Goal: Task Accomplishment & Management: Manage account settings

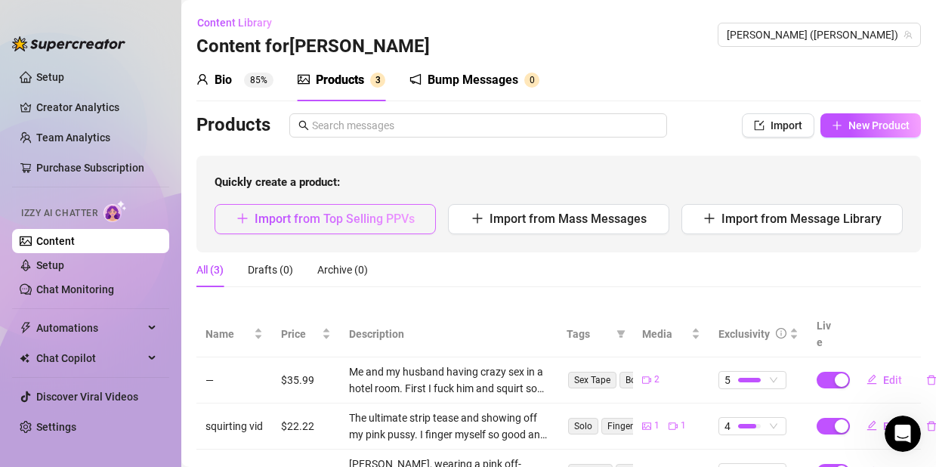
click at [295, 217] on span "Import from Top Selling PPVs" at bounding box center [334, 218] width 160 height 14
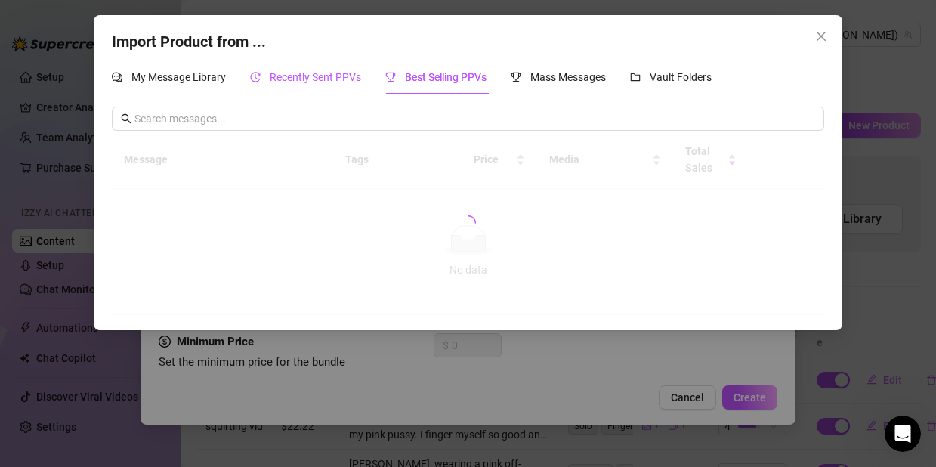
click at [334, 79] on span "Recently Sent PPVs" at bounding box center [315, 77] width 91 height 12
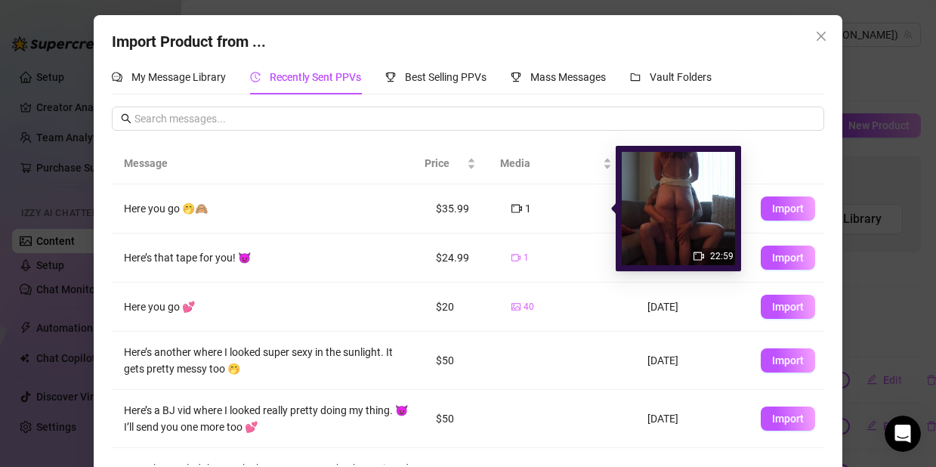
click at [511, 257] on icon "video-camera" at bounding box center [515, 257] width 9 height 9
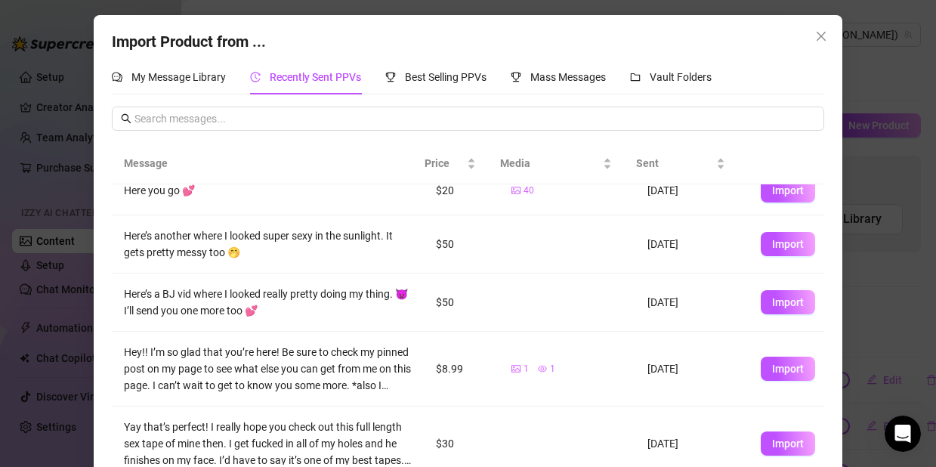
scroll to position [133, 0]
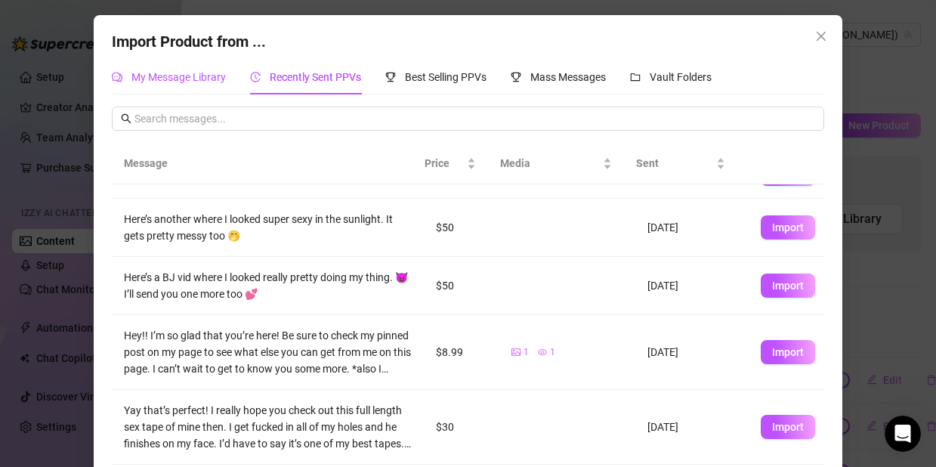
click at [189, 79] on span "My Message Library" at bounding box center [178, 77] width 94 height 12
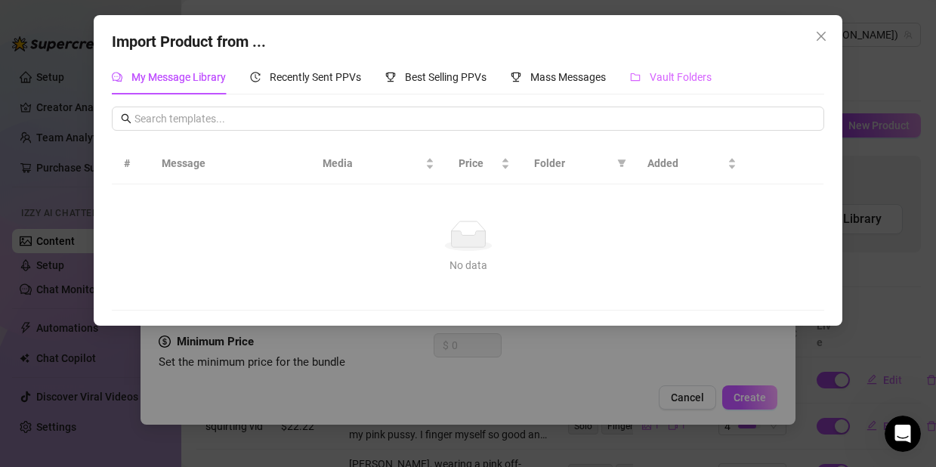
click at [679, 94] on div "Vault Folders" at bounding box center [671, 77] width 82 height 35
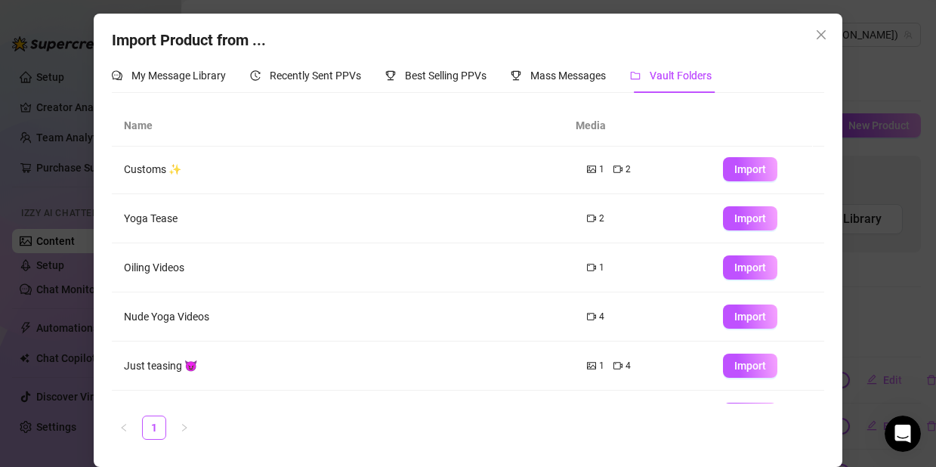
scroll to position [0, 0]
click at [734, 319] on span "Import" at bounding box center [750, 318] width 32 height 12
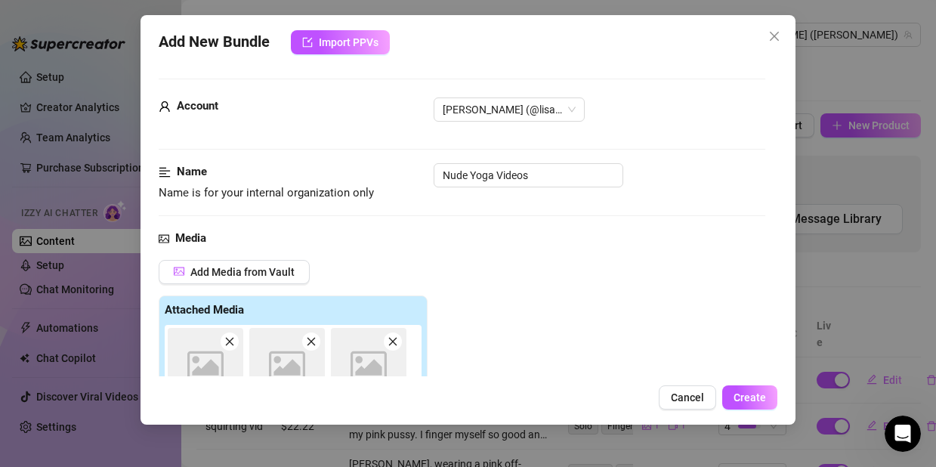
type textarea "Type your message here..."
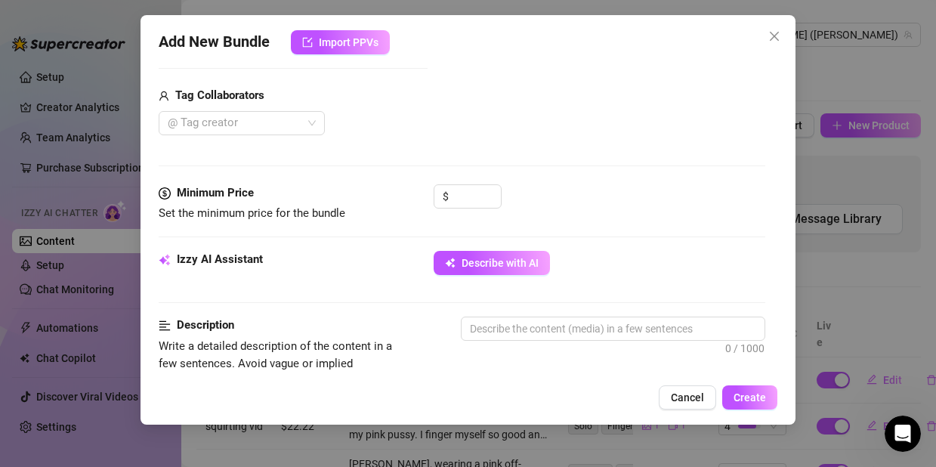
scroll to position [391, 0]
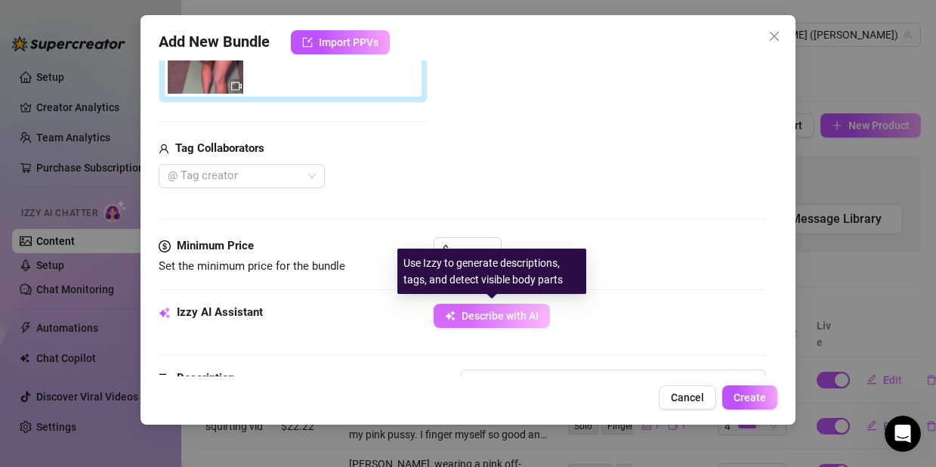
click at [466, 313] on span "Describe with AI" at bounding box center [499, 316] width 77 height 12
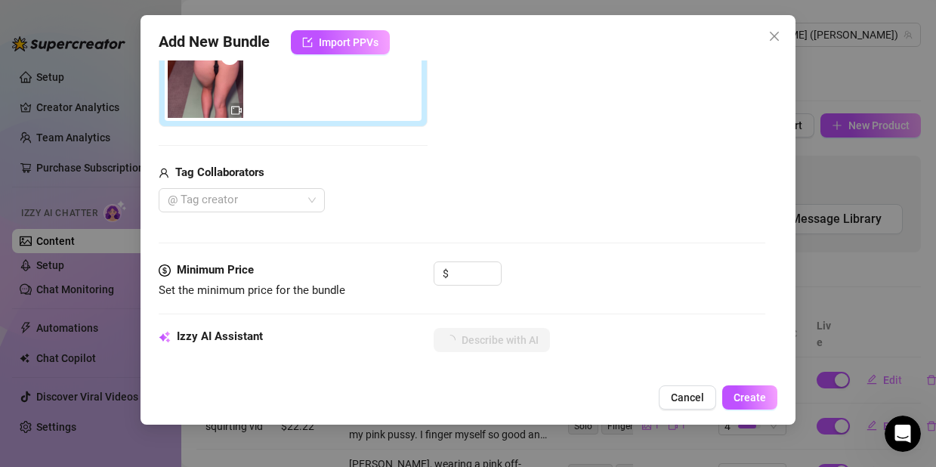
scroll to position [227, 0]
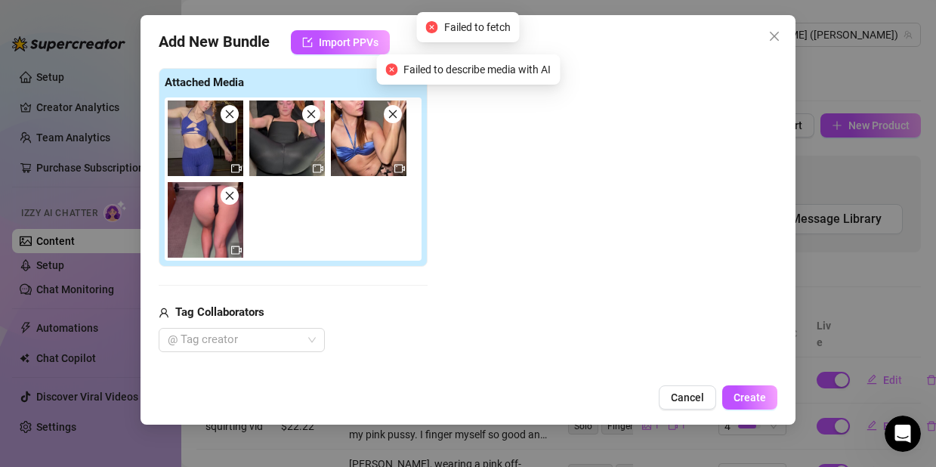
click at [316, 165] on icon "video-camera" at bounding box center [318, 168] width 11 height 11
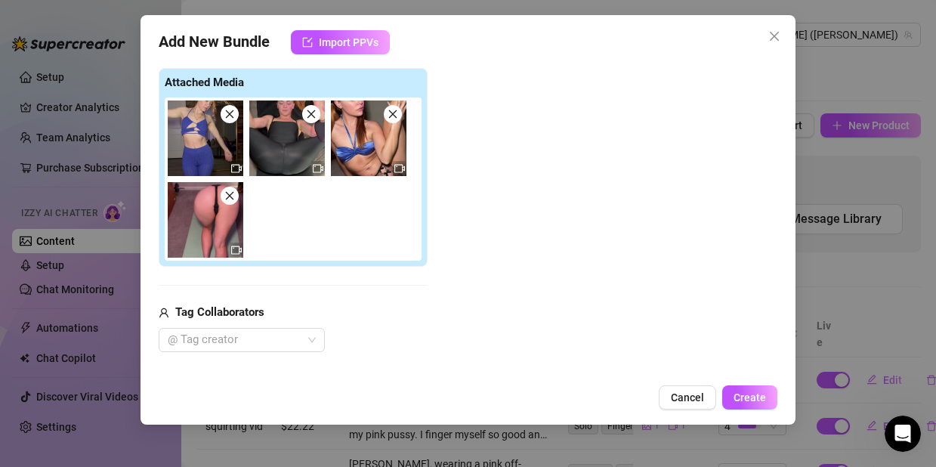
click at [318, 168] on icon "video-camera" at bounding box center [318, 168] width 11 height 11
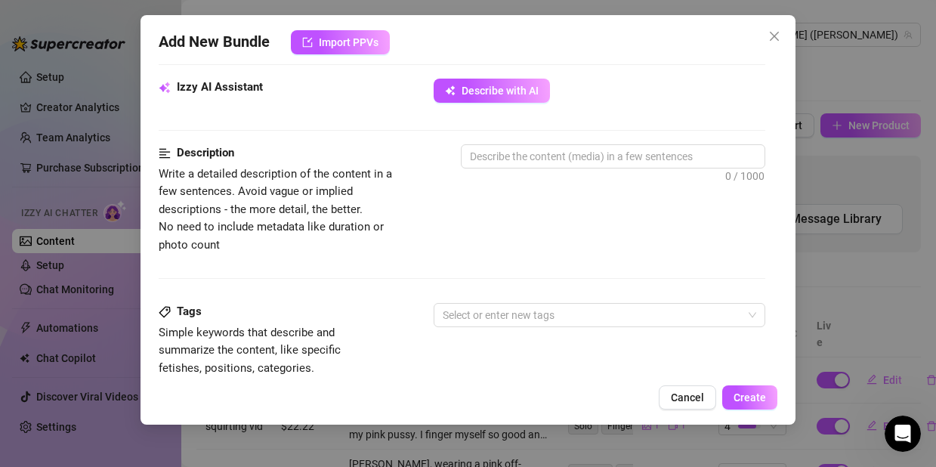
scroll to position [623, 0]
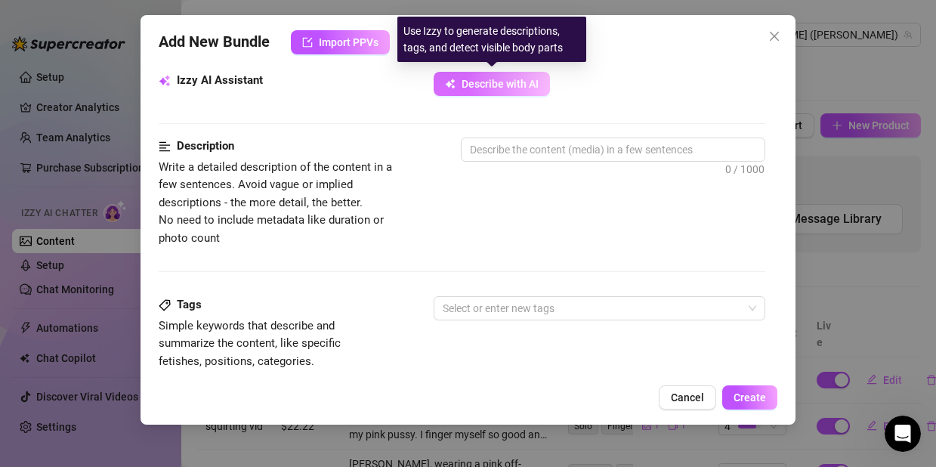
click at [486, 90] on button "Describe with AI" at bounding box center [491, 84] width 116 height 24
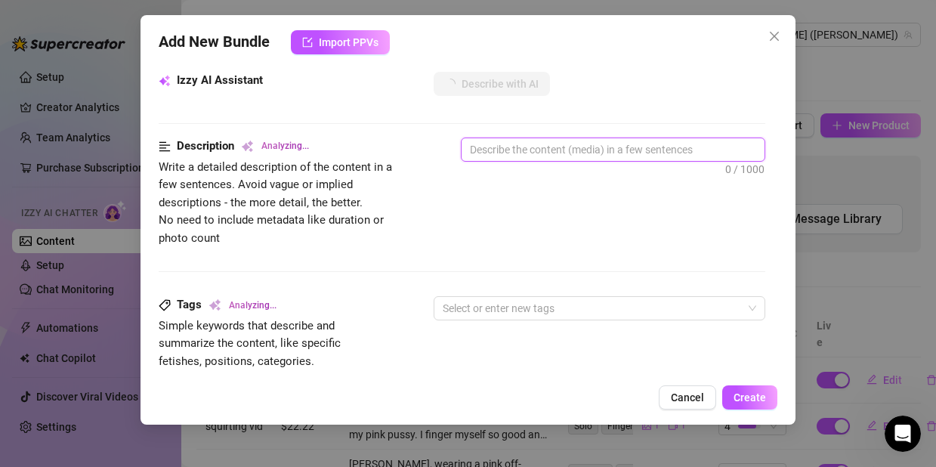
click at [489, 157] on textarea at bounding box center [612, 149] width 303 height 23
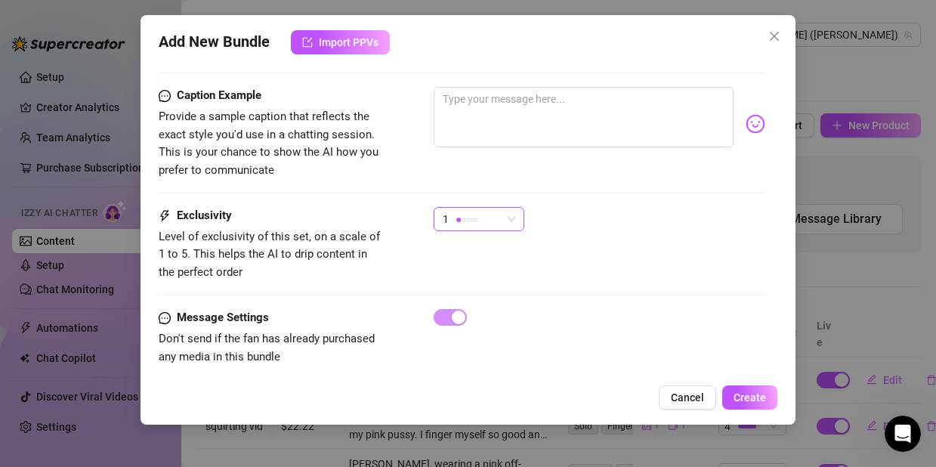
click at [458, 208] on div "1" at bounding box center [472, 219] width 59 height 23
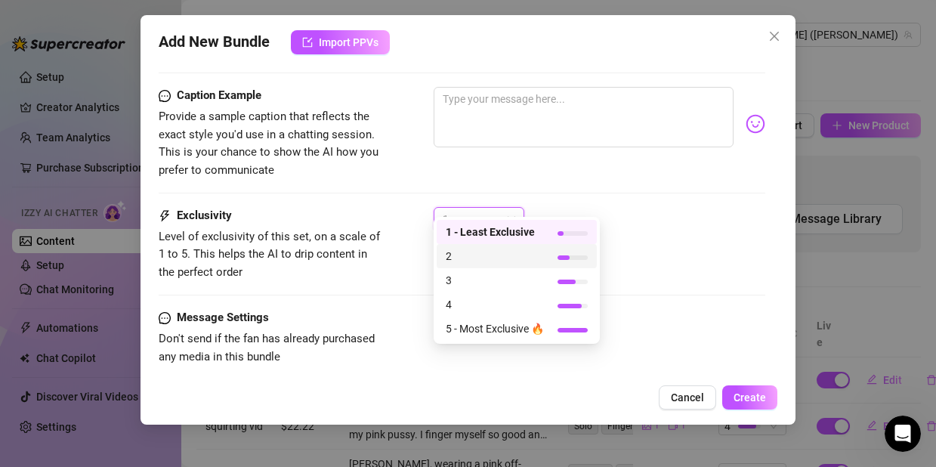
click at [465, 257] on span "2" at bounding box center [495, 256] width 98 height 17
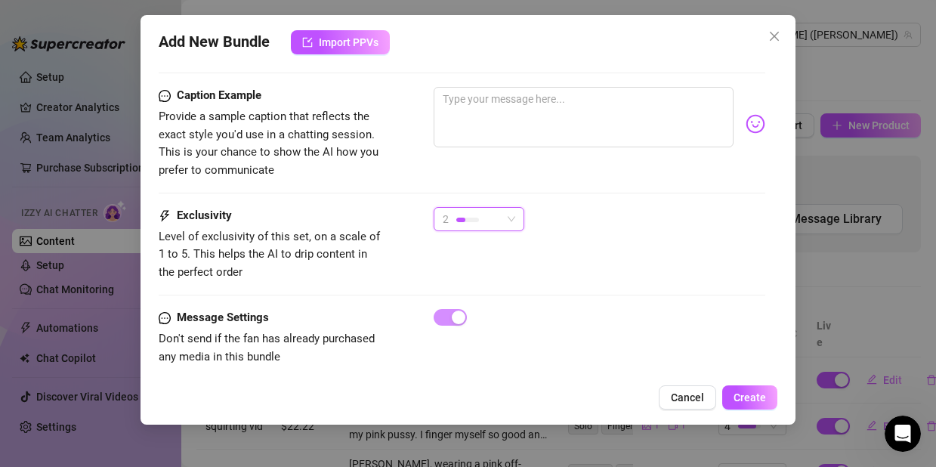
click at [461, 217] on div at bounding box center [460, 219] width 9 height 5
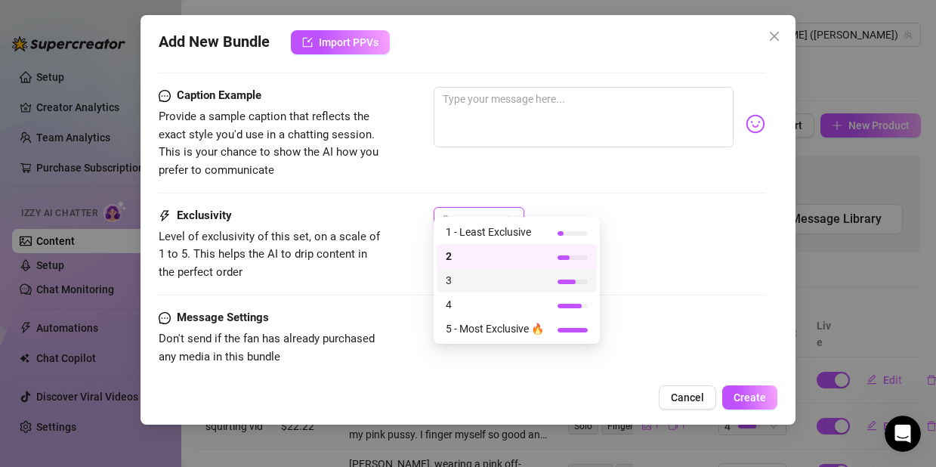
click at [479, 273] on span "3" at bounding box center [495, 280] width 98 height 17
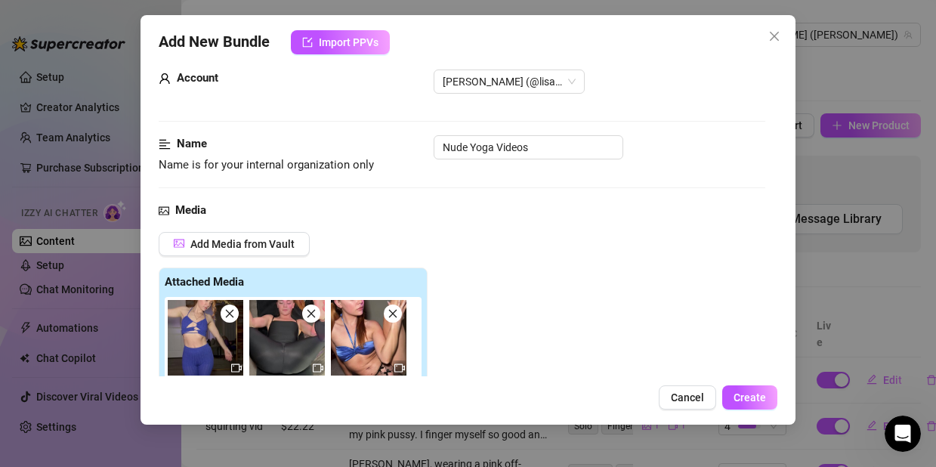
scroll to position [0, 0]
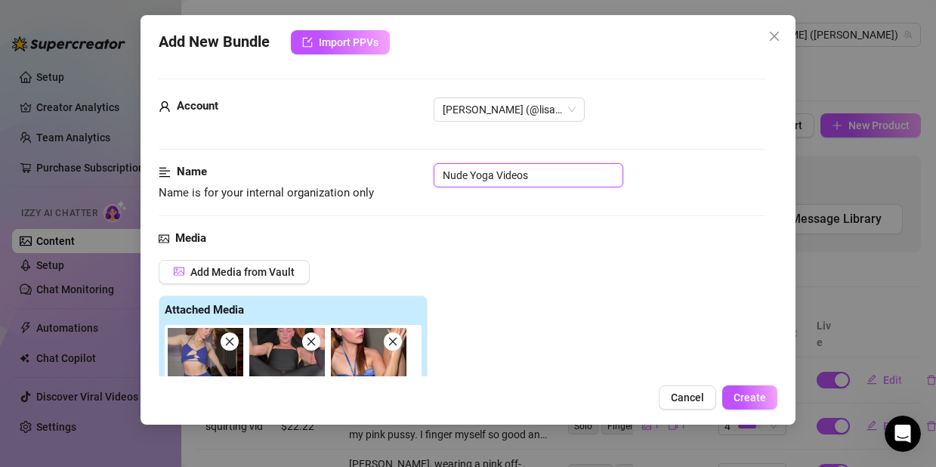
click at [440, 170] on input "Nude Yoga Videos" at bounding box center [528, 175] width 190 height 24
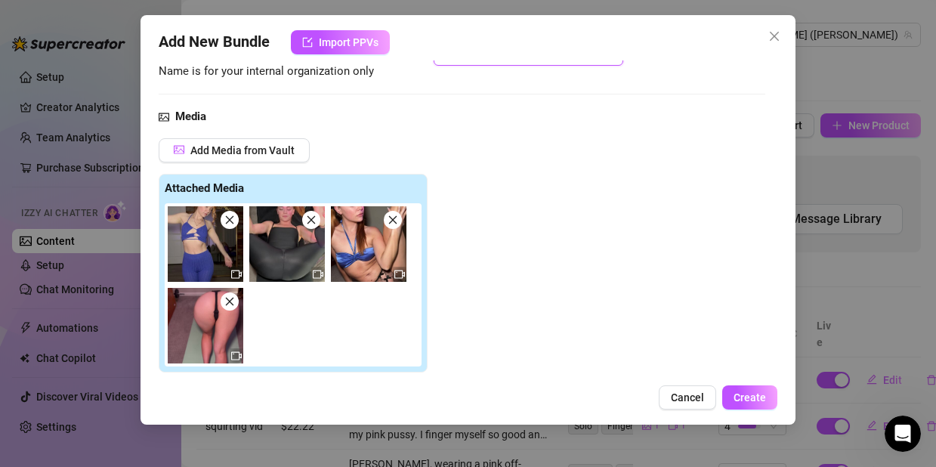
scroll to position [414, 0]
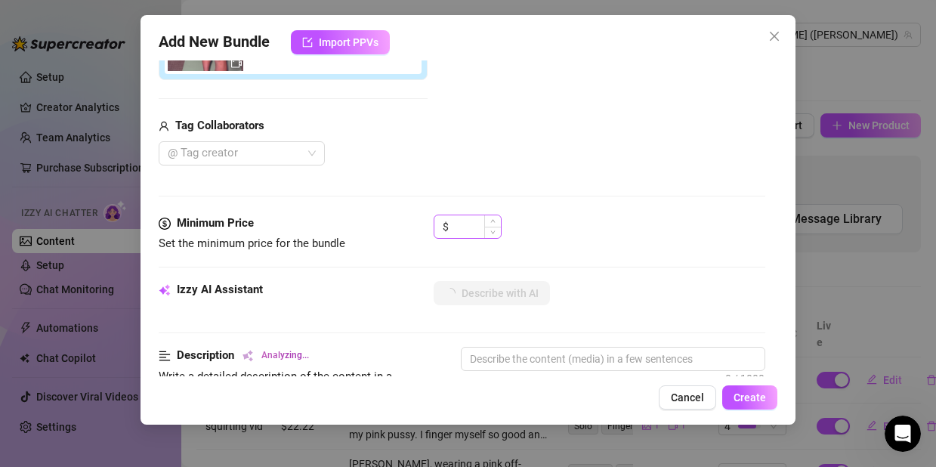
type input "Bundle of Nude Yoga Videos"
click at [481, 227] on input at bounding box center [476, 226] width 49 height 23
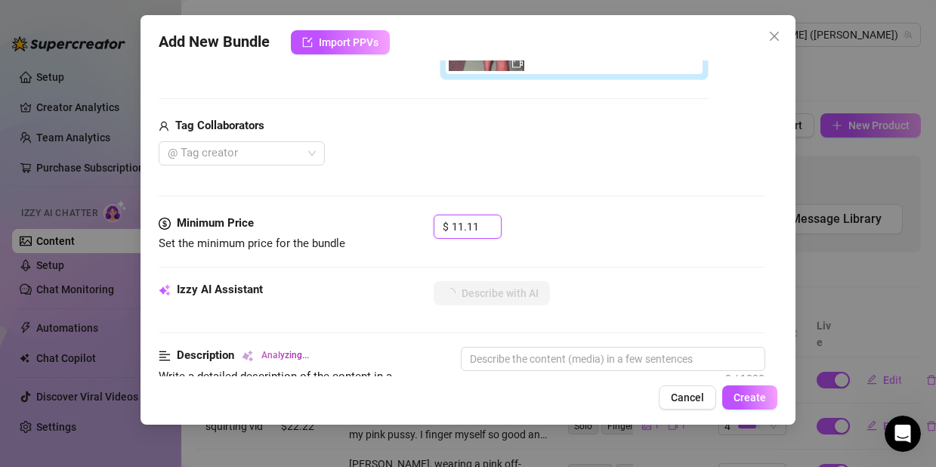
type input "11.11"
click at [657, 192] on div "Media Add Media from Vault Free preview Pay to view Tag Collaborators @ Tag cre…" at bounding box center [462, 15] width 606 height 399
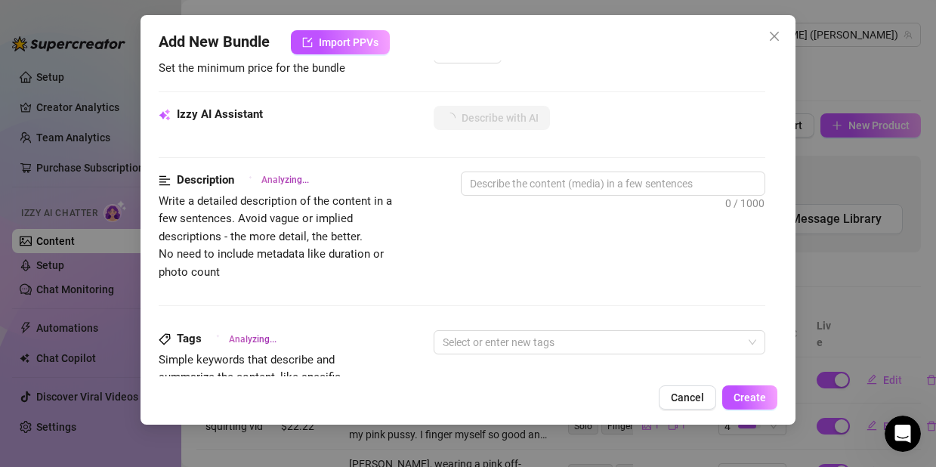
scroll to position [609, 0]
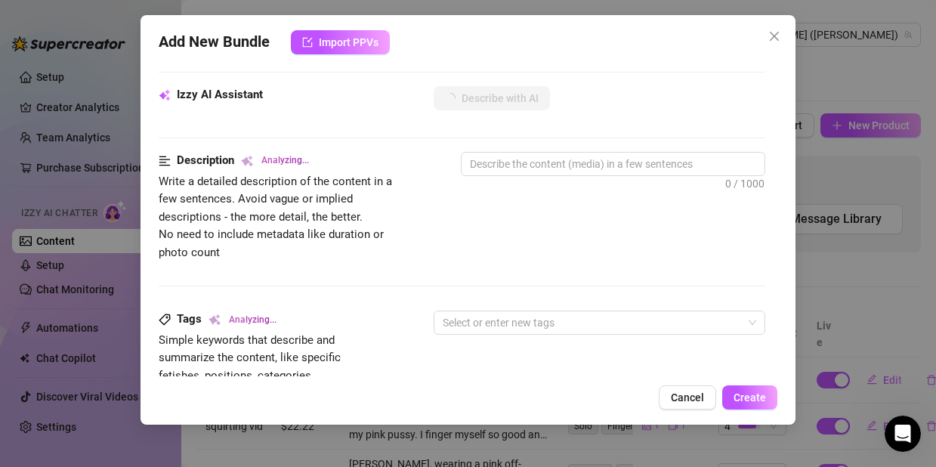
type textarea "[PERSON_NAME]"
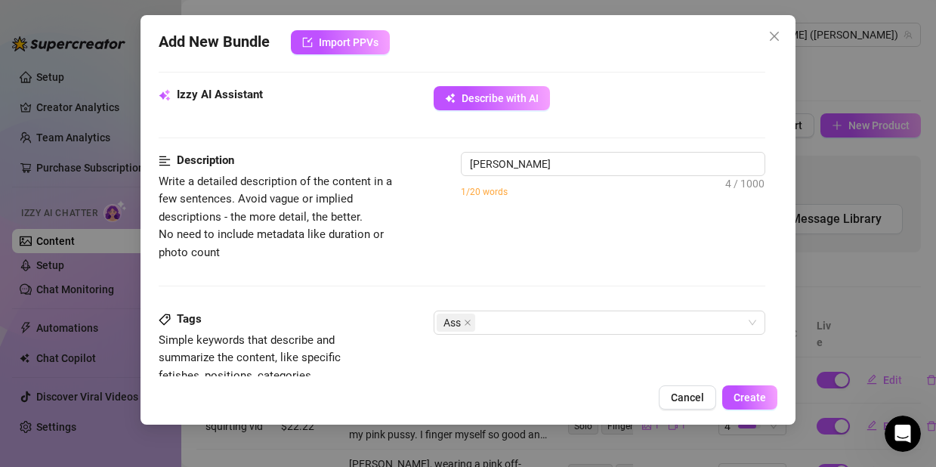
type textarea "[PERSON_NAME] teases"
type textarea "[PERSON_NAME] teases in"
type textarea "[PERSON_NAME] teases in multiple"
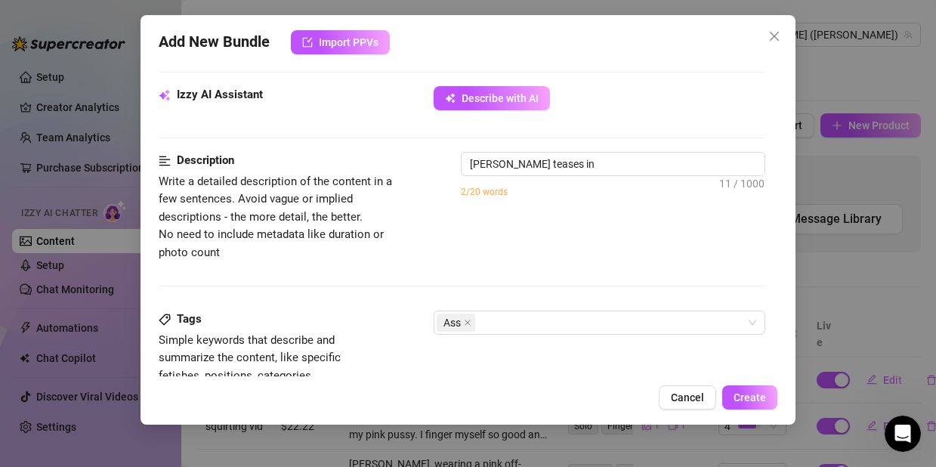
type textarea "[PERSON_NAME] teases in multiple"
type textarea "[PERSON_NAME] teases in multiple outfits"
type textarea "[PERSON_NAME] teases in multiple outfits and"
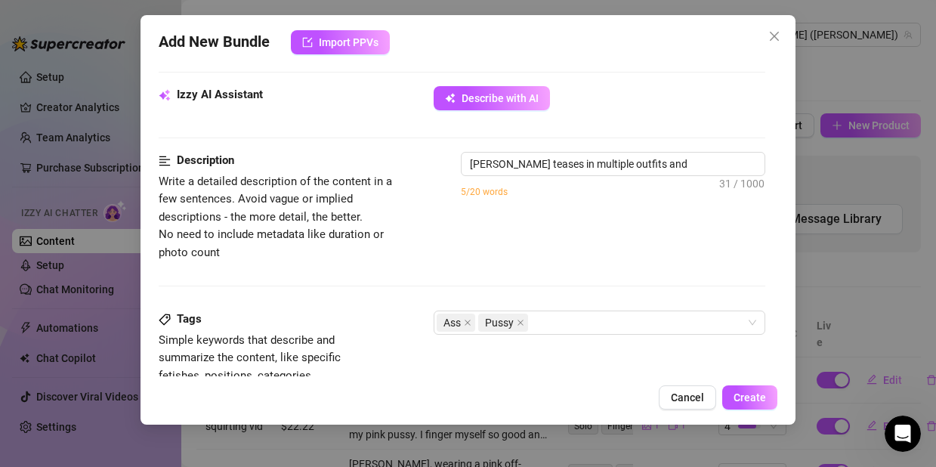
type textarea "[PERSON_NAME] teases in multiple outfits and settings,"
type textarea "[PERSON_NAME] teases in multiple outfits and settings, showing"
type textarea "[PERSON_NAME] teases in multiple outfits and settings, showing off"
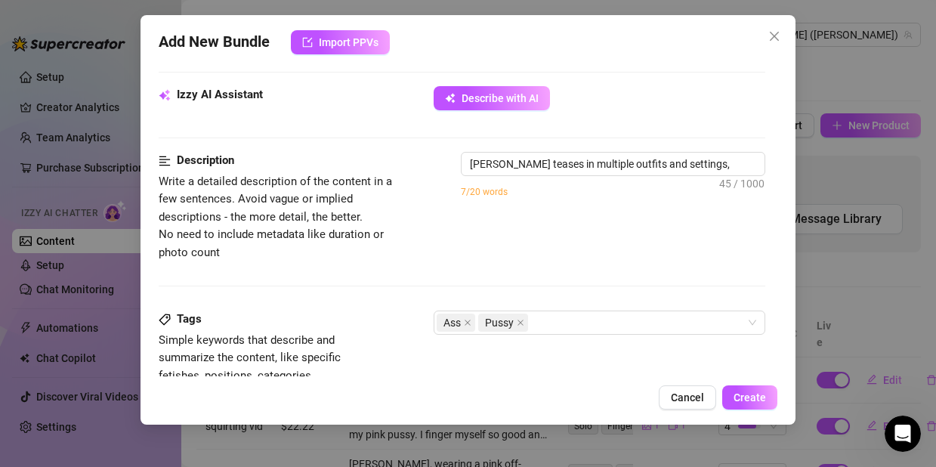
type textarea "[PERSON_NAME] teases in multiple outfits and settings, showing off"
type textarea "[PERSON_NAME] teases in multiple outfits and settings, showing off her"
type textarea "[PERSON_NAME] teases in multiple outfits and settings, showing off her ass,"
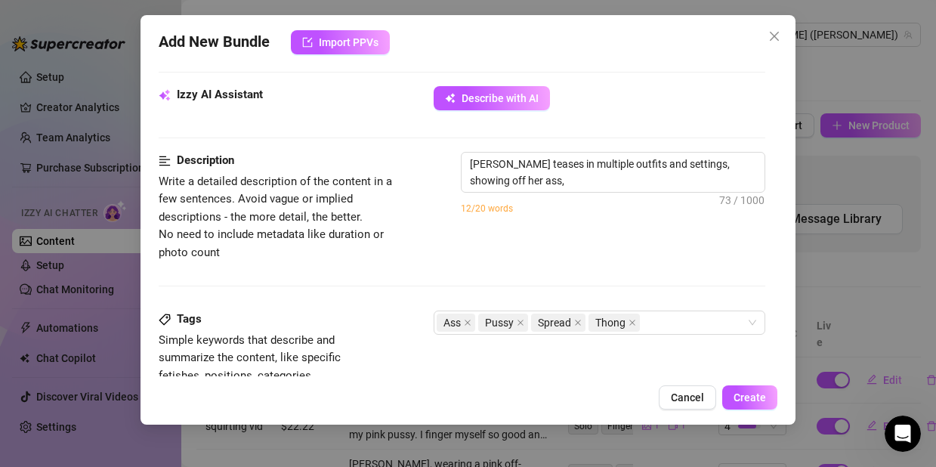
type textarea "[PERSON_NAME] teases in multiple outfits and settings, showing off her ass, pus…"
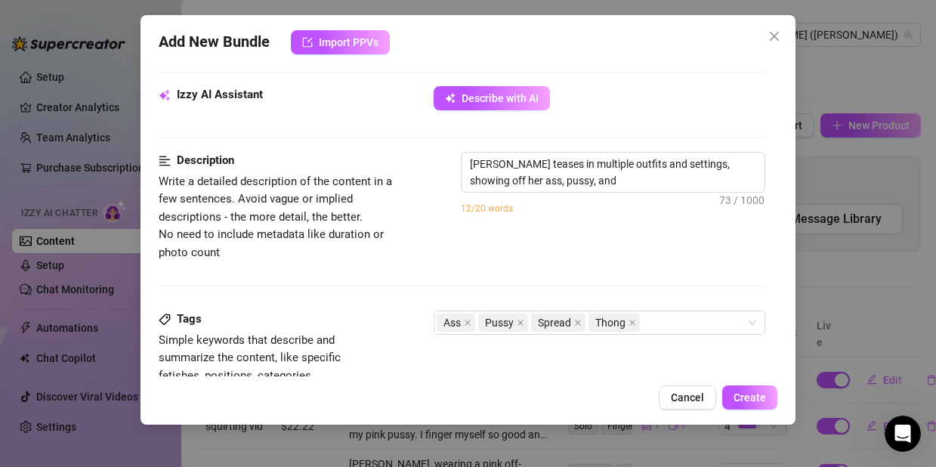
type textarea "[PERSON_NAME] teases in multiple outfits and settings, showing off her ass, pus…"
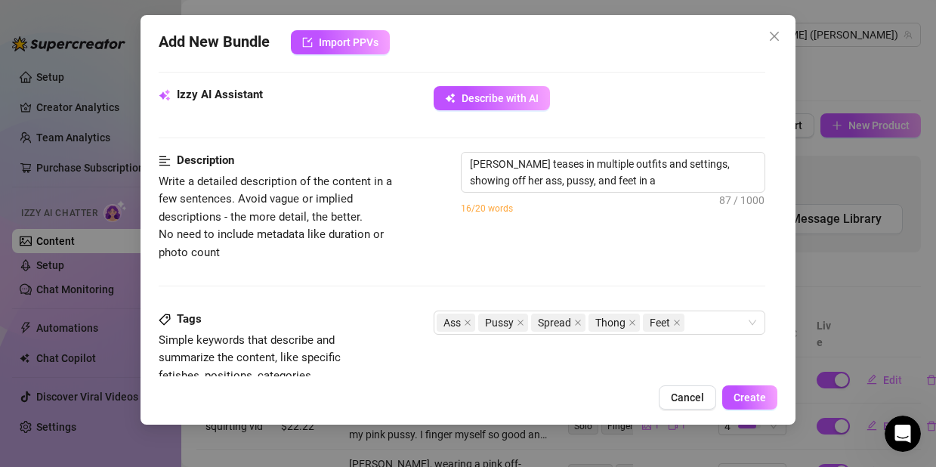
type textarea "[PERSON_NAME] teases in multiple outfits and settings, showing off her ass, pus…"
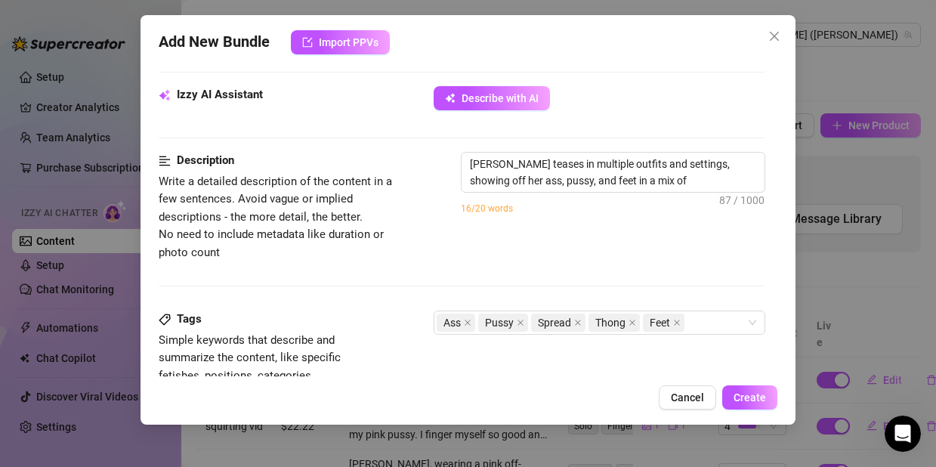
type textarea "[PERSON_NAME] teases in multiple outfits and settings, showing off her ass, pus…"
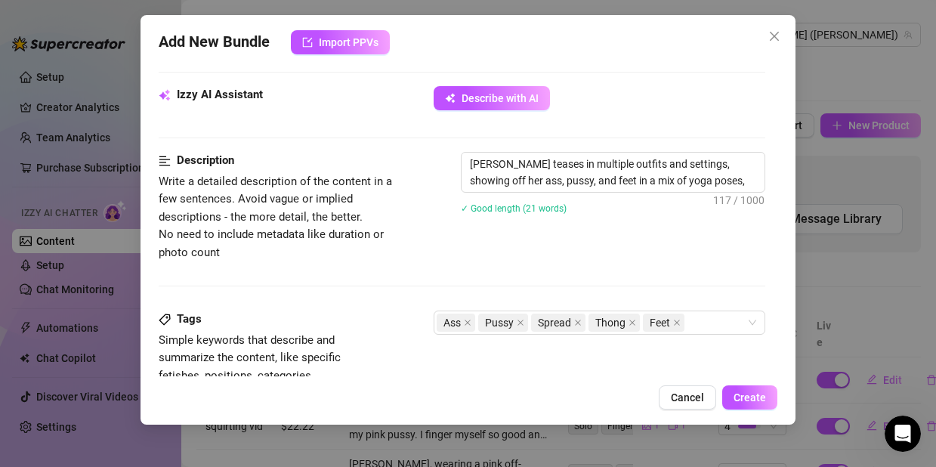
type textarea "[PERSON_NAME] teases in multiple outfits and settings, showing off her ass, pus…"
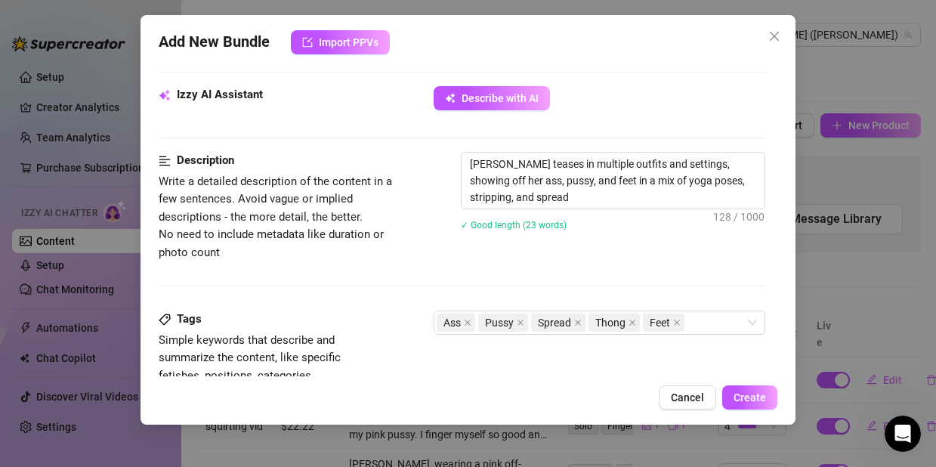
type textarea "[PERSON_NAME] teases in multiple outfits and settings, showing off her ass, pus…"
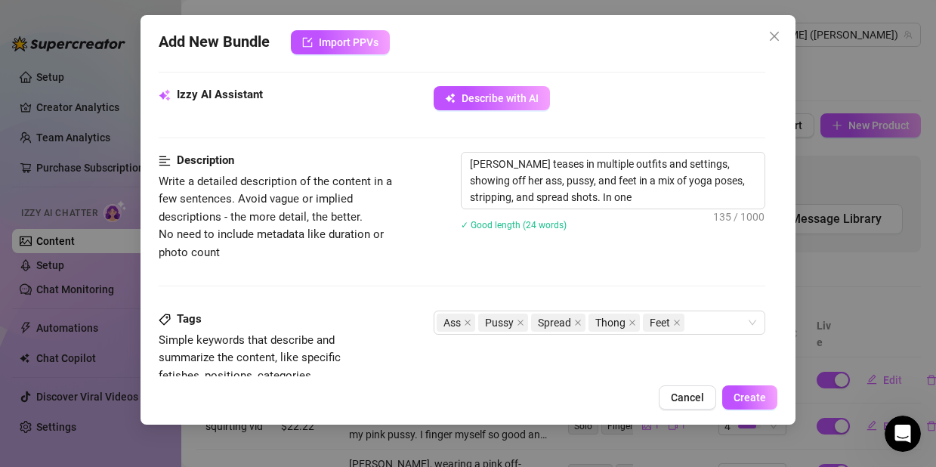
type textarea "[PERSON_NAME] teases in multiple outfits and settings, showing off her ass, pus…"
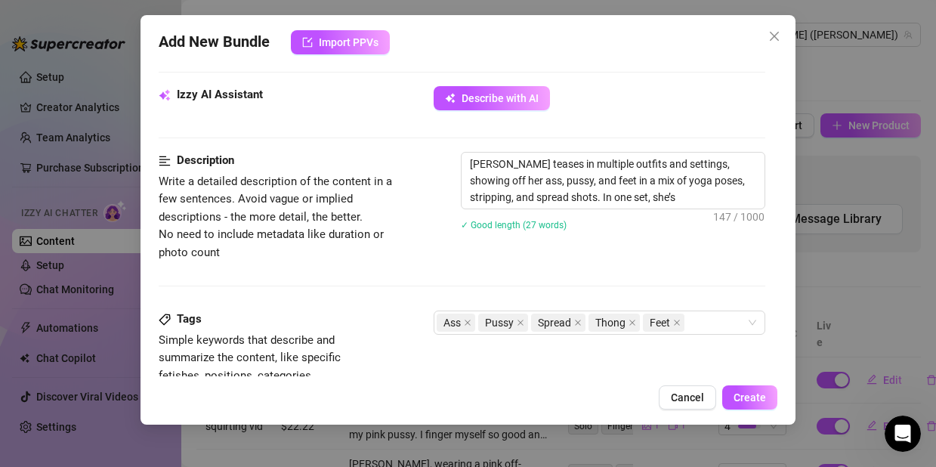
type textarea "[PERSON_NAME] teases in multiple outfits and settings, showing off her ass, pus…"
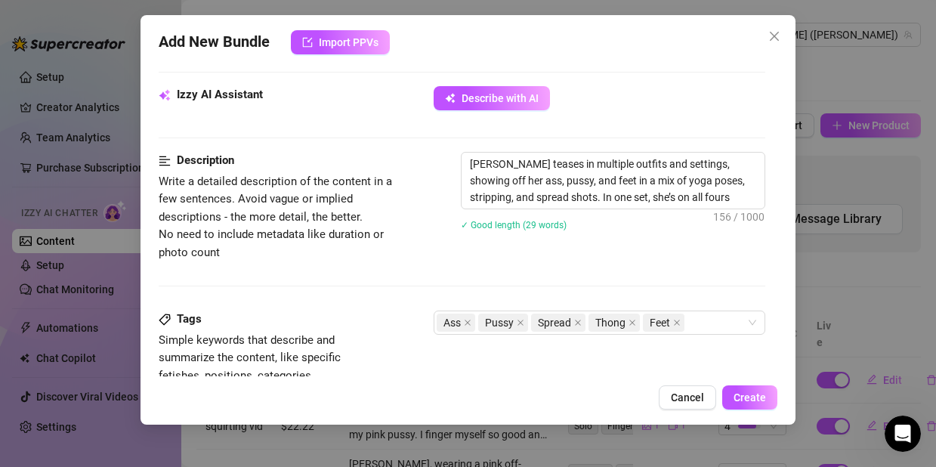
type textarea "[PERSON_NAME] teases in multiple outfits and settings, showing off her ass, pus…"
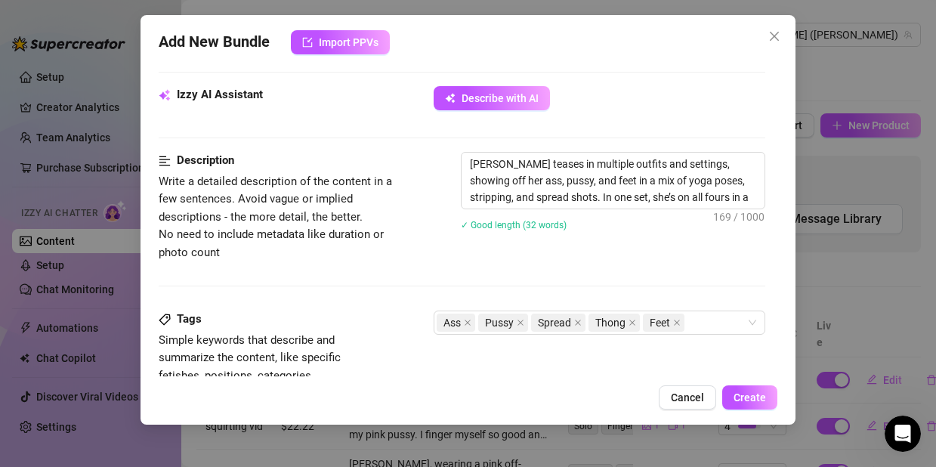
type textarea "[PERSON_NAME] teases in multiple outfits and settings, showing off her ass, pus…"
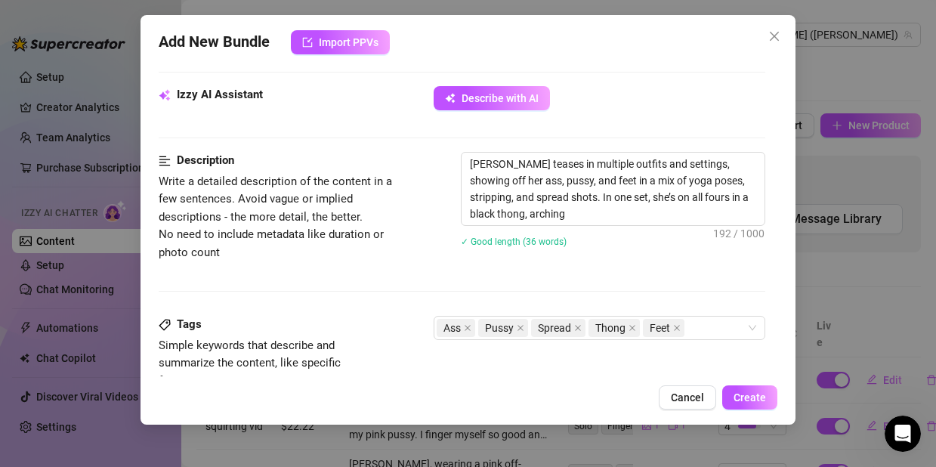
type textarea "[PERSON_NAME] teases in multiple outfits and settings, showing off her ass, pus…"
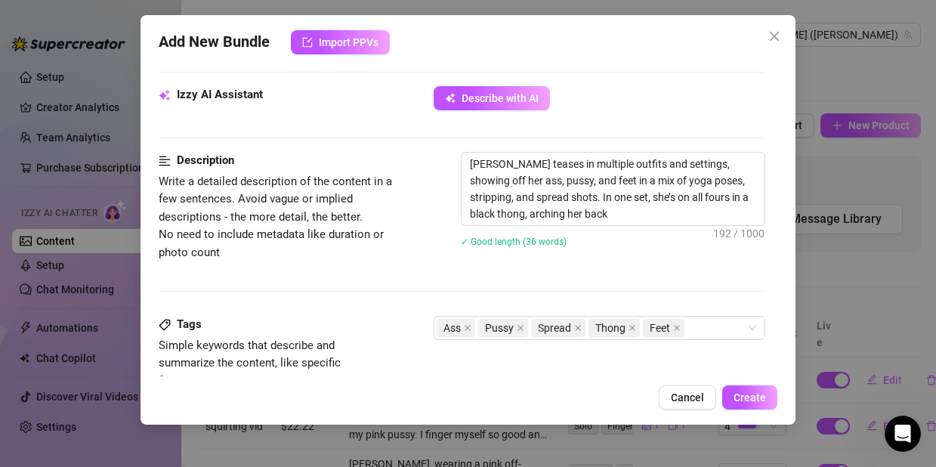
type textarea "[PERSON_NAME] teases in multiple outfits and settings, showing off her ass, pus…"
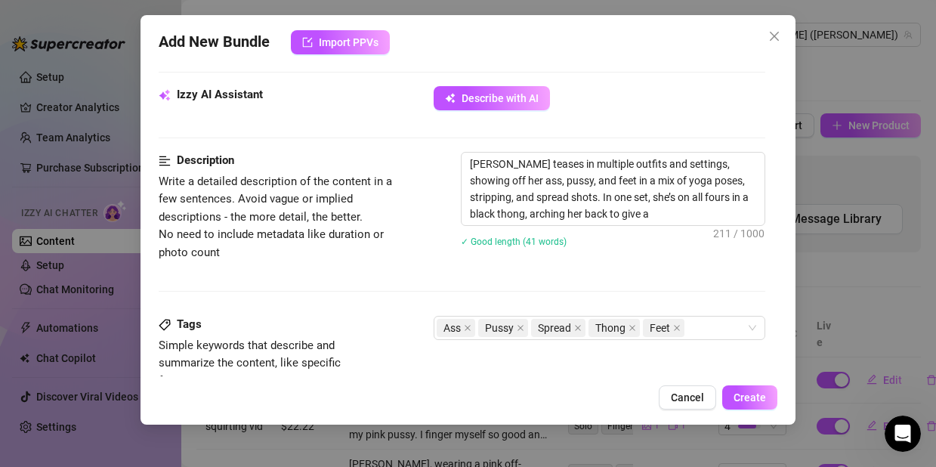
type textarea "[PERSON_NAME] teases in multiple outfits and settings, showing off her ass, pus…"
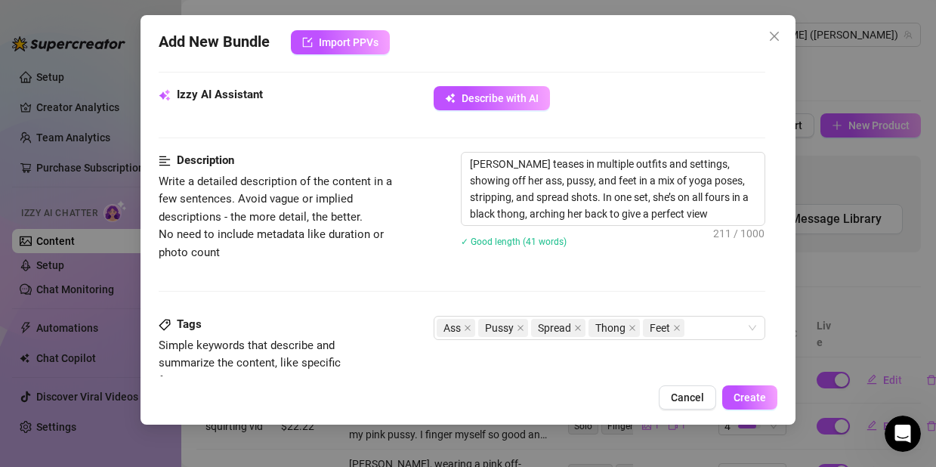
type textarea "[PERSON_NAME] teases in multiple outfits and settings, showing off her ass, pus…"
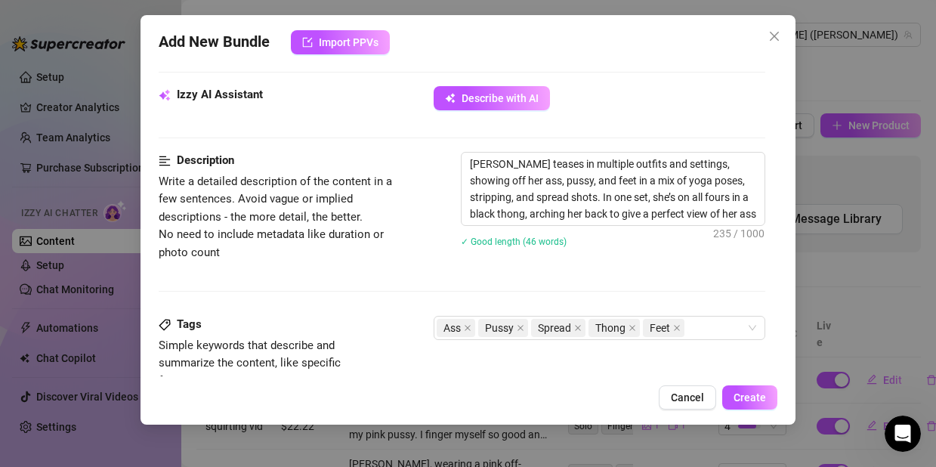
type textarea "[PERSON_NAME] teases in multiple outfits and settings, showing off her ass, pus…"
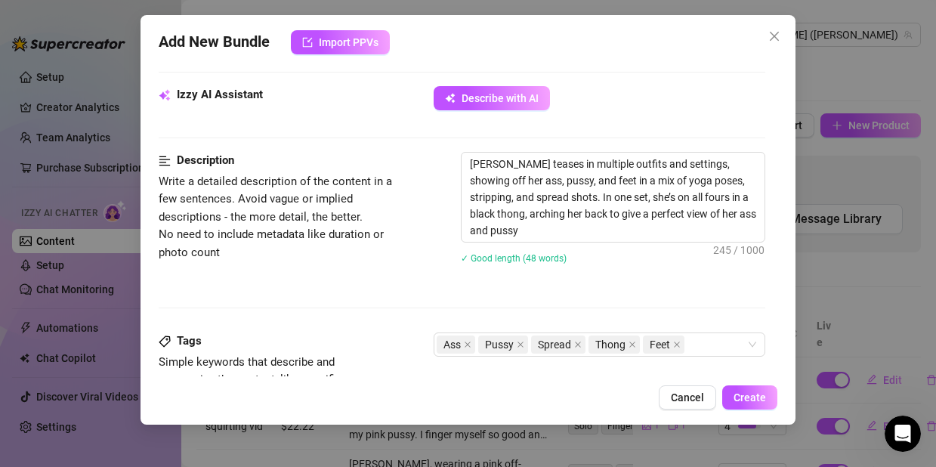
type textarea "[PERSON_NAME] teases in multiple outfits and settings, showing off her ass, pus…"
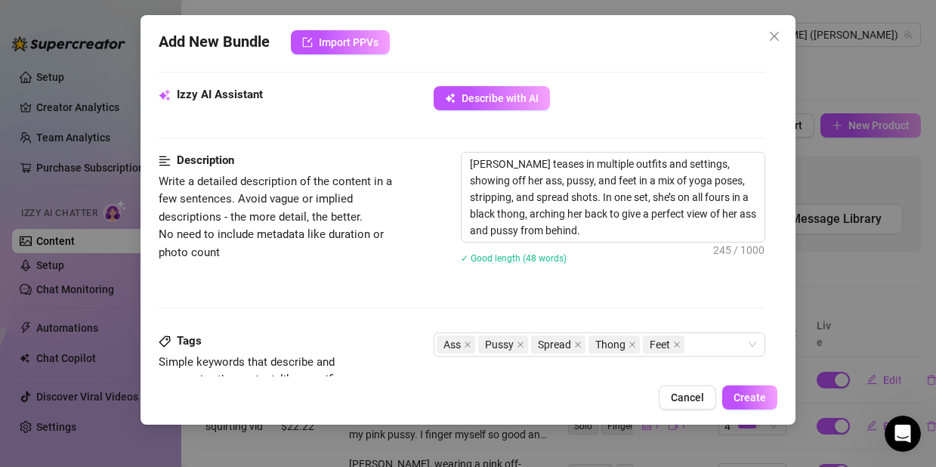
type textarea "[PERSON_NAME] teases in multiple outfits and settings, showing off her ass, pus…"
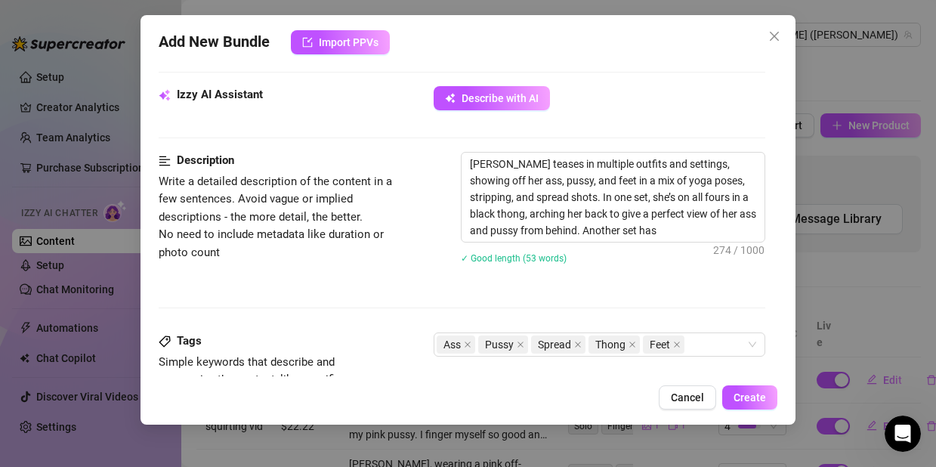
type textarea "[PERSON_NAME] teases in multiple outfits and settings, showing off her ass, pus…"
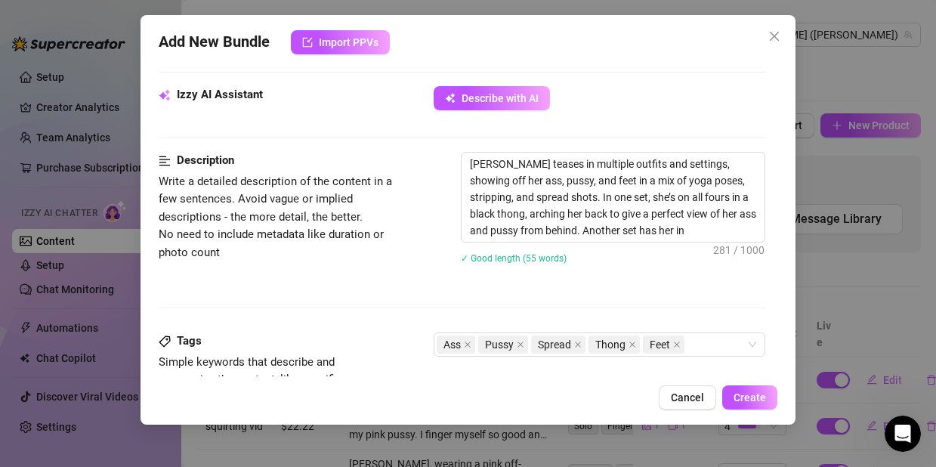
type textarea "[PERSON_NAME] teases in multiple outfits and settings, showing off her ass, pus…"
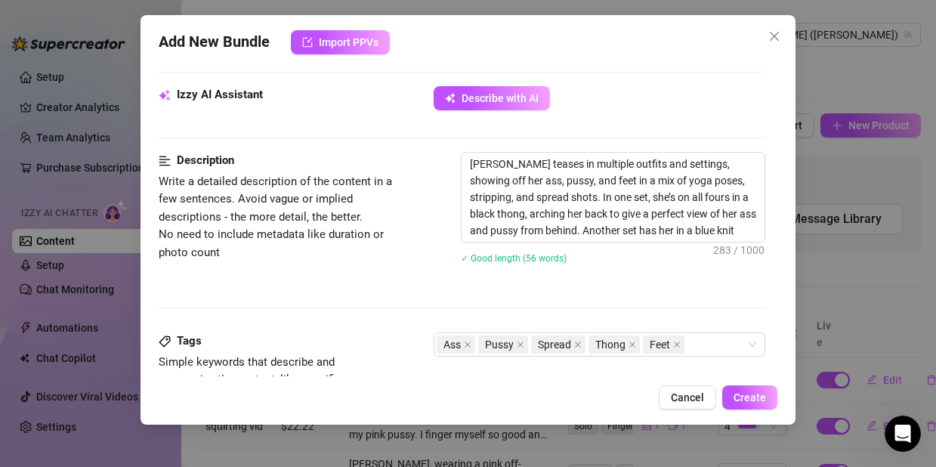
type textarea "[PERSON_NAME] teases in multiple outfits and settings, showing off her ass, pus…"
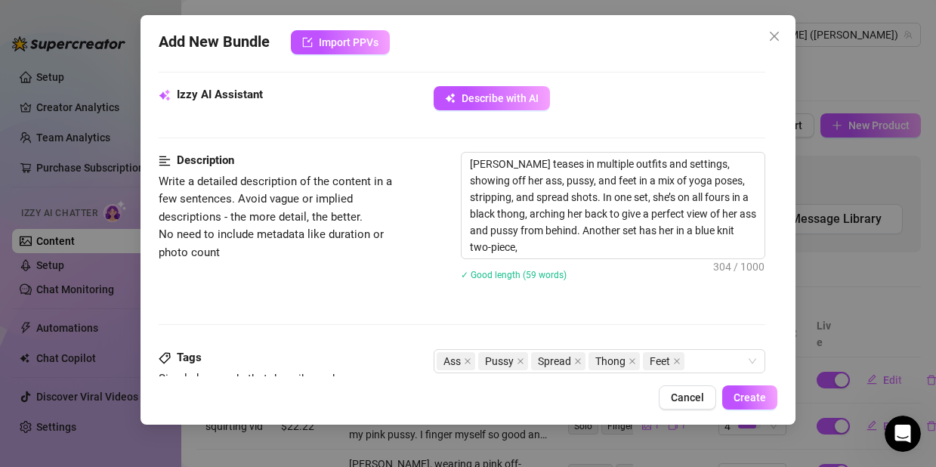
type textarea "[PERSON_NAME] teases in multiple outfits and settings, showing off her ass, pus…"
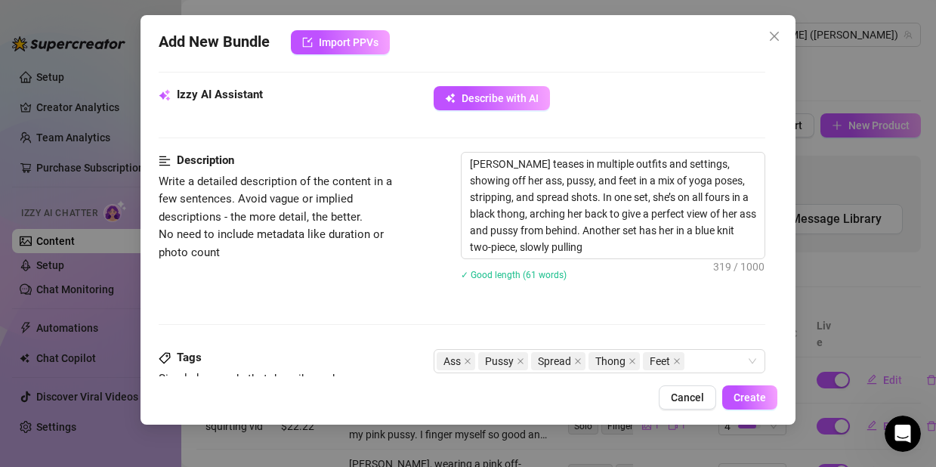
type textarea "[PERSON_NAME] teases in multiple outfits and settings, showing off her ass, pus…"
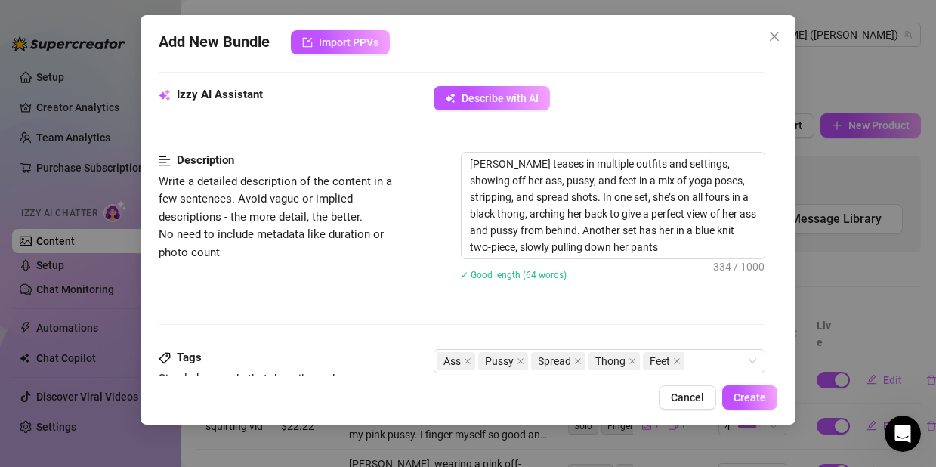
type textarea "[PERSON_NAME] teases in multiple outfits and settings, showing off her ass, pus…"
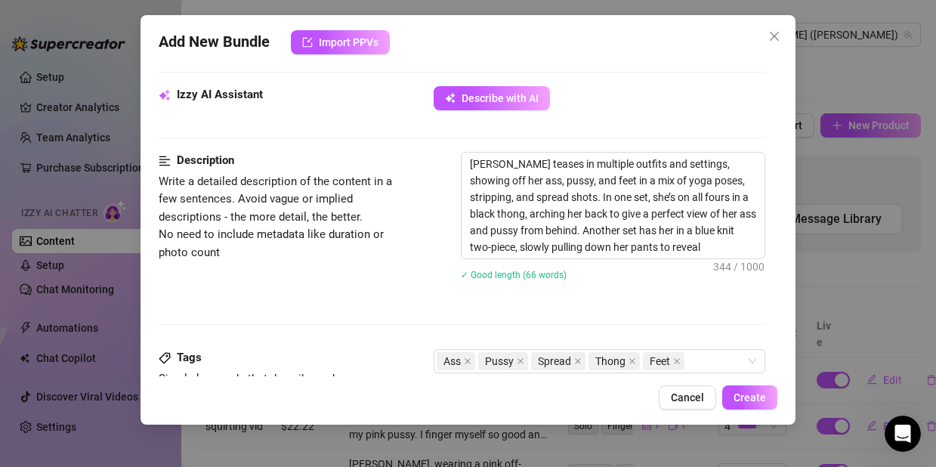
type textarea "[PERSON_NAME] teases in multiple outfits and settings, showing off her ass, pus…"
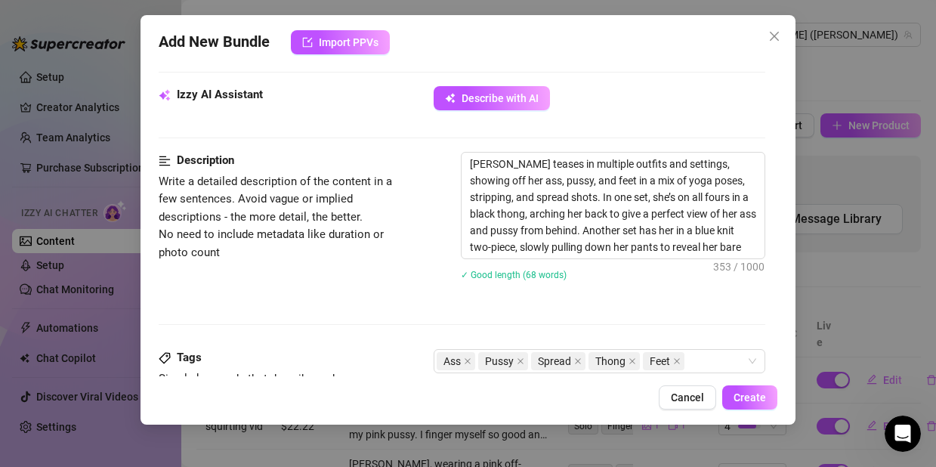
type textarea "[PERSON_NAME] teases in multiple outfits and settings, showing off her ass, pus…"
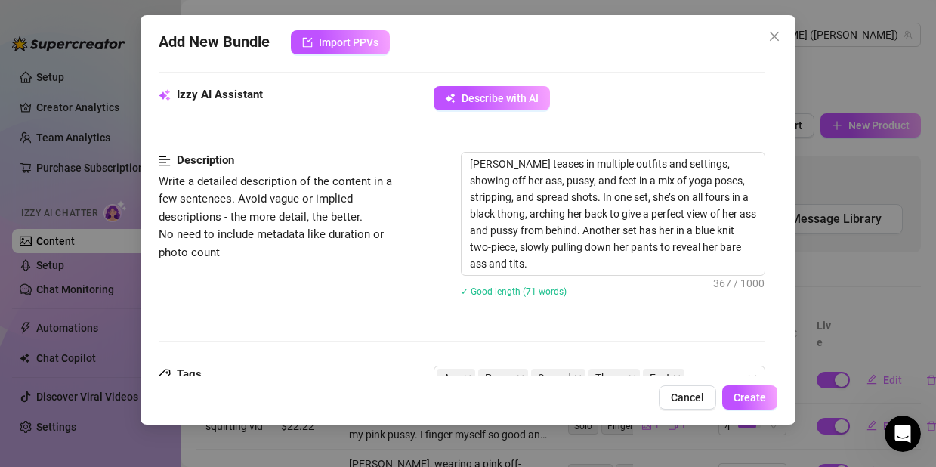
type textarea "[PERSON_NAME] teases in multiple outfits and settings, showing off her ass, pus…"
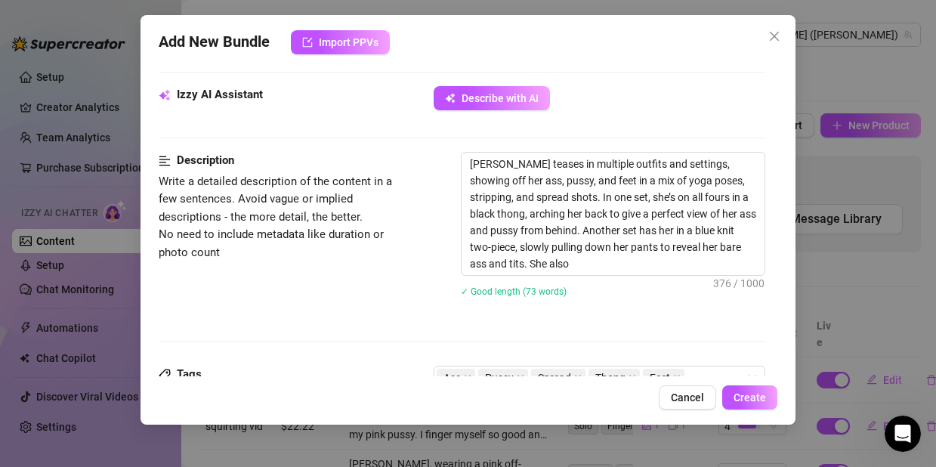
type textarea "[PERSON_NAME] teases in multiple outfits and settings, showing off her ass, pus…"
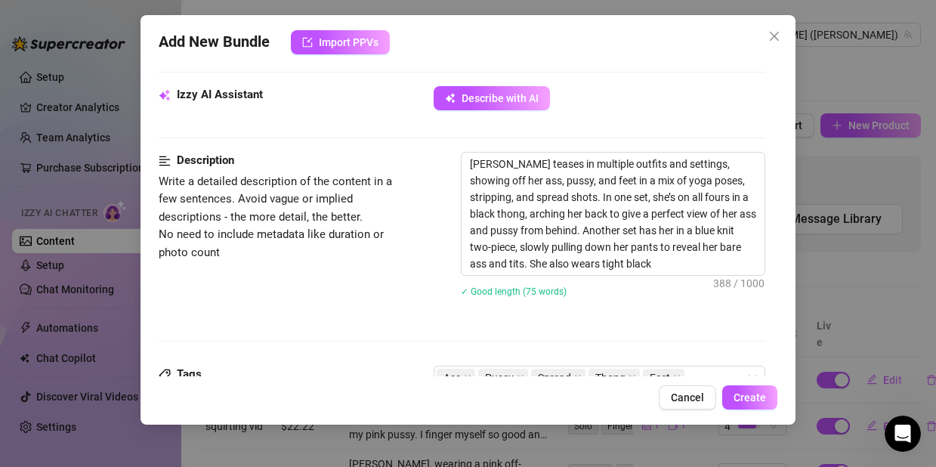
type textarea "[PERSON_NAME] teases in multiple outfits and settings, showing off her ass, pus…"
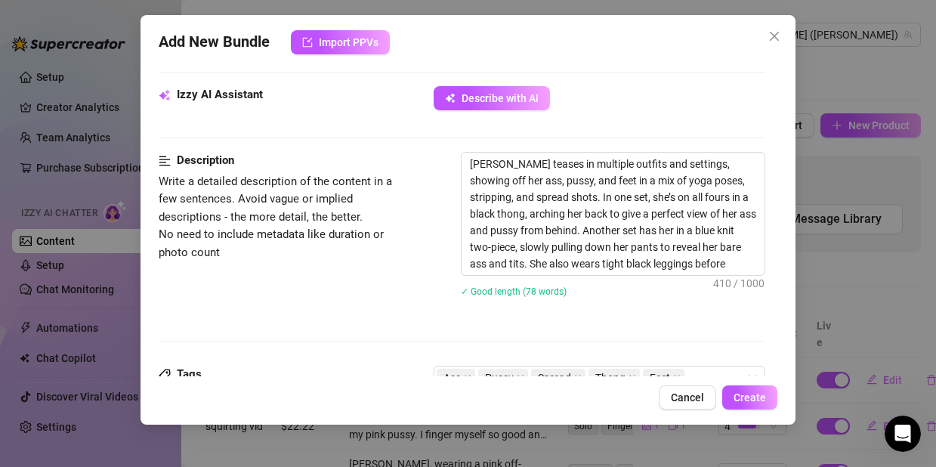
type textarea "[PERSON_NAME] teases in multiple outfits and settings, showing off her ass, pus…"
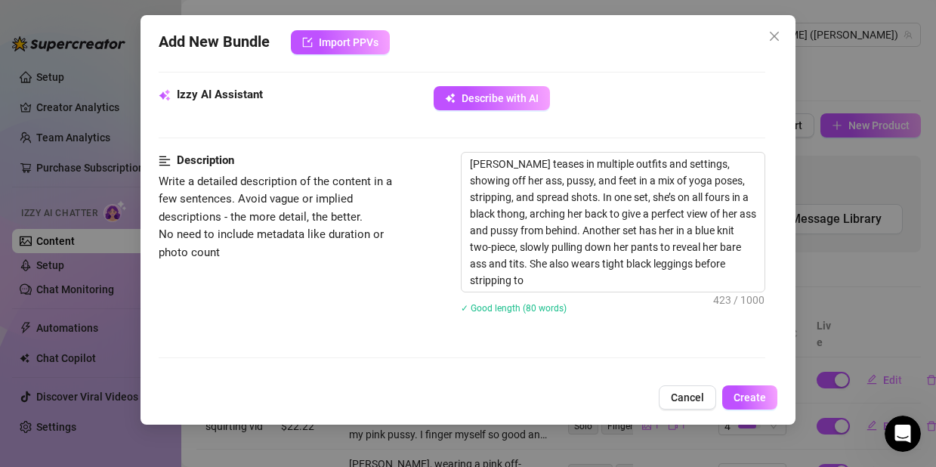
type textarea "[PERSON_NAME] teases in multiple outfits and settings, showing off her ass, pus…"
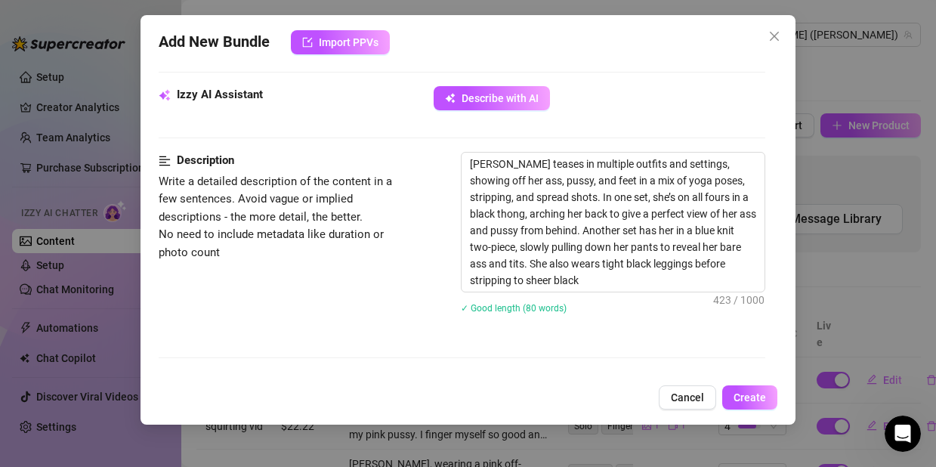
type textarea "[PERSON_NAME] teases in multiple outfits and settings, showing off her ass, pus…"
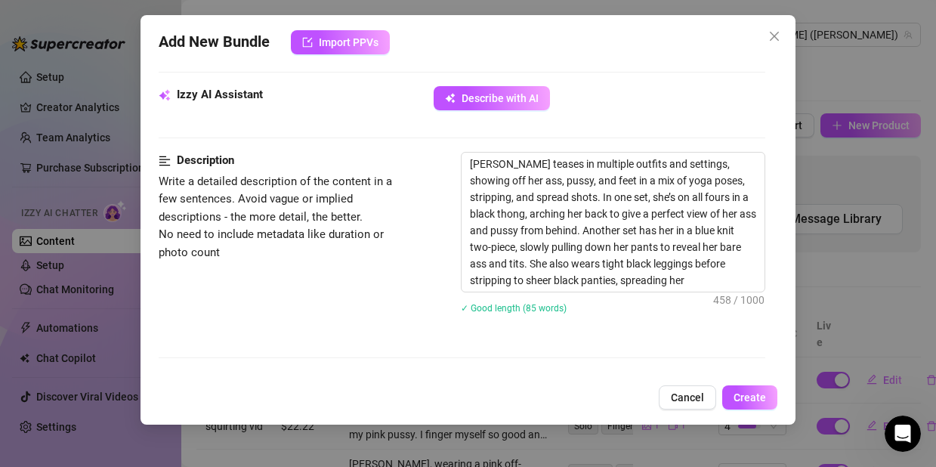
type textarea "[PERSON_NAME] teases in multiple outfits and settings, showing off her ass, pus…"
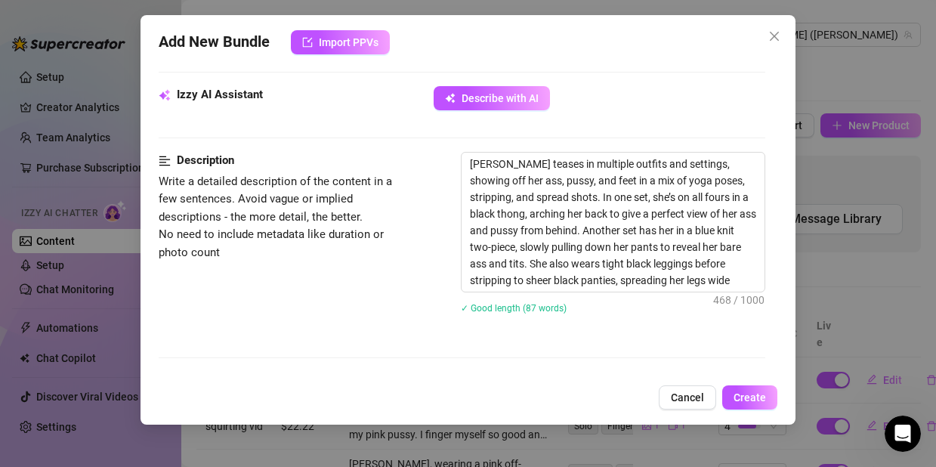
type textarea "[PERSON_NAME] teases in multiple outfits and settings, showing off her ass, pus…"
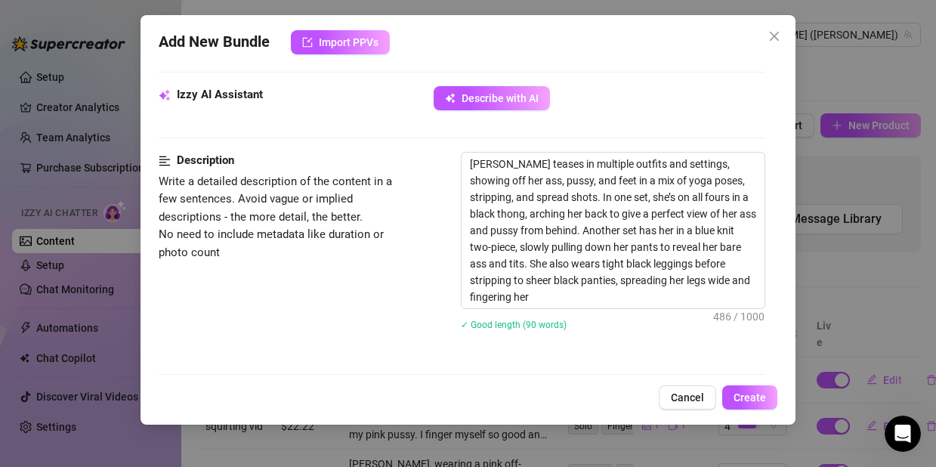
type textarea "[PERSON_NAME] teases in multiple outfits and settings, showing off her ass, pus…"
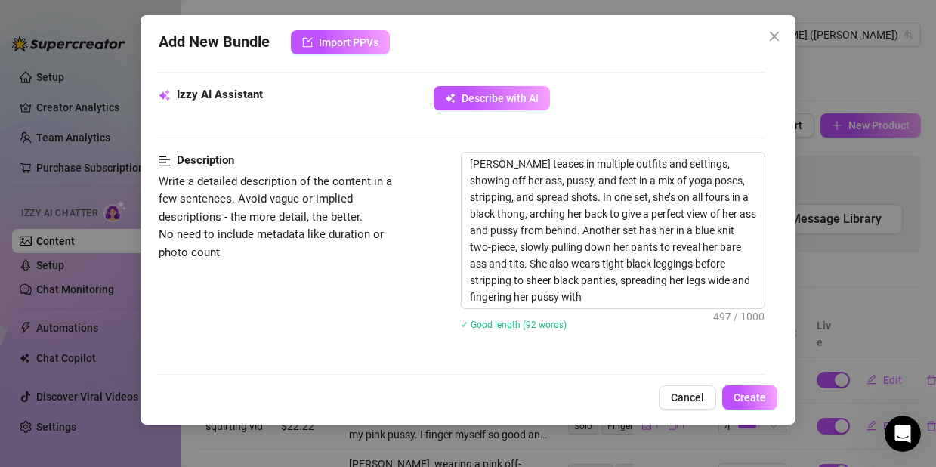
type textarea "[PERSON_NAME] teases in multiple outfits and settings, showing off her ass, pus…"
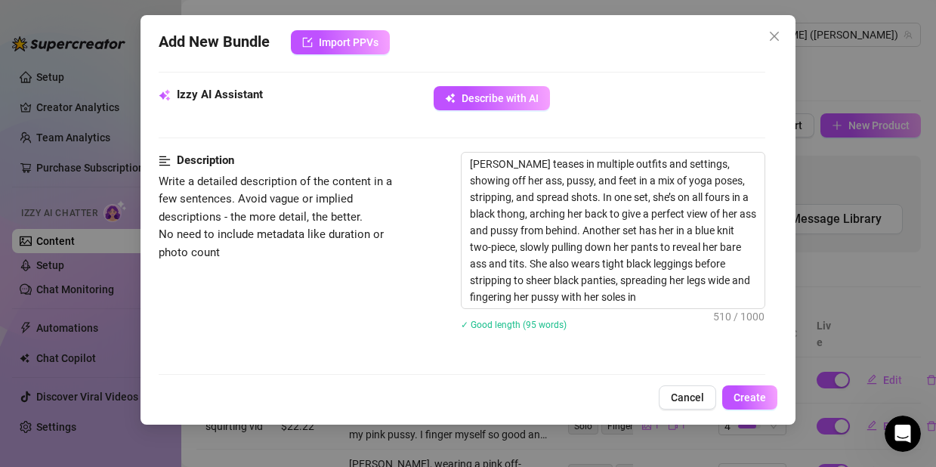
type textarea "[PERSON_NAME] teases in multiple outfits and settings, showing off her ass, pus…"
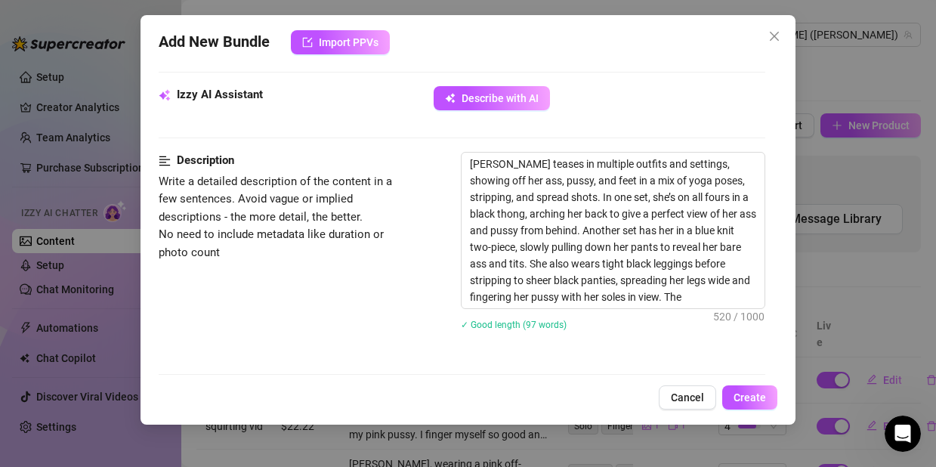
type textarea "[PERSON_NAME] teases in multiple outfits and settings, showing off her ass, pus…"
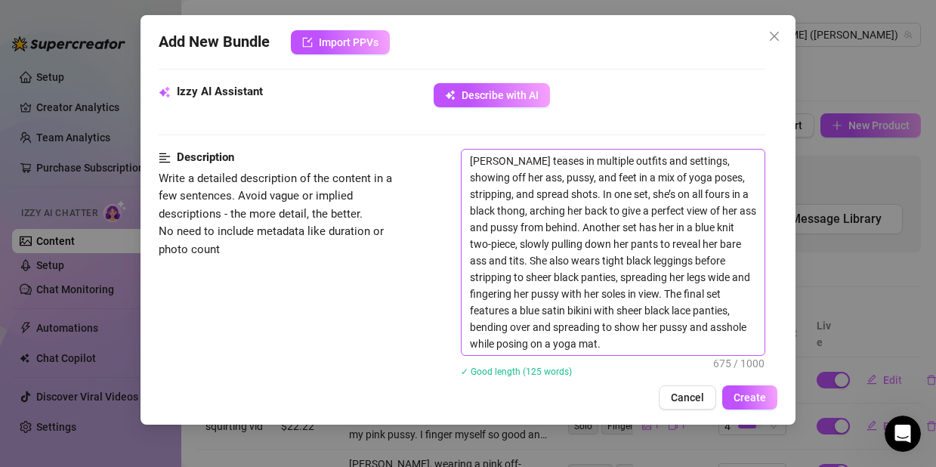
scroll to position [615, 0]
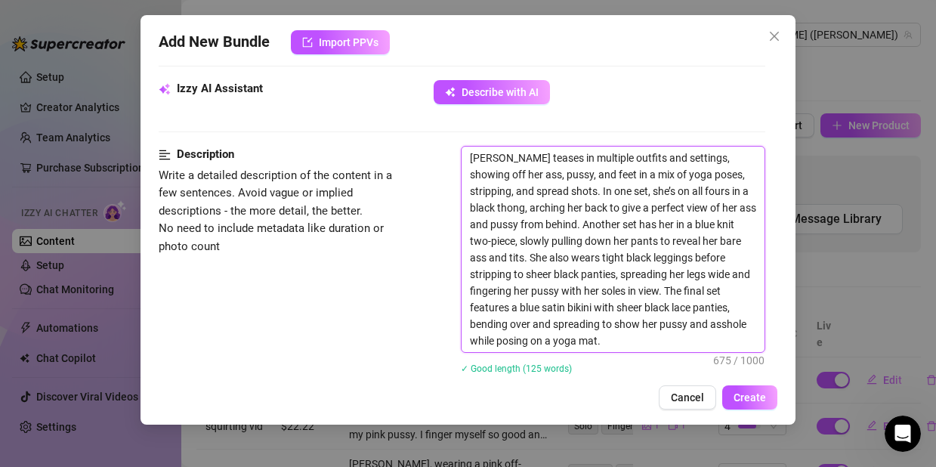
click at [695, 309] on textarea "[PERSON_NAME] teases in multiple outfits and settings, showing off her ass, pus…" at bounding box center [612, 248] width 303 height 205
click at [643, 309] on textarea "[PERSON_NAME] teases in multiple outfits and settings, showing off her ass, pus…" at bounding box center [612, 248] width 303 height 205
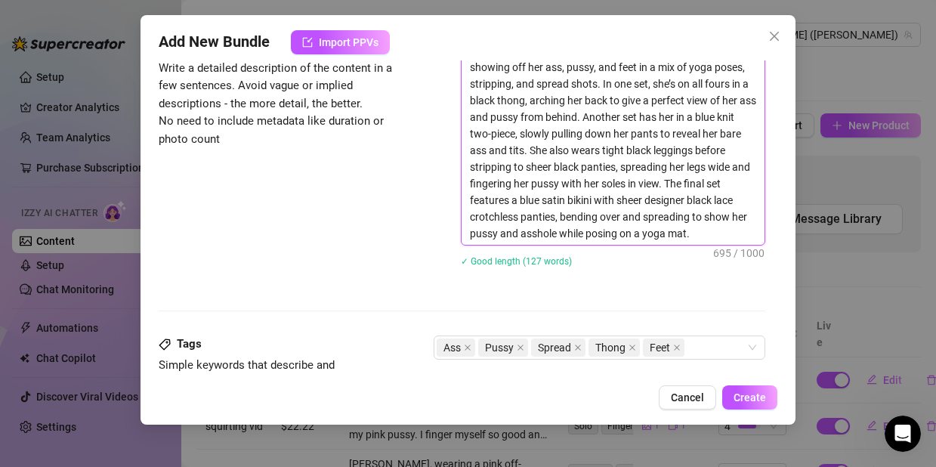
scroll to position [984, 0]
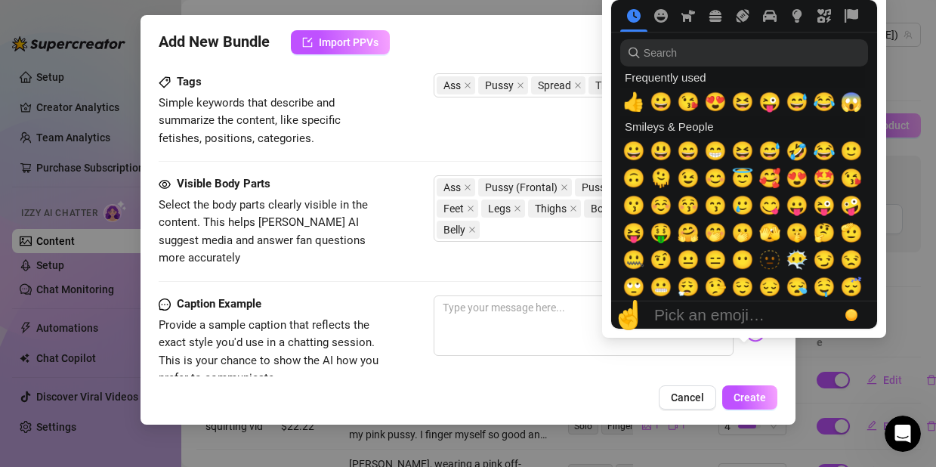
click at [746, 322] on div "☝️ Pick an emoji…" at bounding box center [744, 314] width 266 height 27
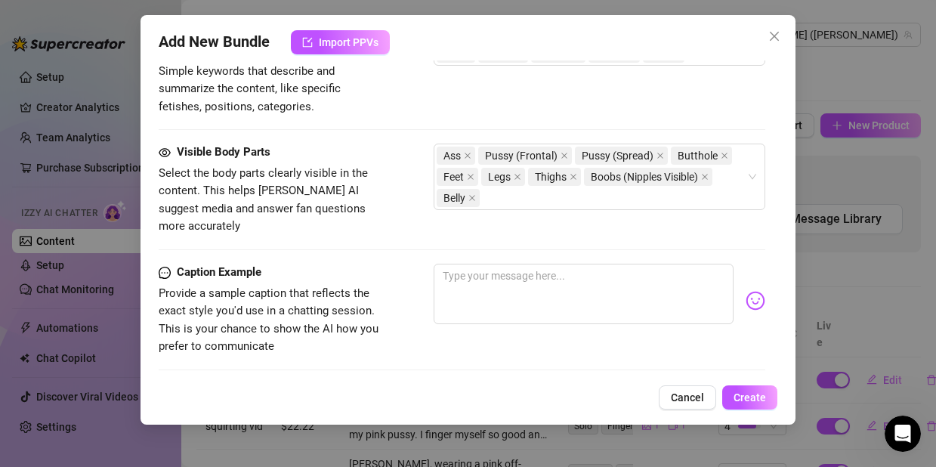
scroll to position [1016, 0]
click at [443, 268] on textarea at bounding box center [583, 293] width 300 height 60
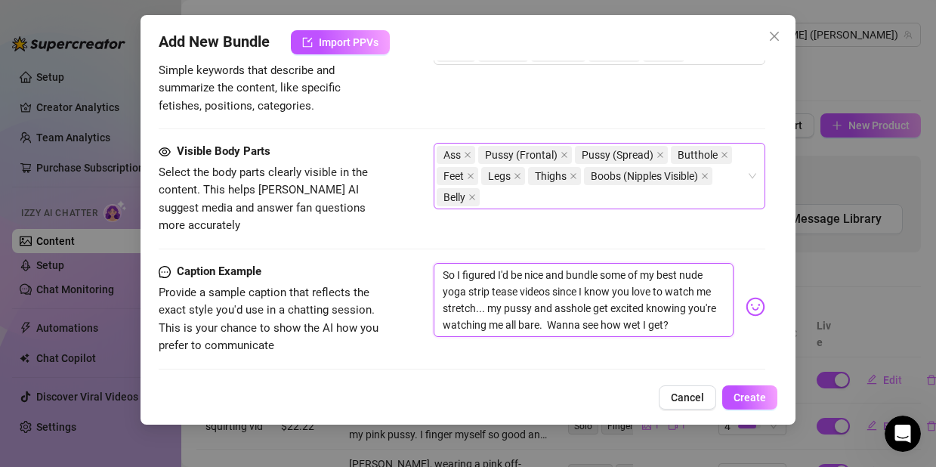
scroll to position [1198, 0]
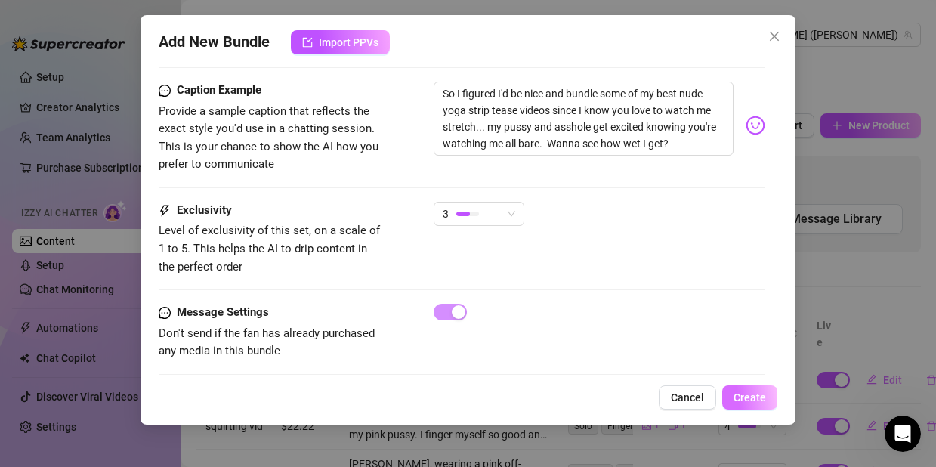
click at [745, 403] on span "Create" at bounding box center [749, 397] width 32 height 12
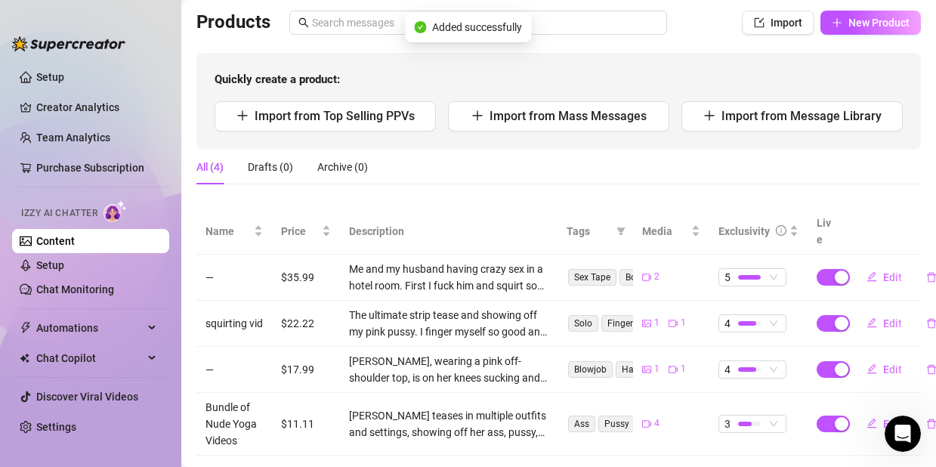
scroll to position [131, 0]
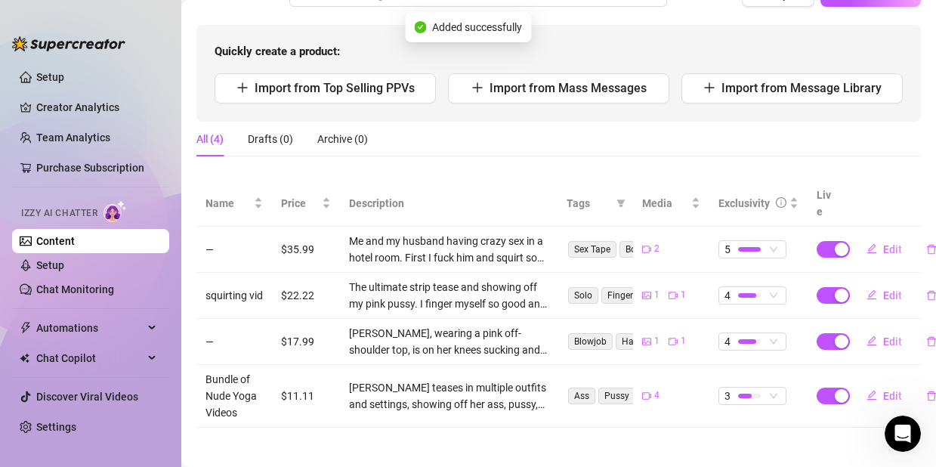
click at [209, 232] on td "—" at bounding box center [234, 250] width 76 height 46
click at [883, 243] on span "Edit" at bounding box center [892, 249] width 19 height 12
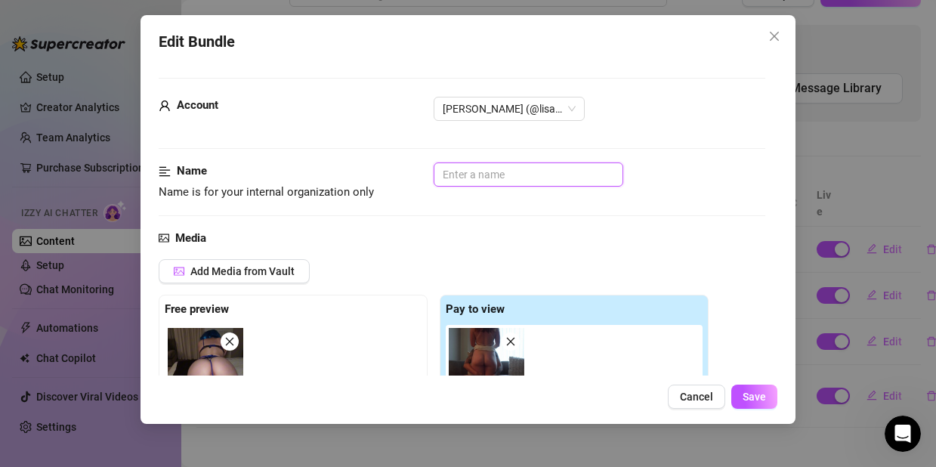
click at [496, 164] on input "text" at bounding box center [528, 174] width 190 height 24
click at [749, 393] on span "Save" at bounding box center [753, 396] width 23 height 12
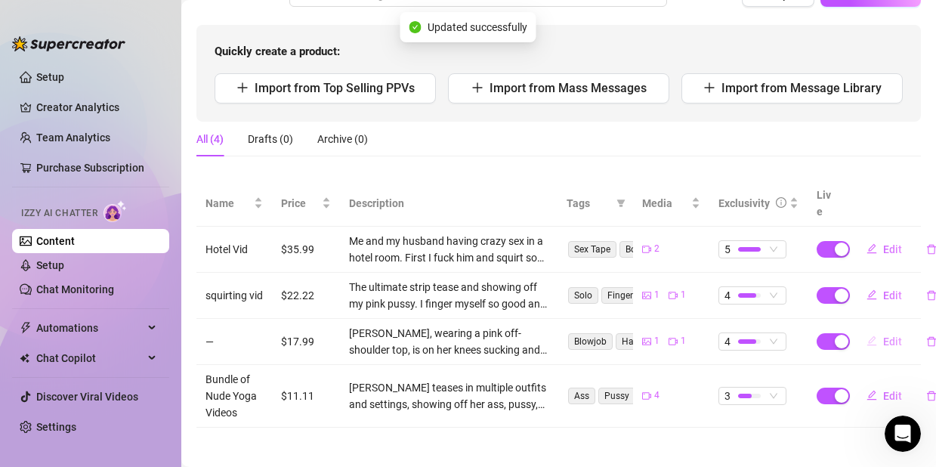
click at [883, 335] on span "Edit" at bounding box center [892, 341] width 19 height 12
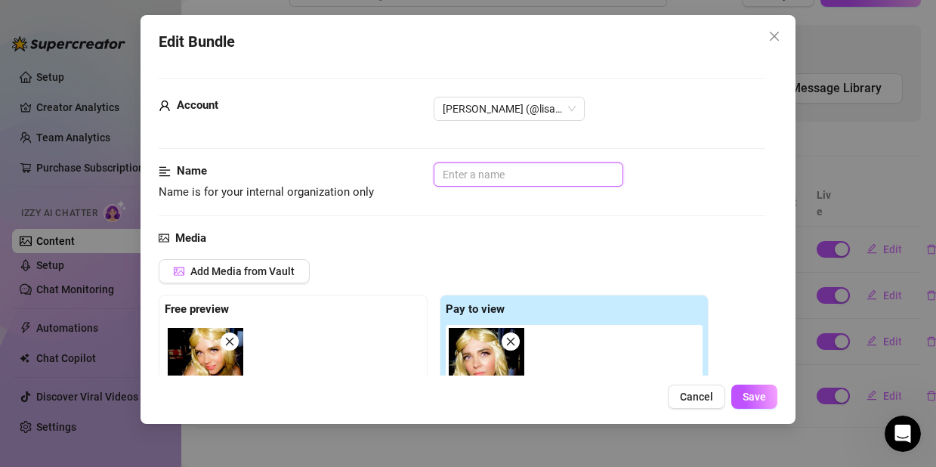
click at [509, 174] on input "text" at bounding box center [528, 174] width 190 height 24
click at [765, 385] on button "Save" at bounding box center [754, 396] width 46 height 24
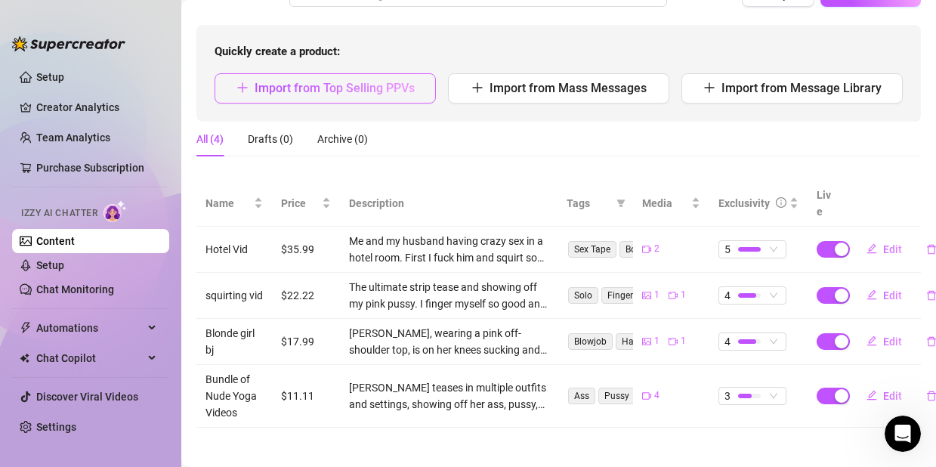
click at [303, 81] on span "Import from Top Selling PPVs" at bounding box center [334, 88] width 160 height 14
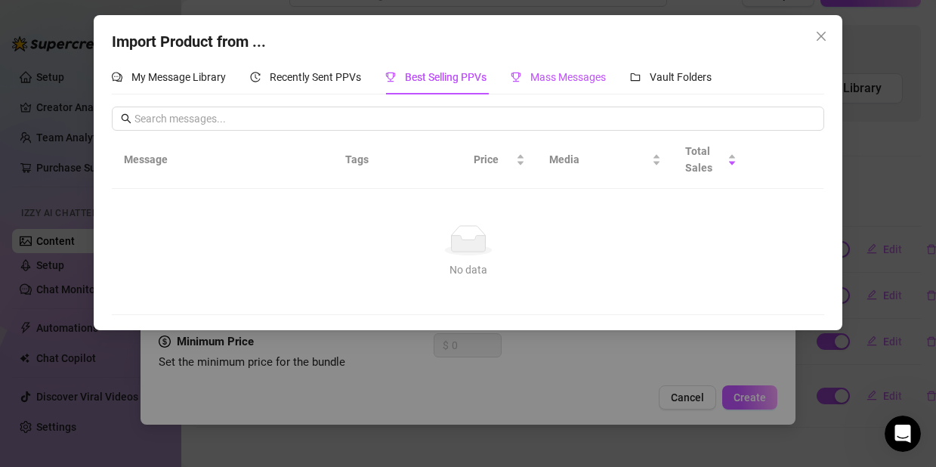
click at [604, 79] on span "Mass Messages" at bounding box center [568, 77] width 76 height 12
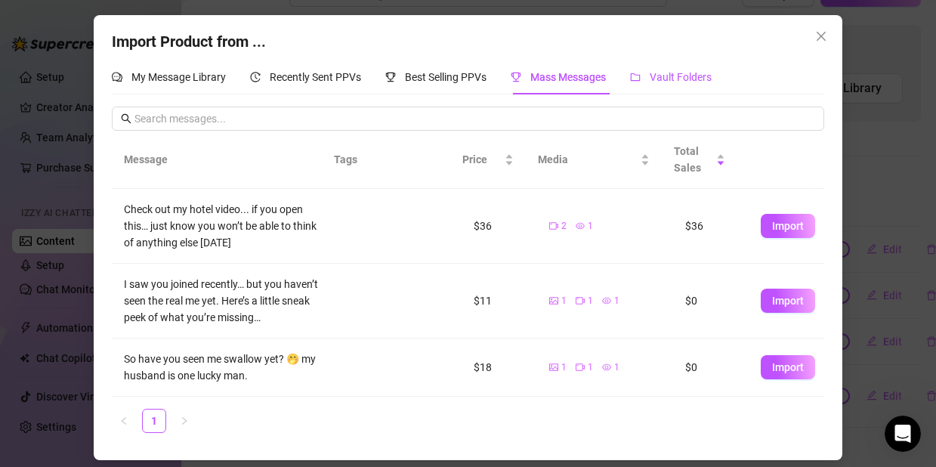
click at [652, 74] on span "Vault Folders" at bounding box center [680, 77] width 62 height 12
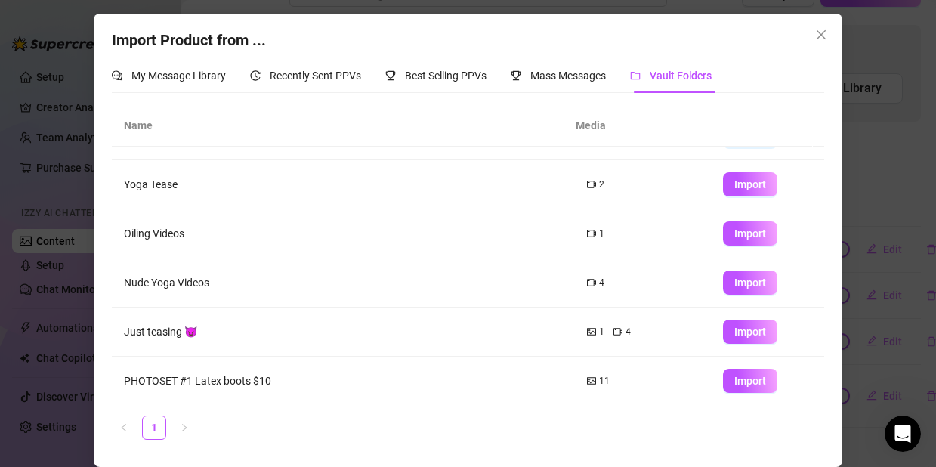
scroll to position [38, 0]
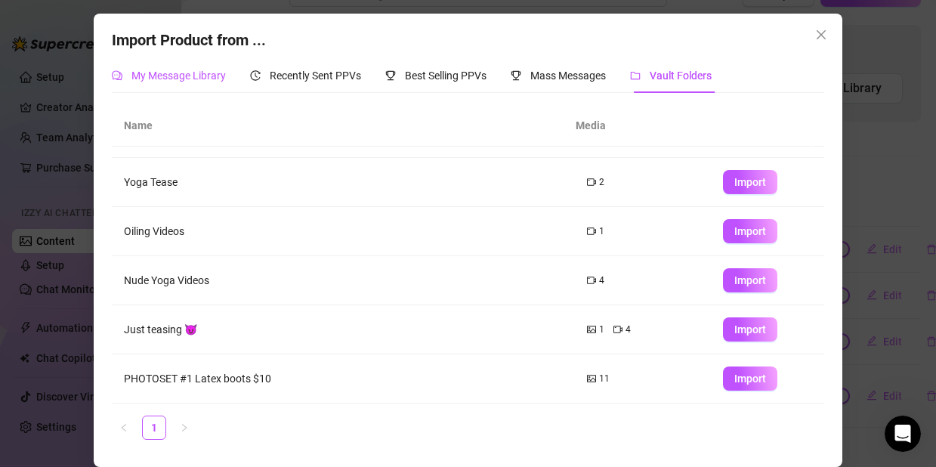
click at [159, 72] on span "My Message Library" at bounding box center [178, 75] width 94 height 12
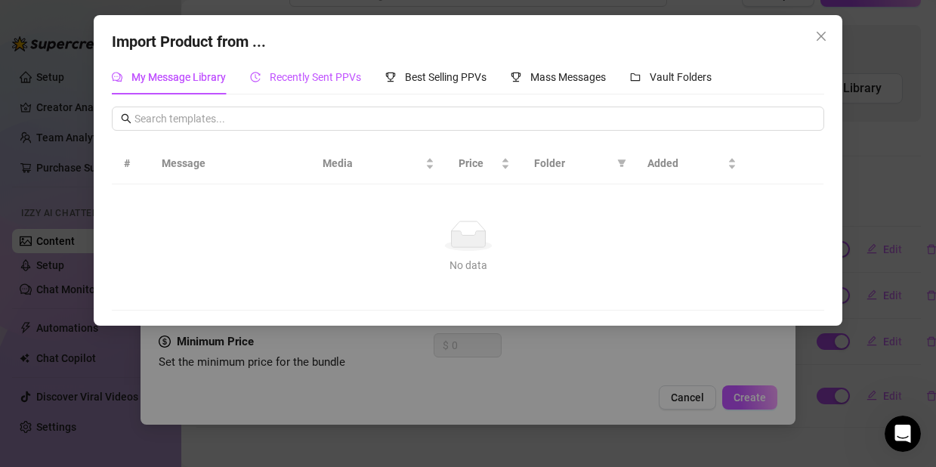
click at [273, 69] on div "Recently Sent PPVs" at bounding box center [305, 77] width 111 height 17
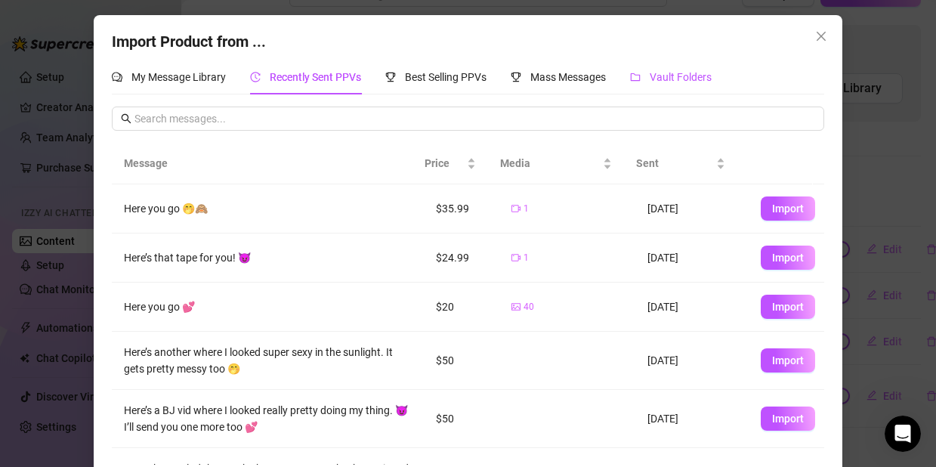
click at [655, 72] on span "Vault Folders" at bounding box center [680, 77] width 62 height 12
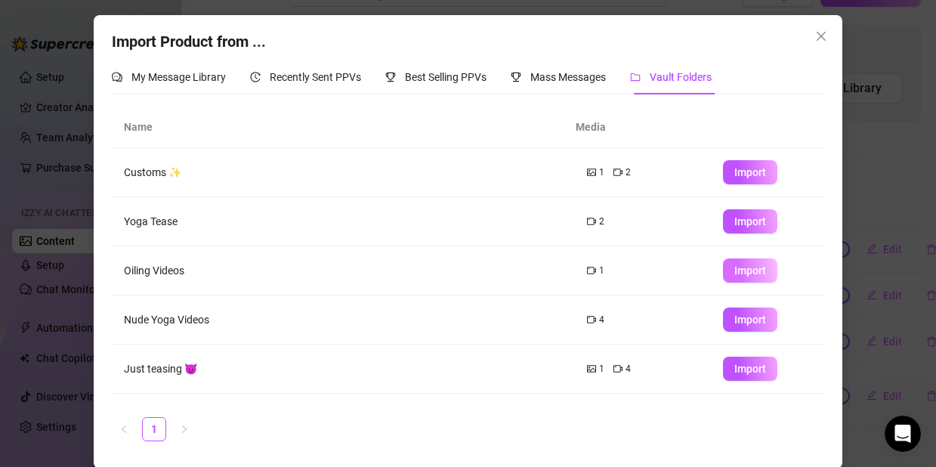
click at [723, 263] on button "Import" at bounding box center [750, 270] width 54 height 24
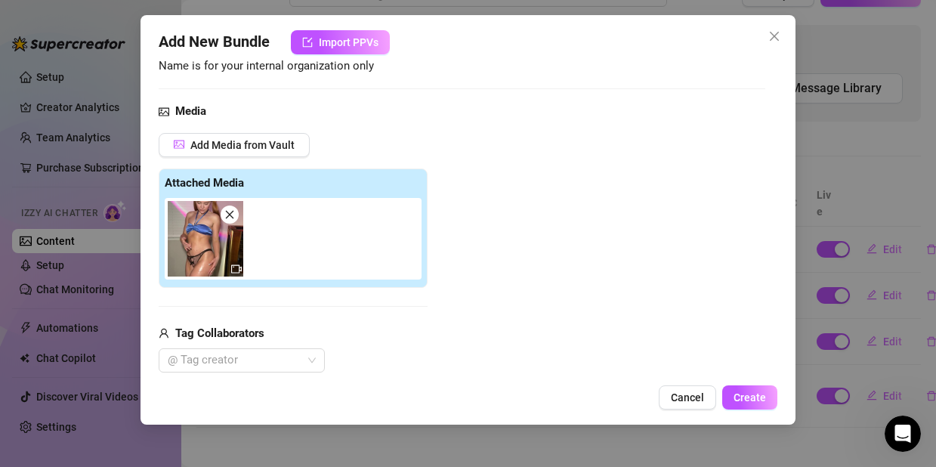
scroll to position [248, 0]
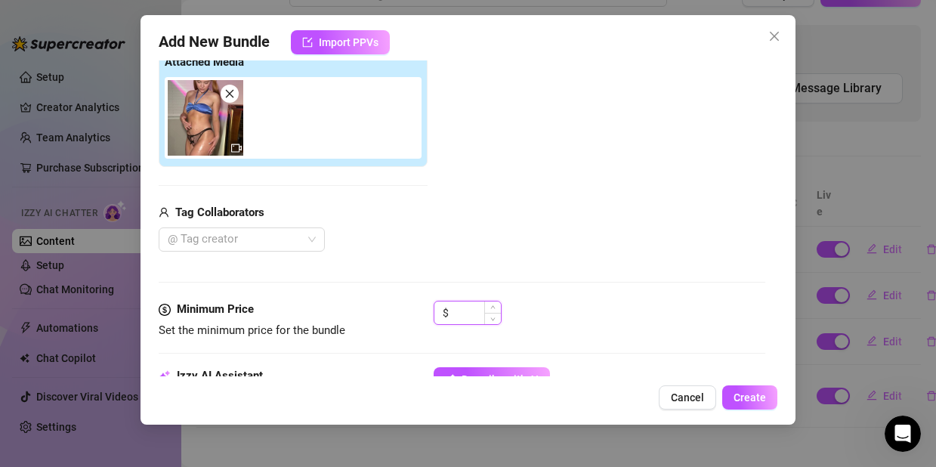
click at [462, 316] on input at bounding box center [476, 312] width 49 height 23
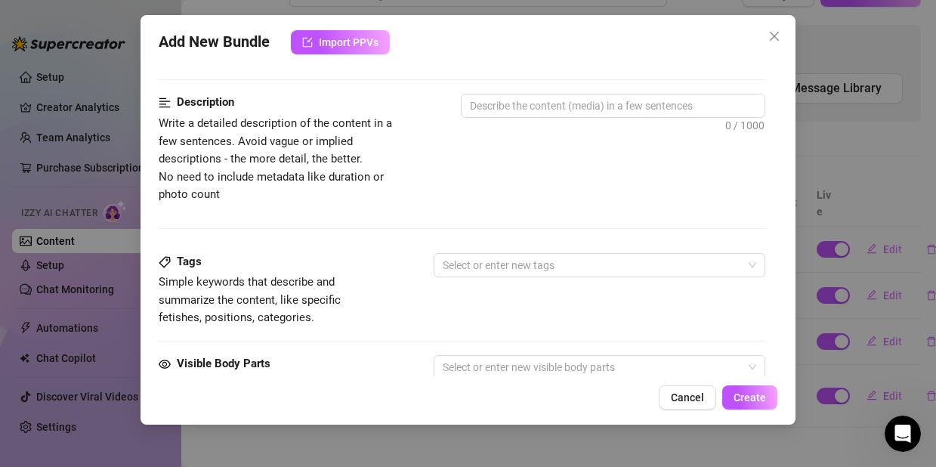
scroll to position [513, 0]
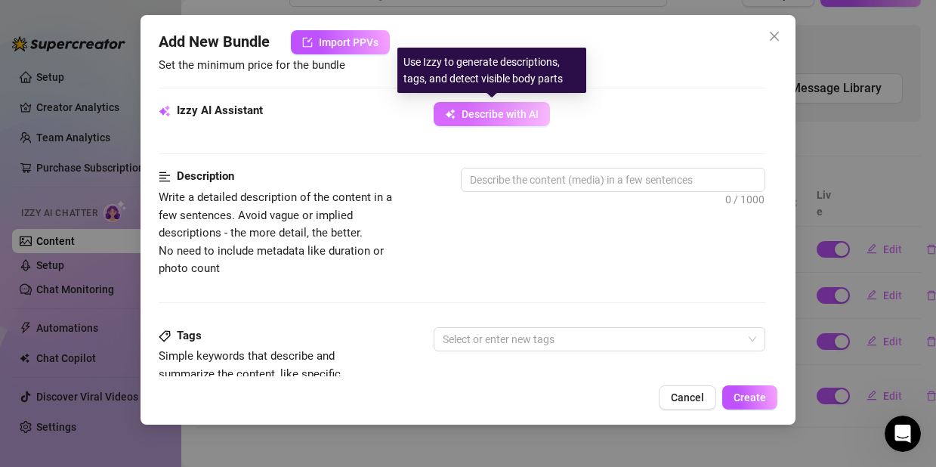
click at [480, 118] on span "Describe with AI" at bounding box center [499, 114] width 77 height 12
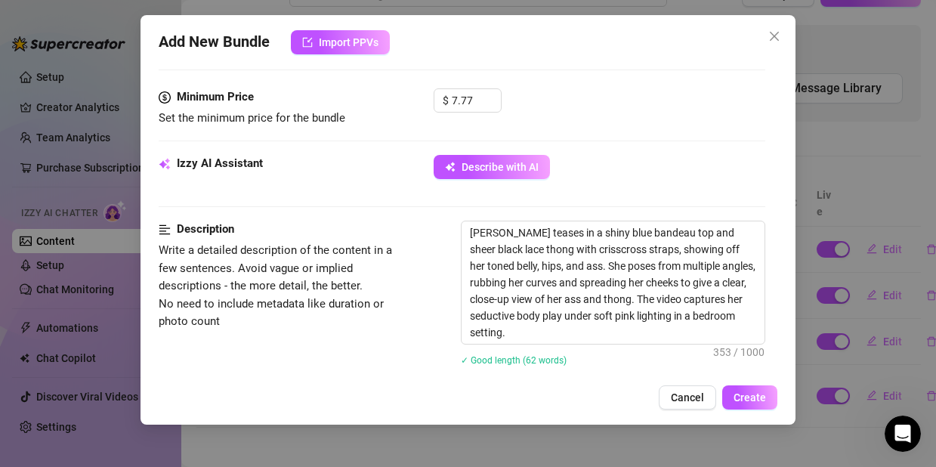
scroll to position [496, 0]
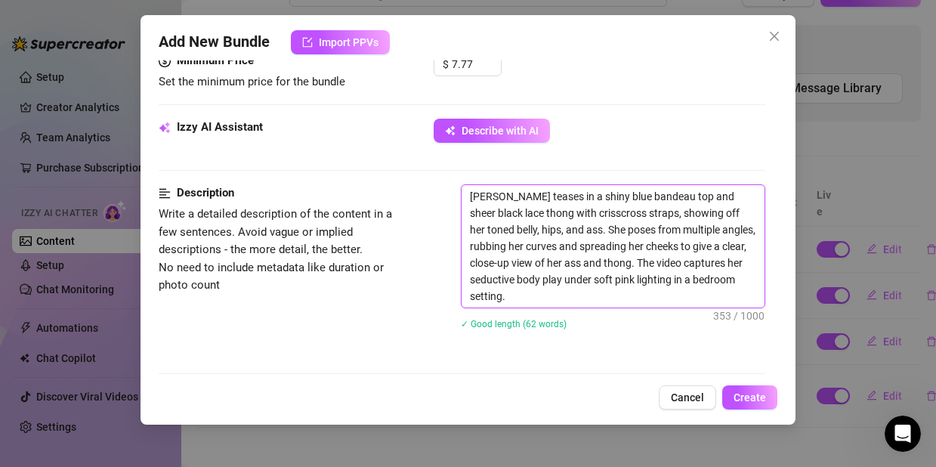
click at [704, 196] on textarea "[PERSON_NAME] teases in a shiny blue bandeau top and sheer black lace thong wit…" at bounding box center [612, 246] width 303 height 122
click at [732, 193] on textarea "[PERSON_NAME] teases in a shiny blue bandeau top and sheer black lace thong wit…" at bounding box center [612, 246] width 303 height 122
click at [736, 200] on textarea "[PERSON_NAME] teases in a shiny blue bandeau top and sheer black crotchless lac…" at bounding box center [612, 246] width 303 height 122
click at [631, 249] on textarea "[PERSON_NAME] teases in a shiny blue bandeau top and sheer black designer crotc…" at bounding box center [612, 246] width 303 height 122
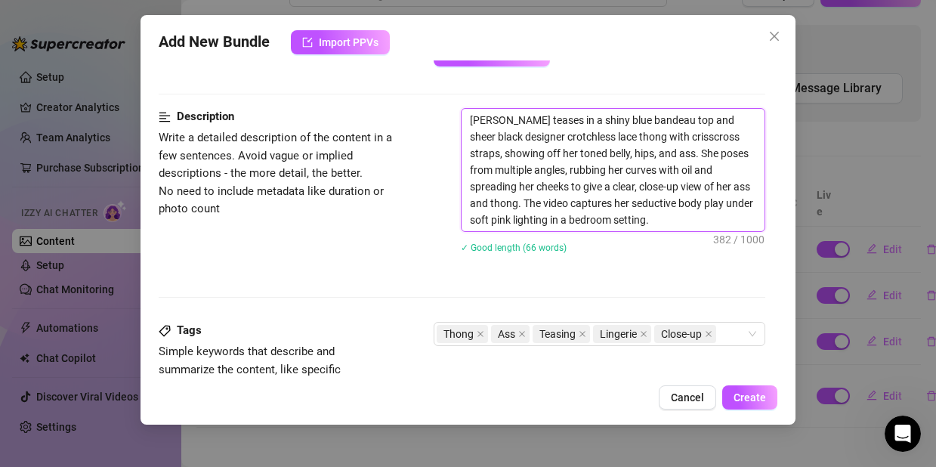
scroll to position [686, 0]
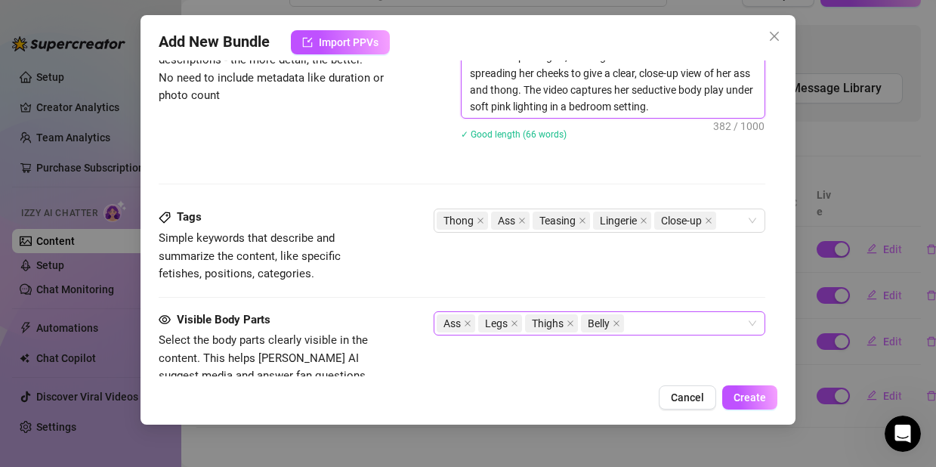
click at [665, 314] on div "Ass Legs Thighs Belly" at bounding box center [591, 323] width 310 height 21
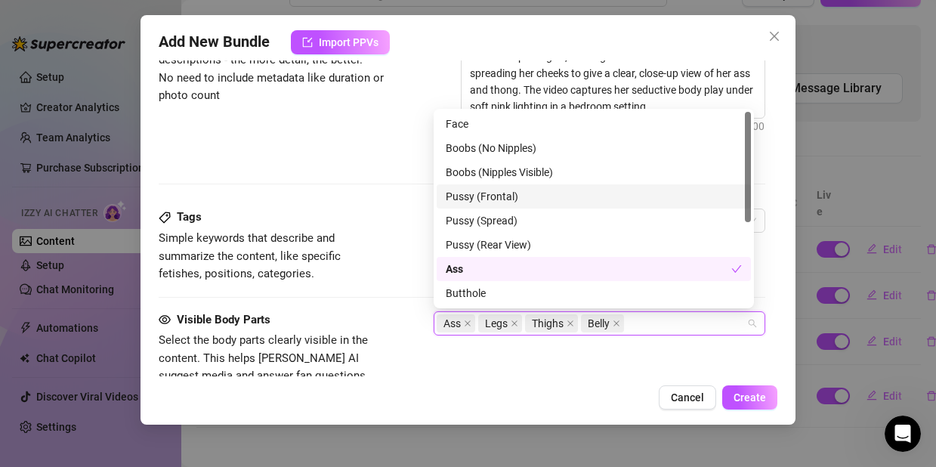
click at [504, 203] on div "Pussy (Frontal)" at bounding box center [594, 196] width 296 height 17
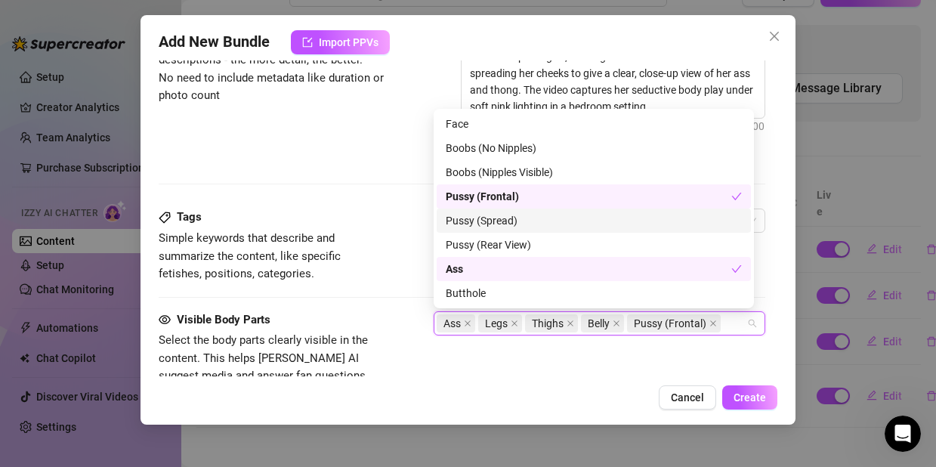
click at [515, 229] on div "Pussy (Spread)" at bounding box center [593, 220] width 314 height 24
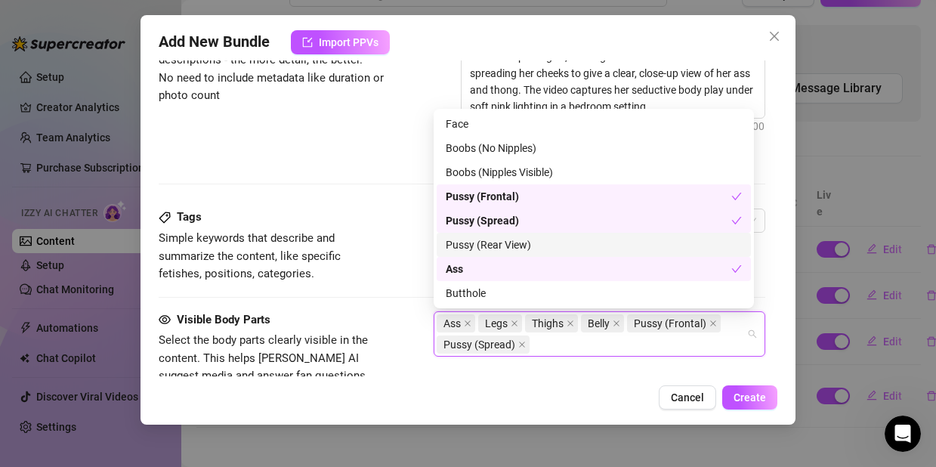
click at [513, 244] on div "Pussy (Rear View)" at bounding box center [594, 244] width 296 height 17
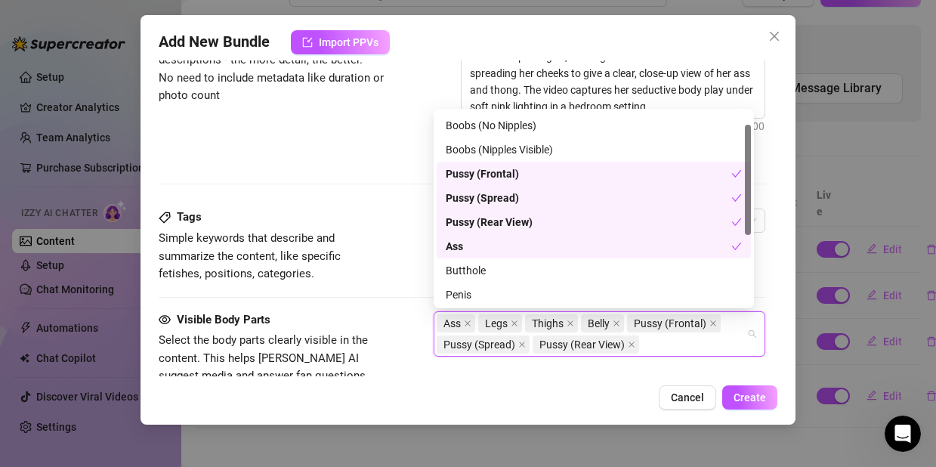
scroll to position [75, 0]
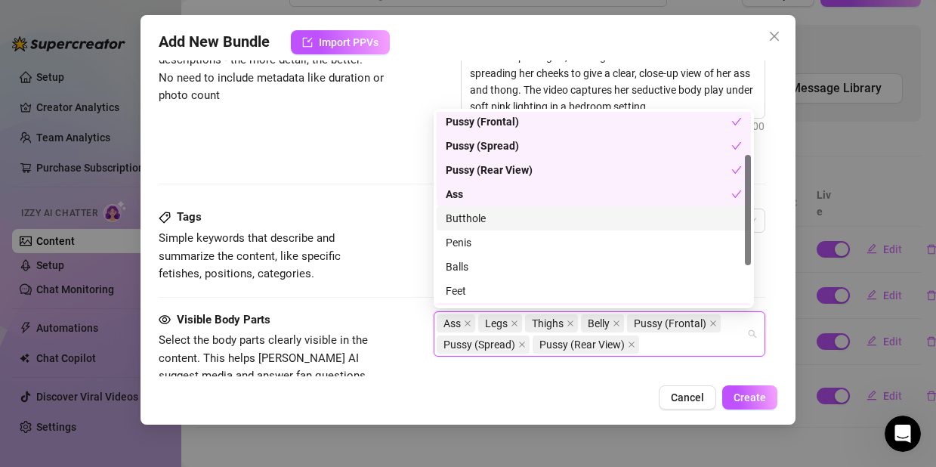
click at [466, 226] on div "Butthole" at bounding box center [594, 218] width 296 height 17
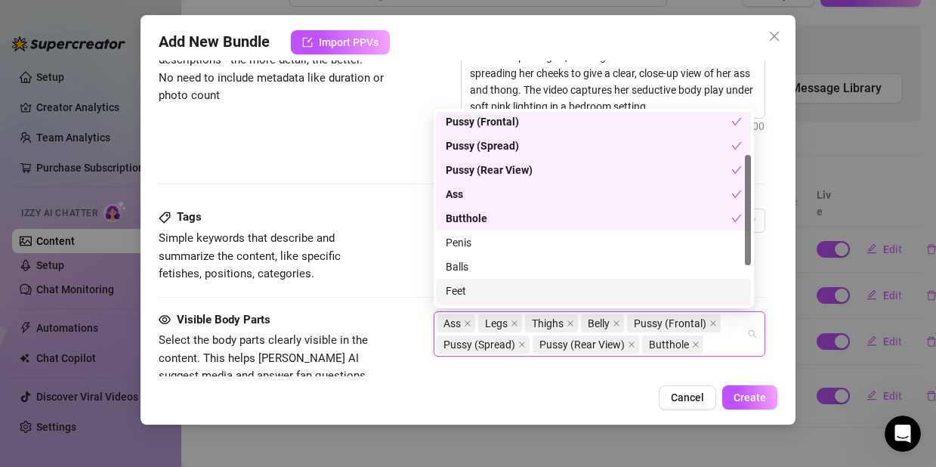
scroll to position [145, 0]
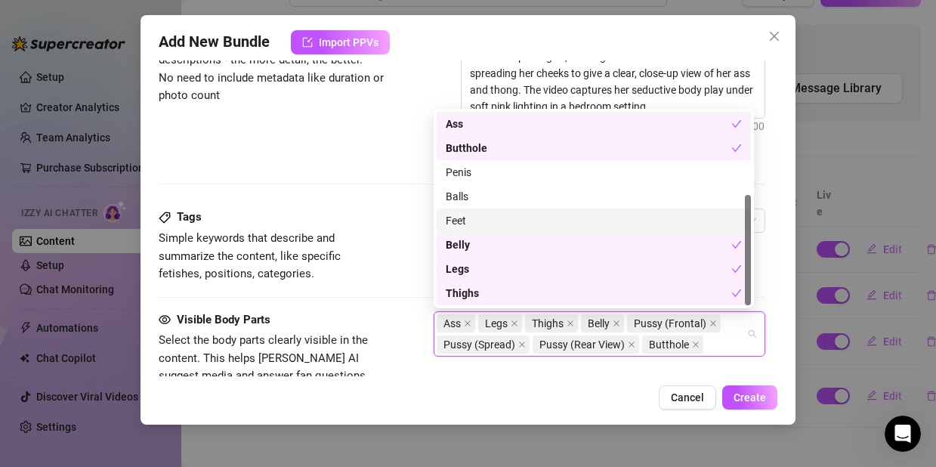
click at [474, 226] on div "Feet" at bounding box center [594, 220] width 296 height 17
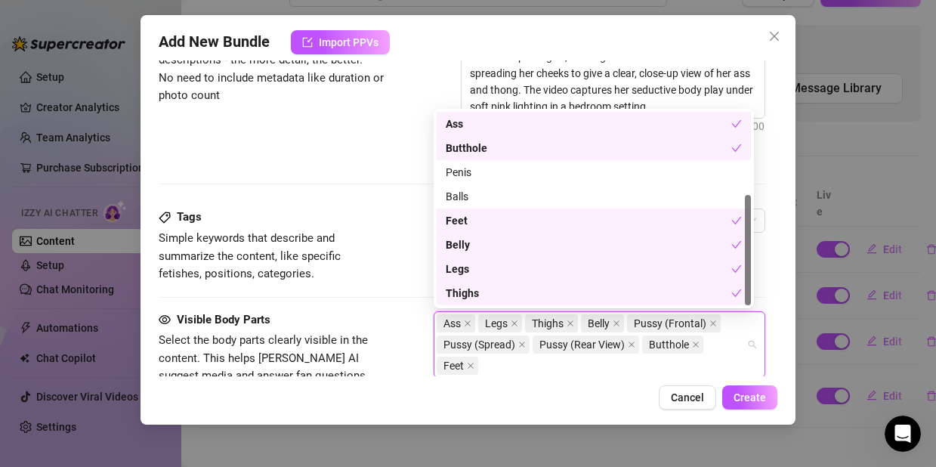
scroll to position [0, 0]
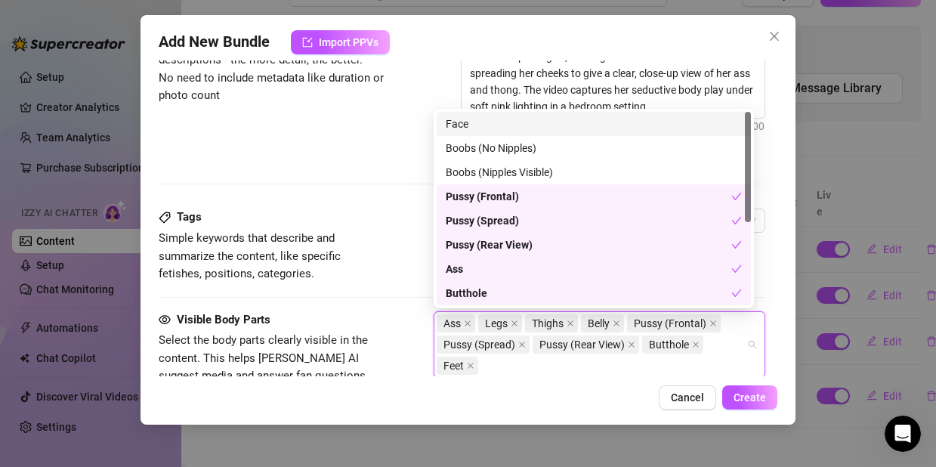
click at [505, 125] on div "Face" at bounding box center [594, 124] width 296 height 17
click at [383, 306] on div "Tags Simple keywords that describe and summarize the content, like specific fet…" at bounding box center [462, 259] width 606 height 102
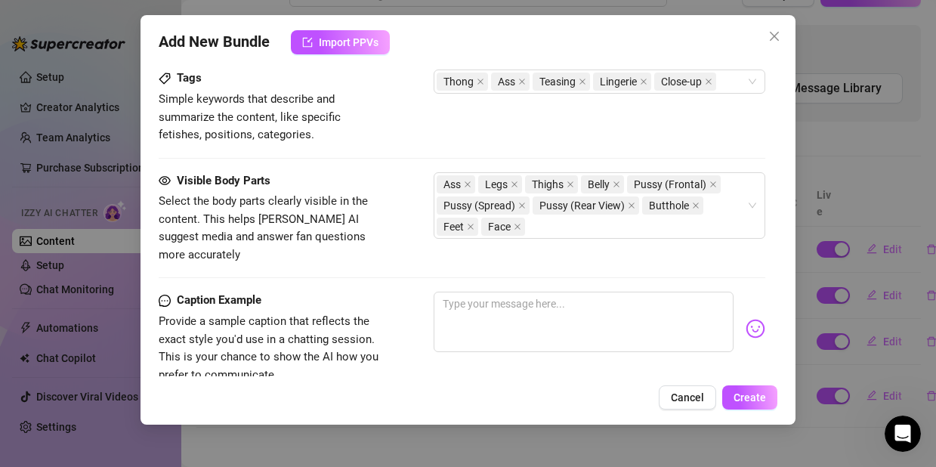
scroll to position [1035, 0]
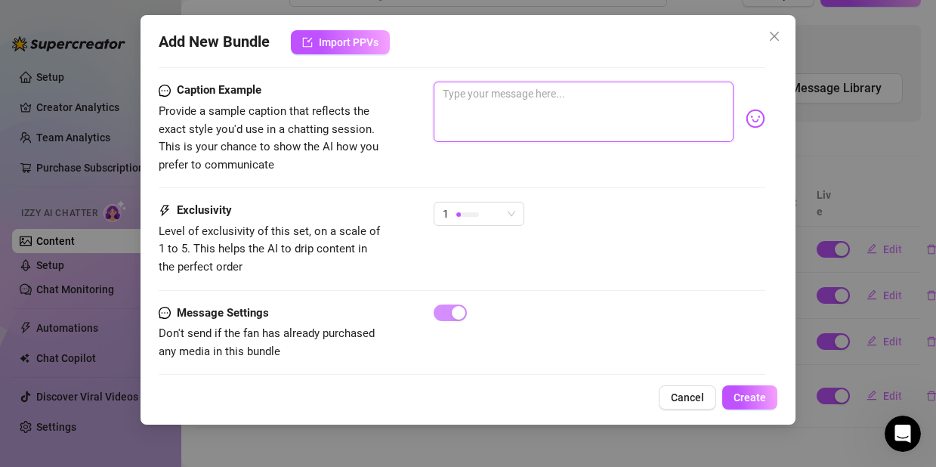
click at [535, 125] on textarea at bounding box center [583, 112] width 300 height 60
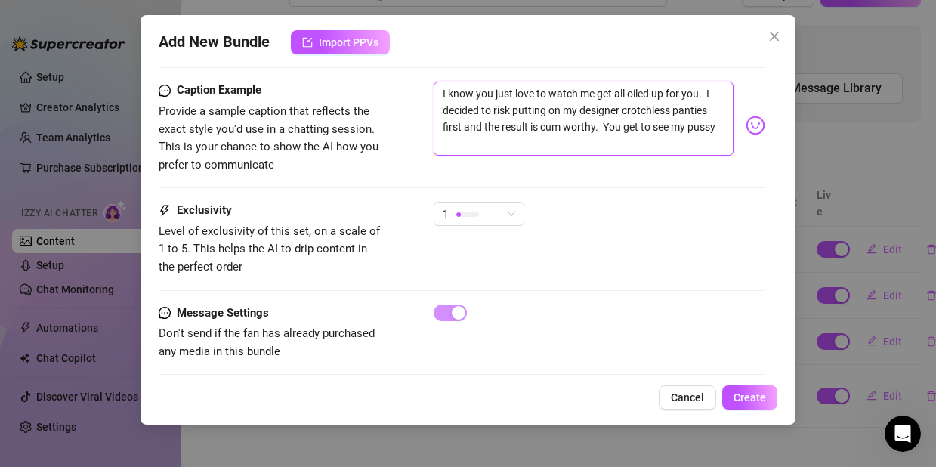
scroll to position [0, 0]
click at [516, 202] on div "1" at bounding box center [478, 214] width 91 height 24
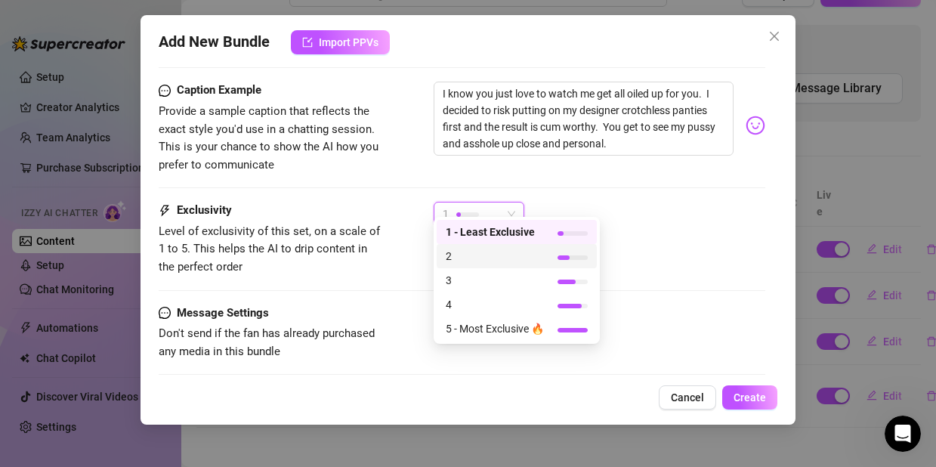
click at [548, 254] on div "2" at bounding box center [517, 256] width 142 height 17
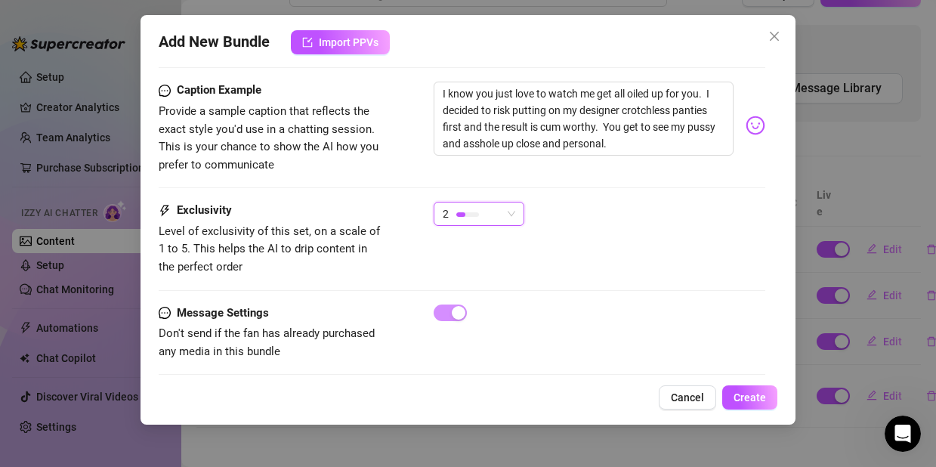
click at [519, 202] on div "2" at bounding box center [478, 214] width 91 height 24
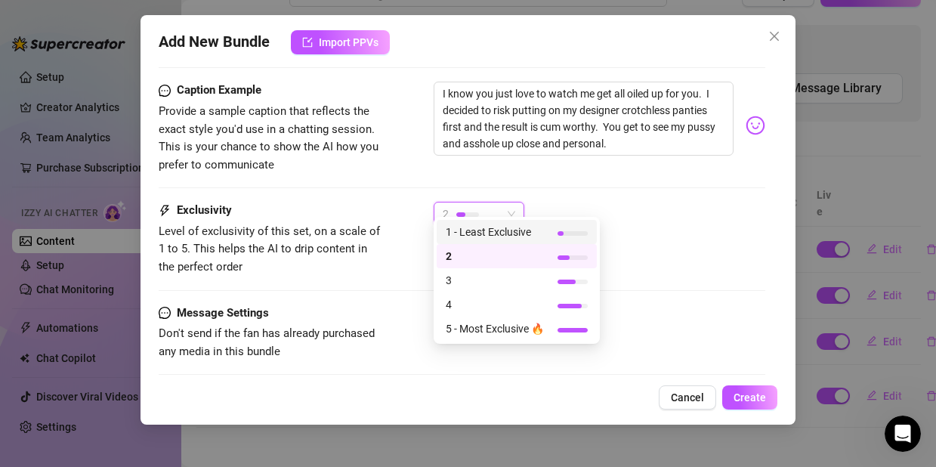
click at [512, 220] on div "1 - Least Exclusive" at bounding box center [516, 232] width 160 height 24
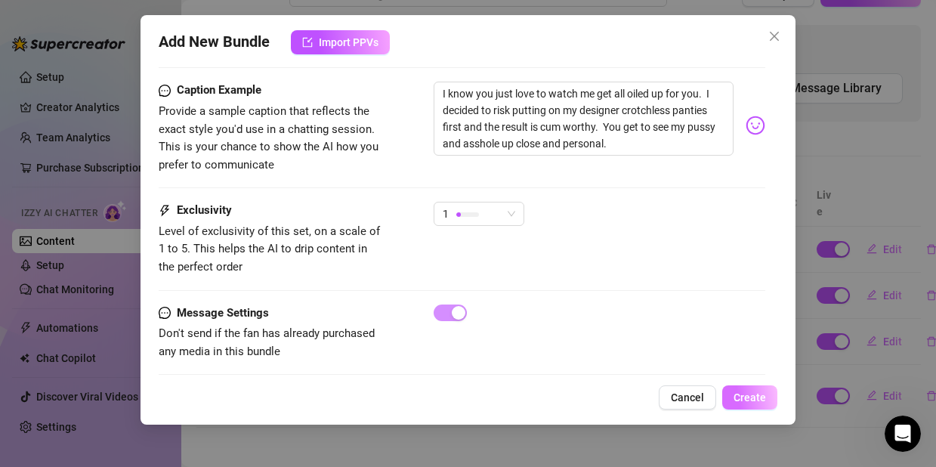
click at [754, 393] on span "Create" at bounding box center [749, 397] width 32 height 12
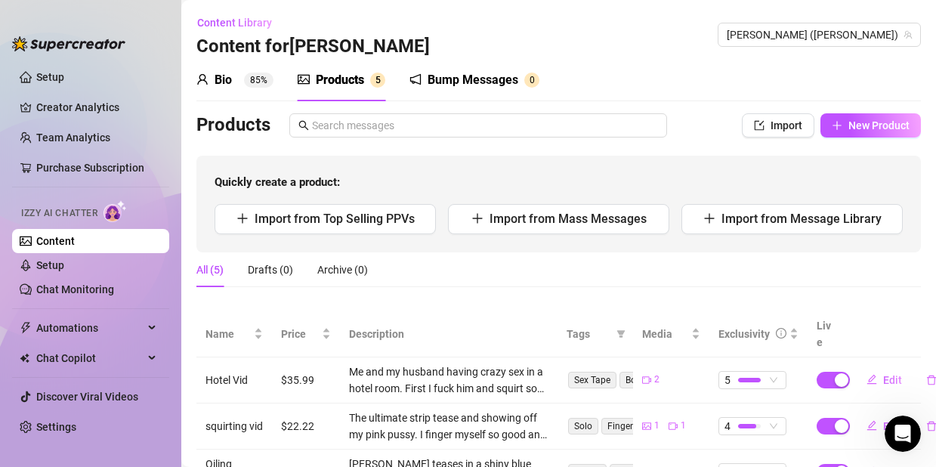
click at [217, 68] on div "Bio 85%" at bounding box center [234, 80] width 77 height 42
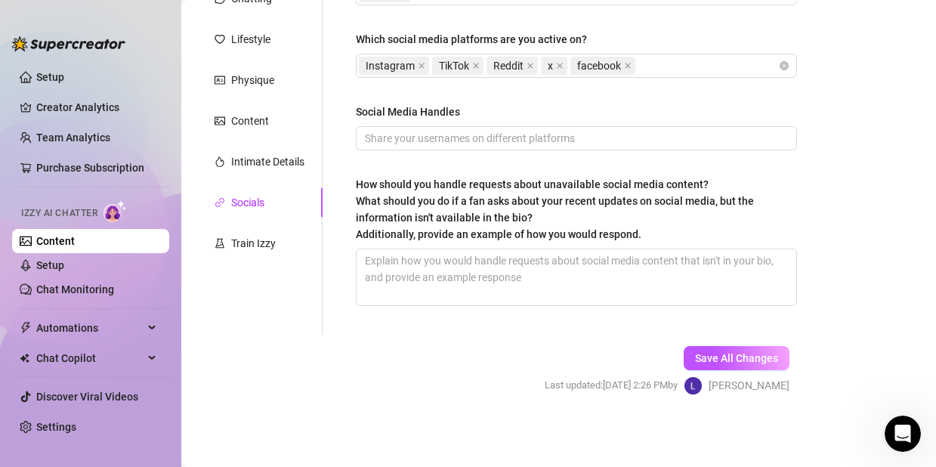
scroll to position [89, 0]
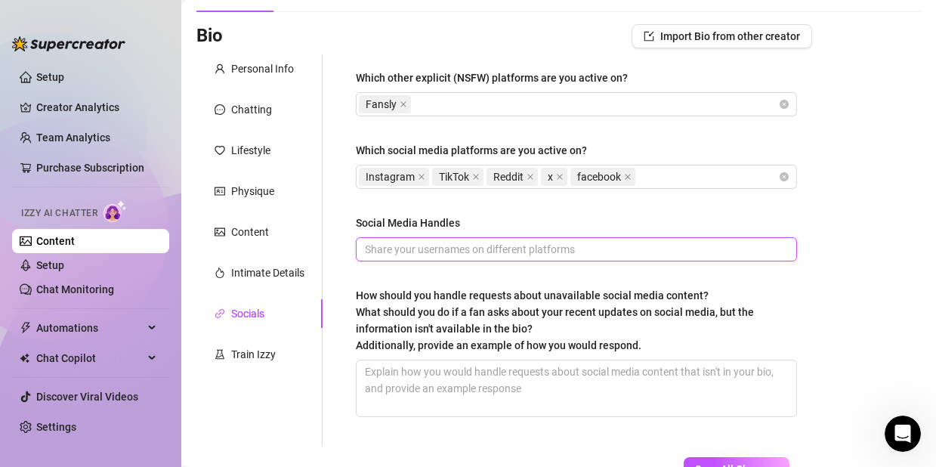
click at [442, 245] on input "Social Media Handles" at bounding box center [575, 249] width 420 height 17
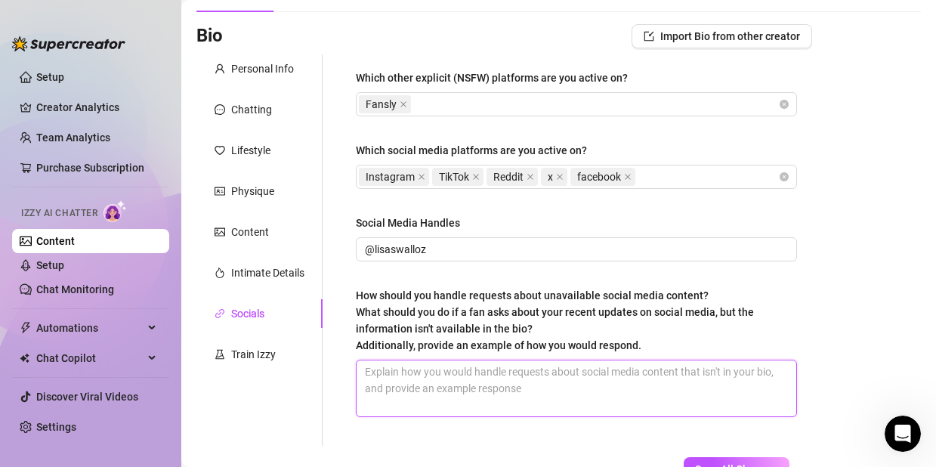
click at [699, 403] on textarea "How should you handle requests about unavailable social media content? What sho…" at bounding box center [575, 388] width 439 height 56
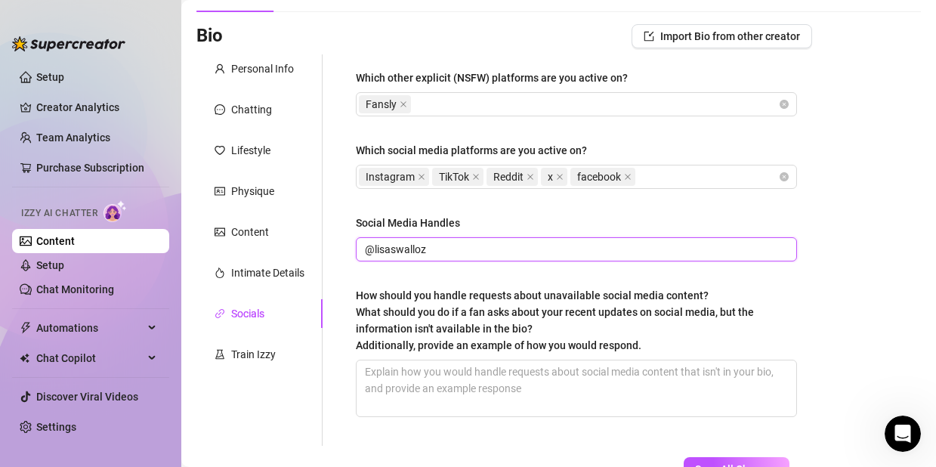
click at [463, 246] on input "@lisaswalloz" at bounding box center [575, 249] width 420 height 17
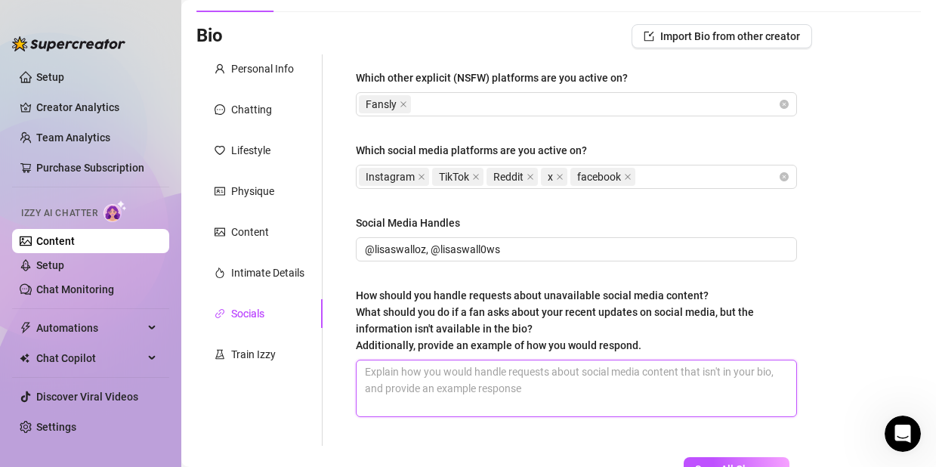
click at [451, 362] on textarea "How should you handle requests about unavailable social media content? What sho…" at bounding box center [575, 388] width 439 height 56
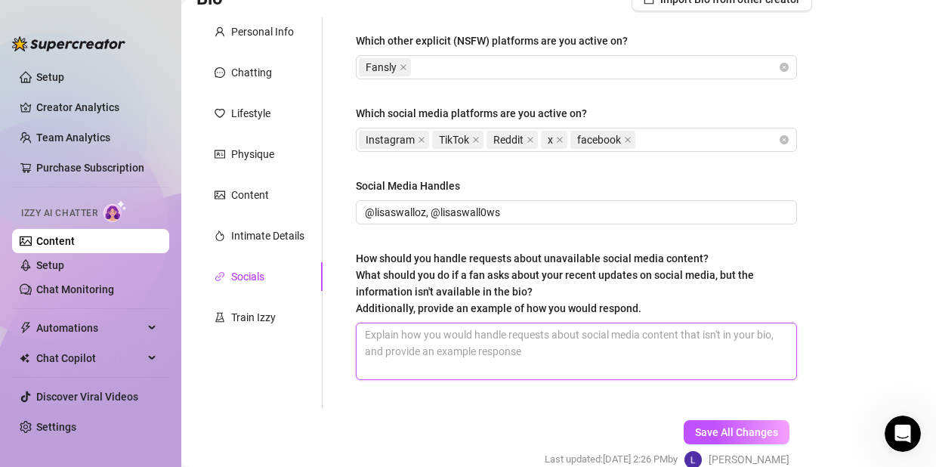
scroll to position [200, 0]
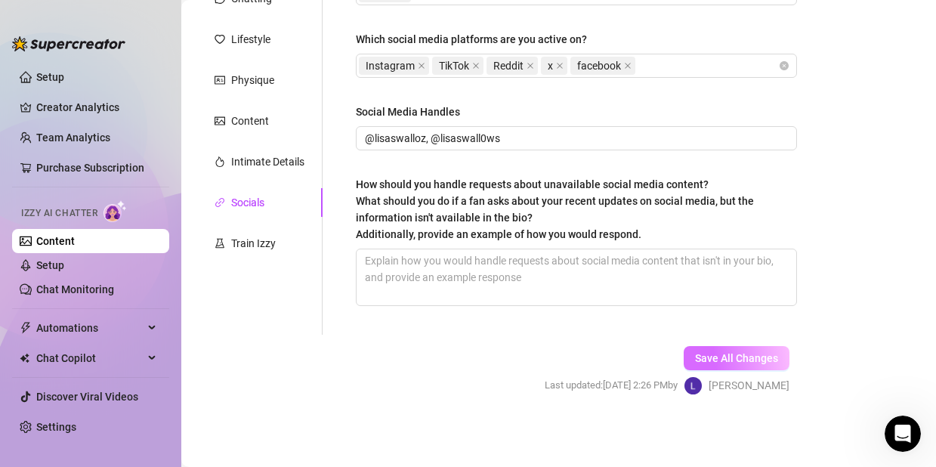
click at [703, 349] on button "Save All Changes" at bounding box center [736, 358] width 106 height 24
click at [244, 239] on div "Train Izzy" at bounding box center [253, 243] width 45 height 17
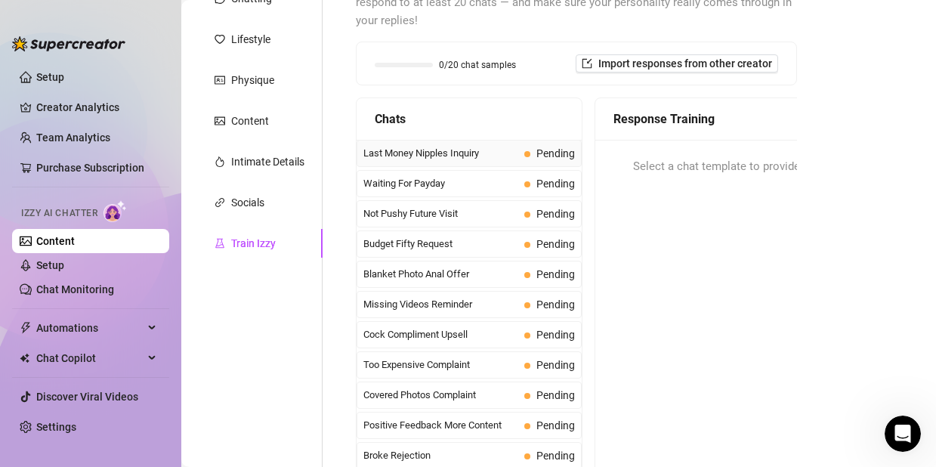
click at [488, 146] on span "Last Money Nipples Inquiry" at bounding box center [440, 153] width 155 height 15
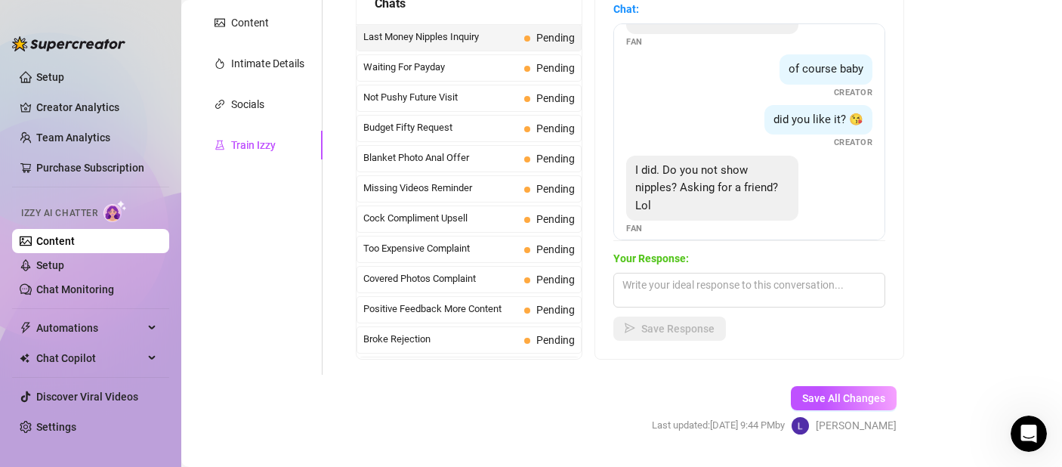
scroll to position [64, 0]
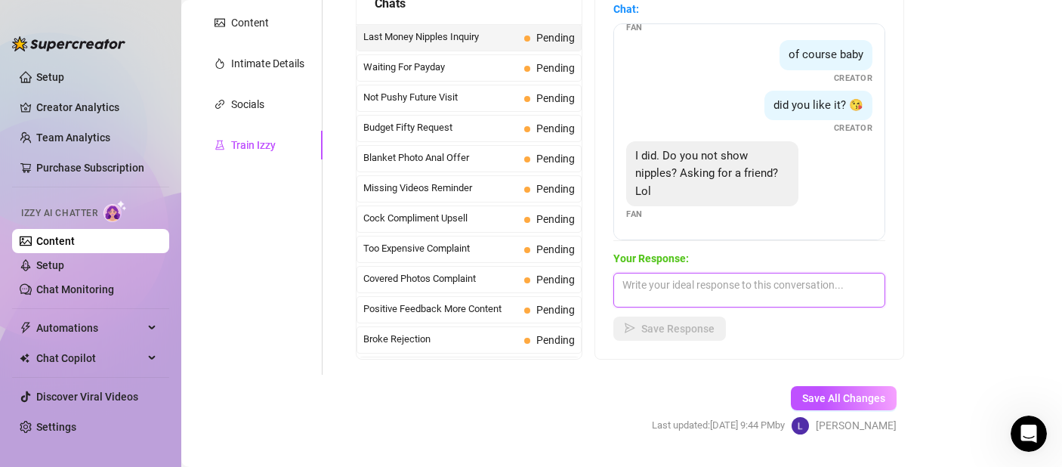
click at [736, 285] on textarea at bounding box center [749, 290] width 272 height 35
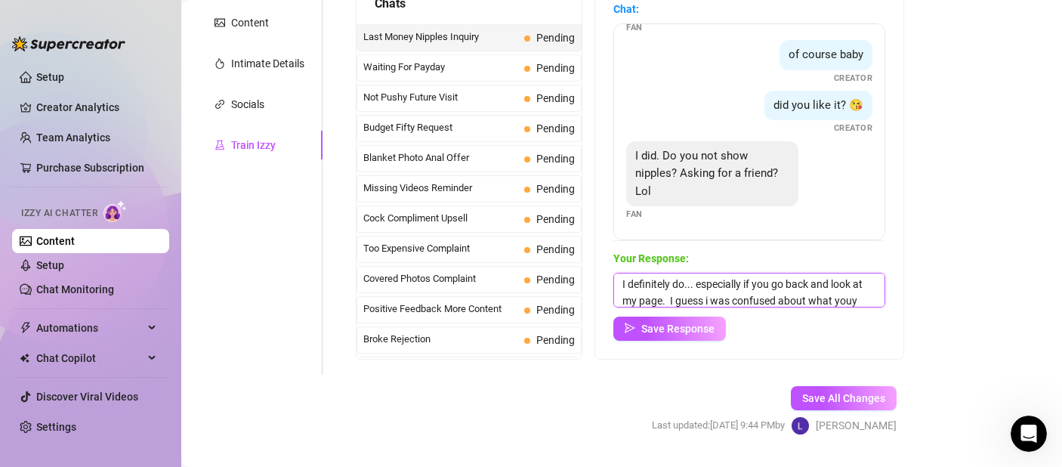
scroll to position [17, 0]
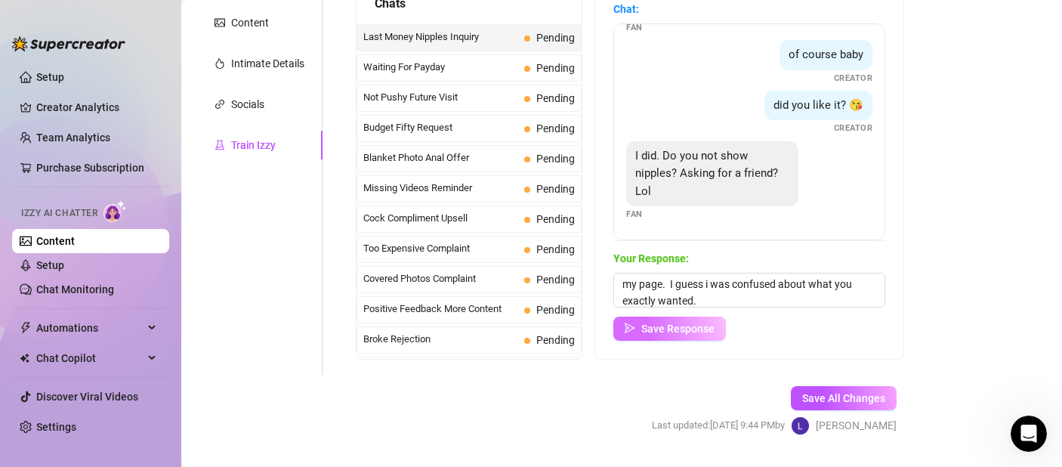
click at [697, 329] on span "Save Response" at bounding box center [677, 328] width 73 height 12
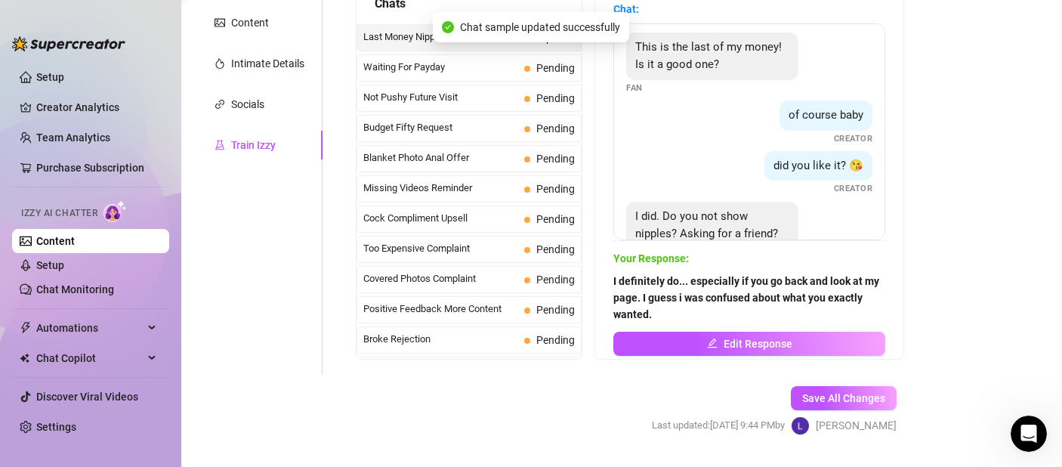
scroll to position [0, 0]
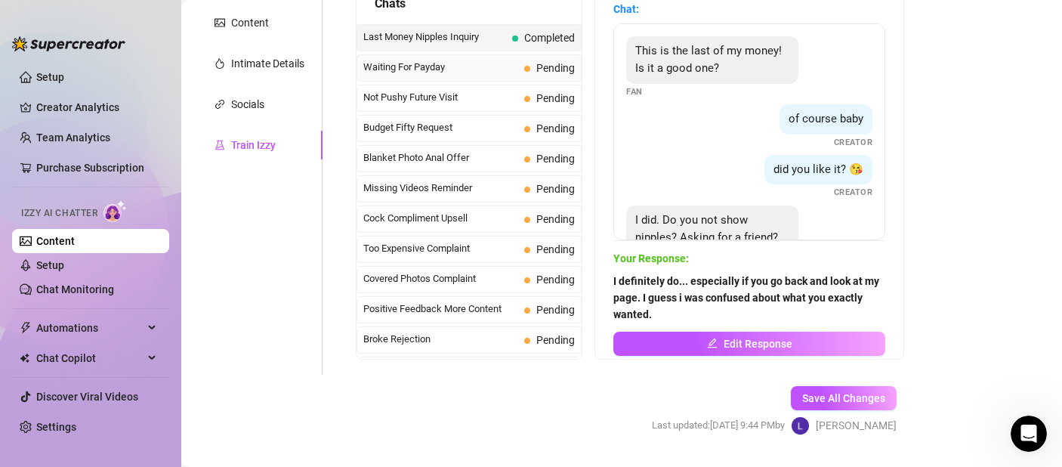
click at [502, 67] on span "Waiting For Payday" at bounding box center [440, 67] width 155 height 15
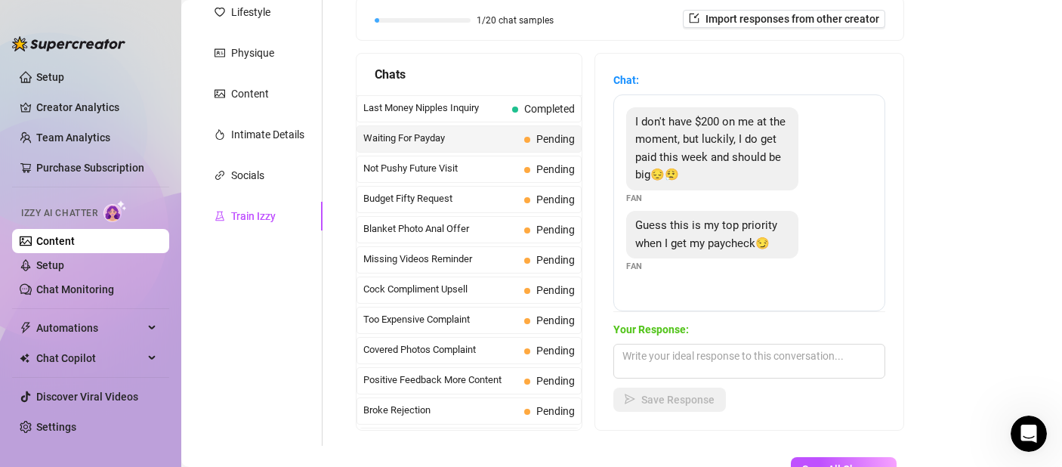
scroll to position [237, 0]
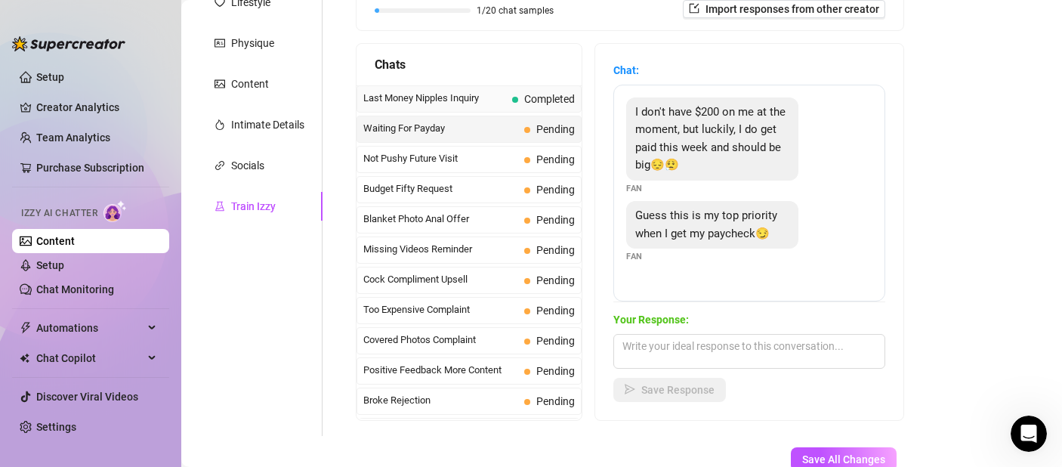
click at [512, 102] on span "Completed" at bounding box center [543, 99] width 63 height 17
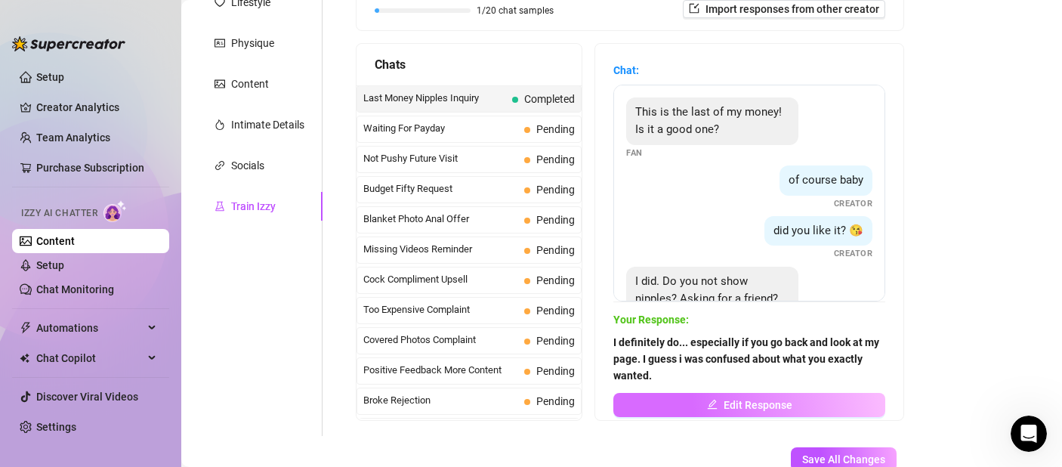
click at [689, 402] on button "Edit Response" at bounding box center [749, 405] width 272 height 24
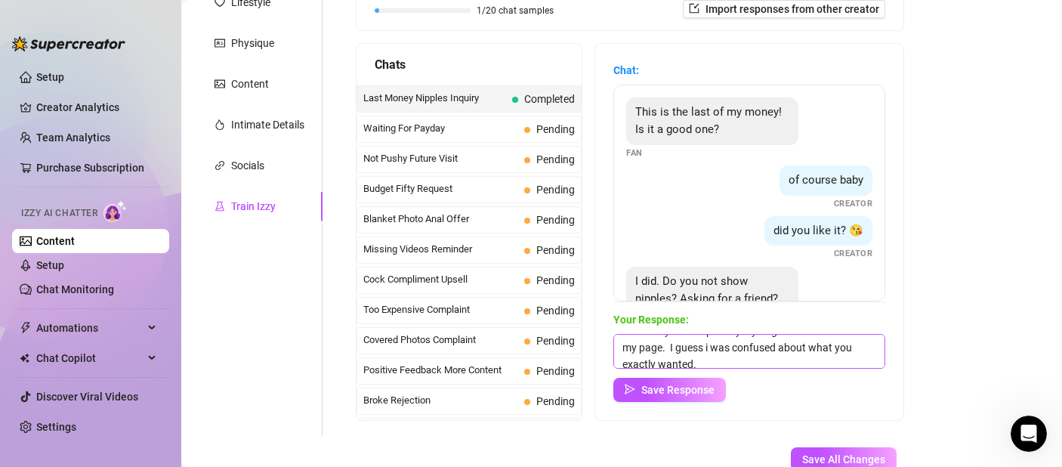
scroll to position [23, 0]
click at [729, 357] on textarea "I definitely do... especially if you go back and look at my page. I guess i was…" at bounding box center [749, 351] width 272 height 35
drag, startPoint x: 747, startPoint y: 356, endPoint x: 683, endPoint y: 342, distance: 64.9
click at [683, 342] on textarea "I definitely do... especially if you go back and look at my page. I guess i was…" at bounding box center [749, 351] width 272 height 35
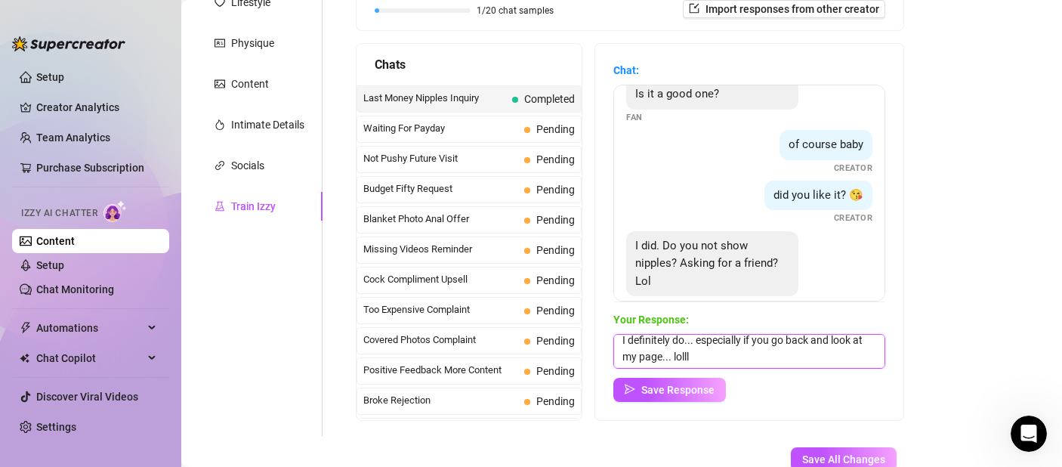
scroll to position [64, 0]
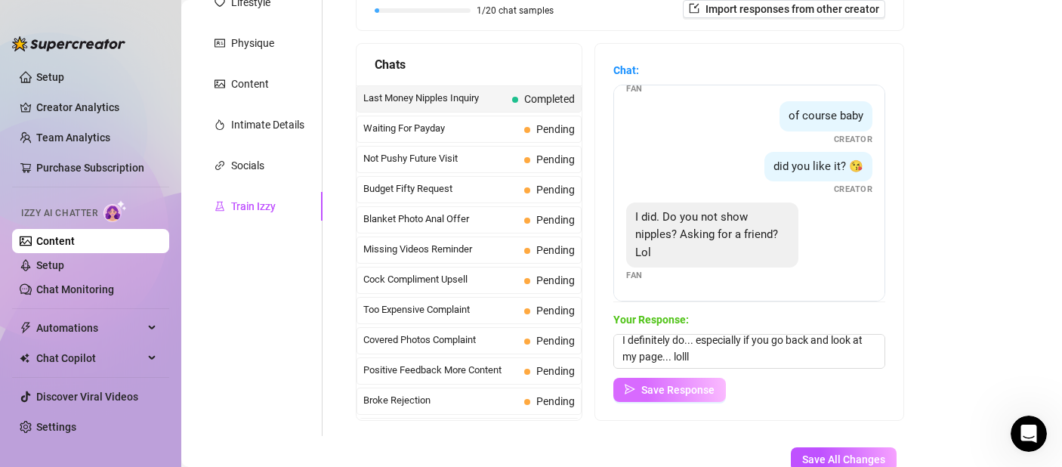
click at [692, 395] on span "Save Response" at bounding box center [677, 390] width 73 height 12
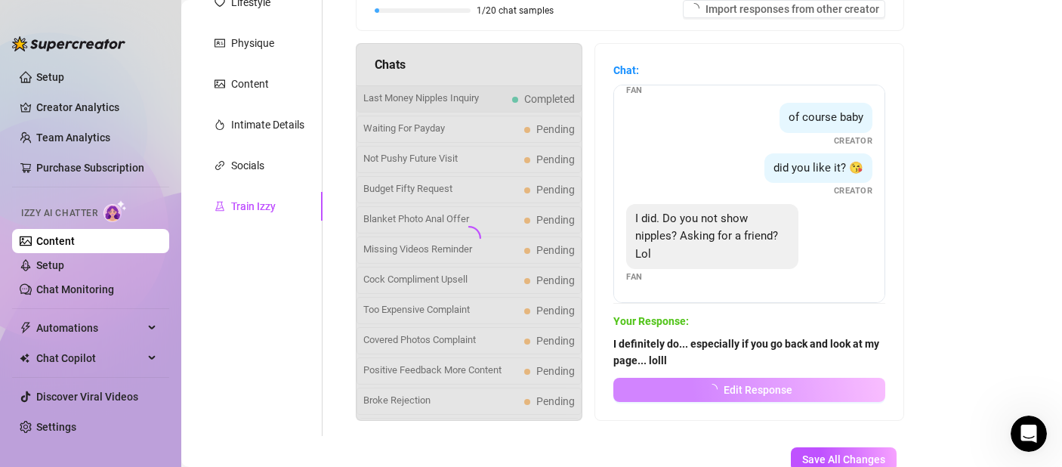
scroll to position [63, 0]
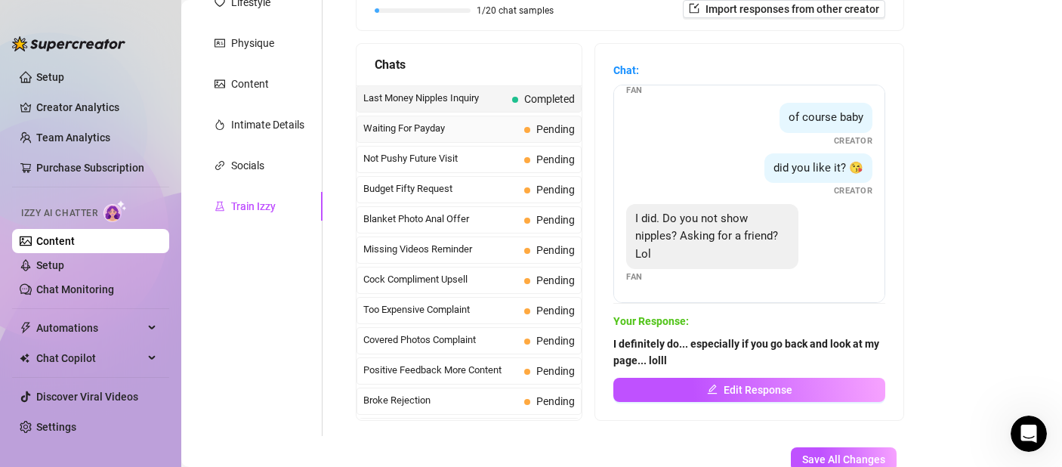
click at [455, 130] on span "Waiting For Payday" at bounding box center [440, 128] width 155 height 15
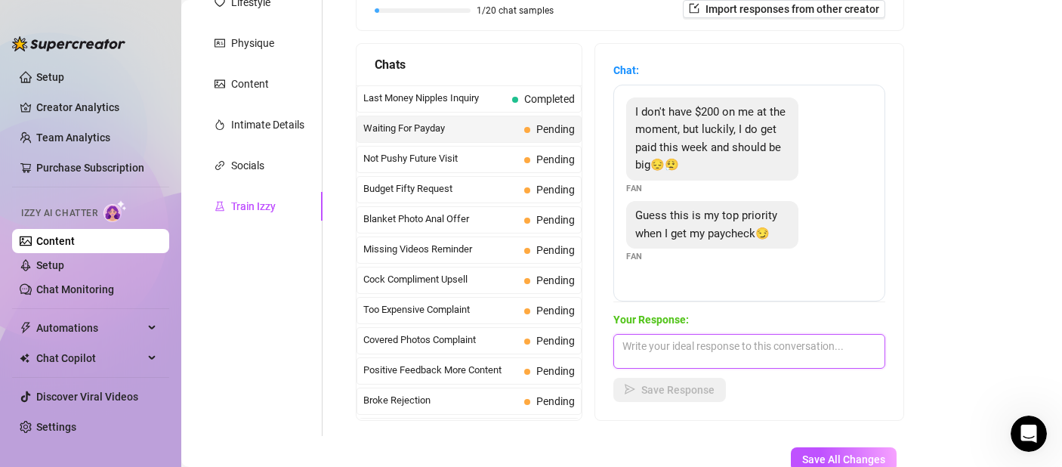
click at [674, 355] on textarea at bounding box center [749, 351] width 272 height 35
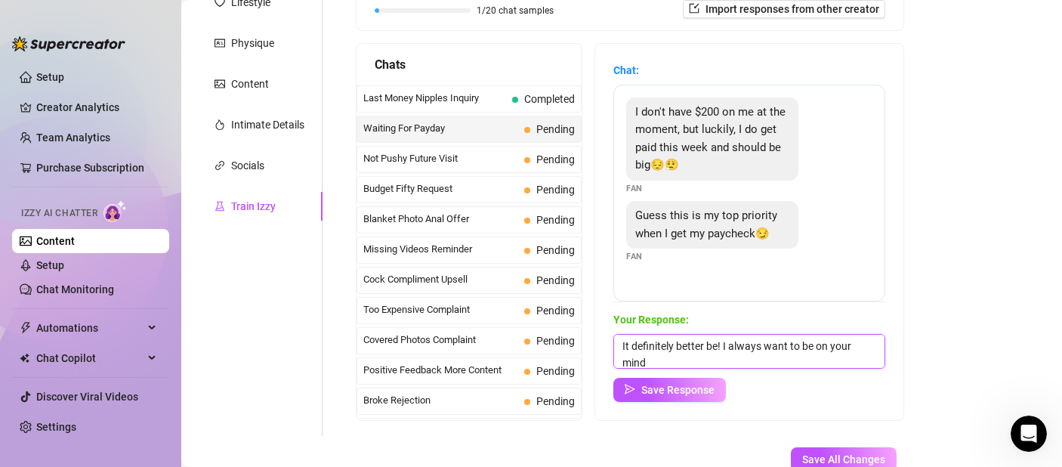
scroll to position [1, 0]
click at [713, 393] on span "Save Response" at bounding box center [677, 390] width 73 height 12
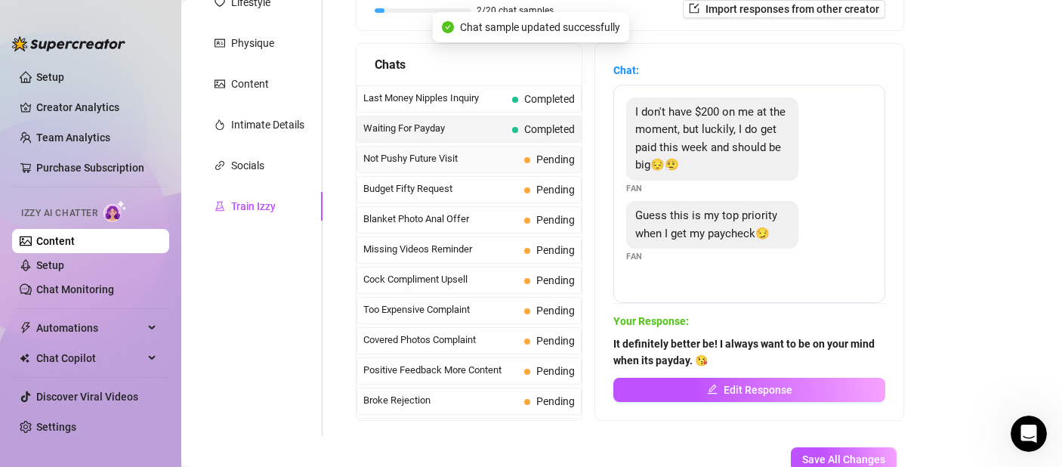
click at [498, 154] on span "Not Pushy Future Visit" at bounding box center [440, 158] width 155 height 15
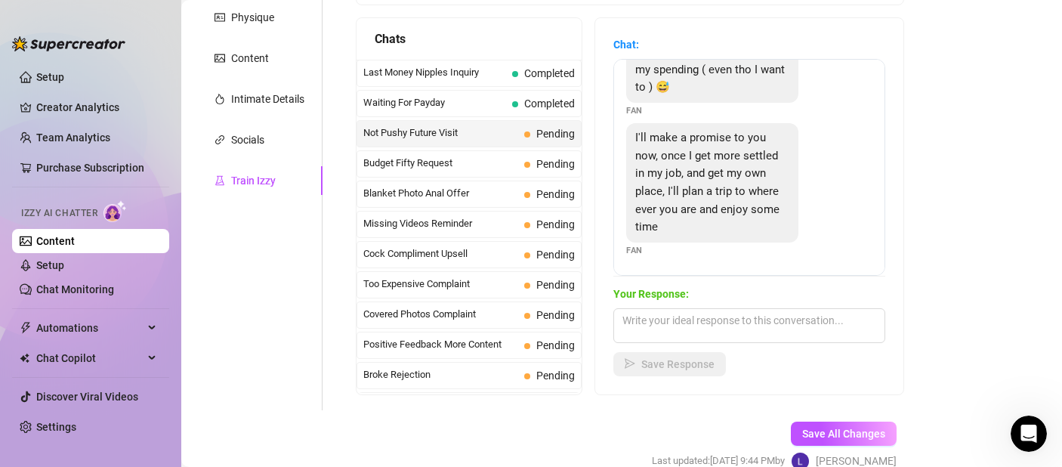
scroll to position [274, 0]
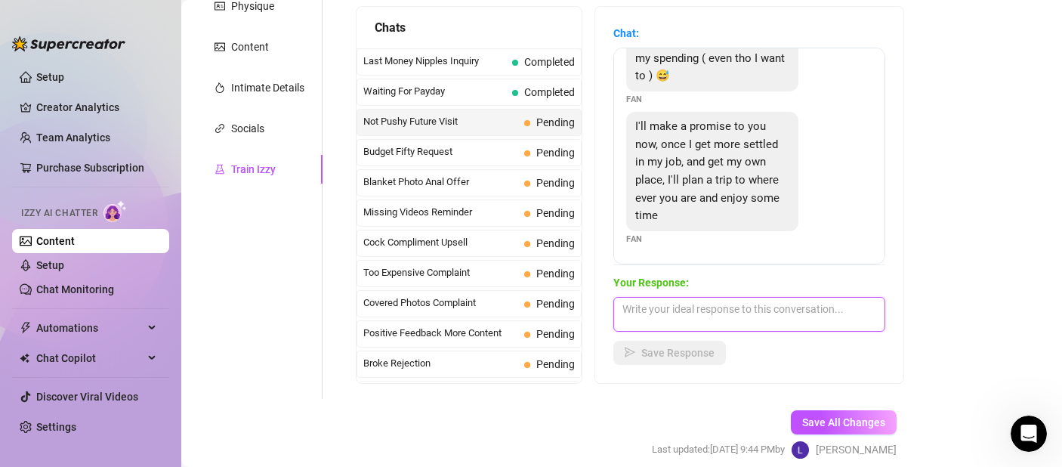
click at [658, 319] on textarea at bounding box center [749, 314] width 272 height 35
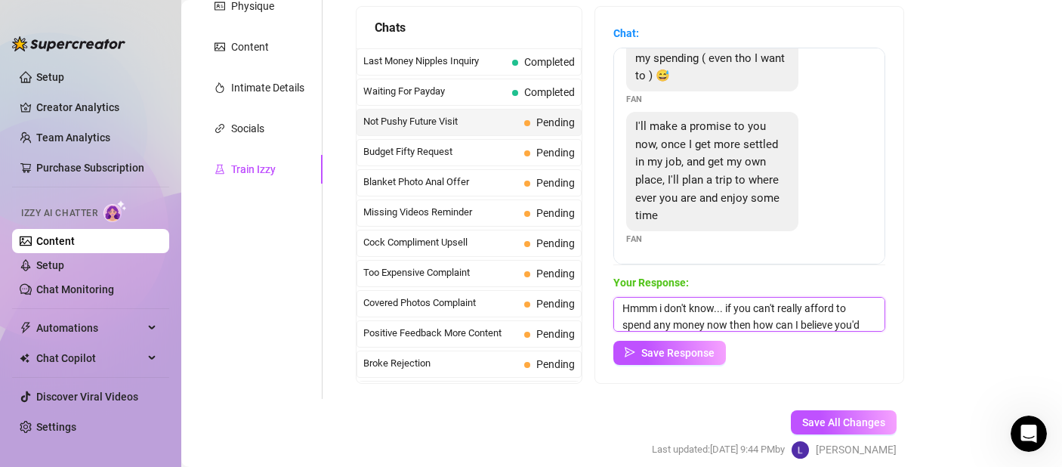
scroll to position [17, 0]
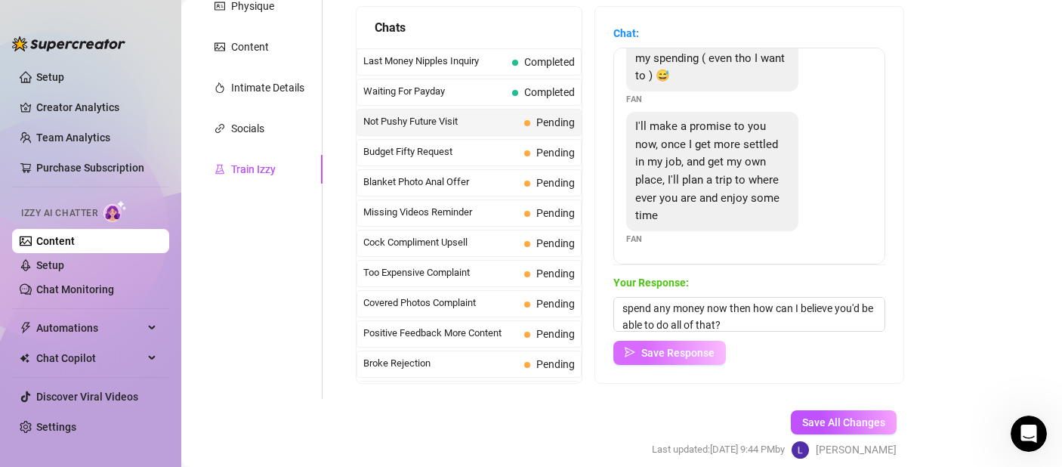
click at [628, 353] on icon "send" at bounding box center [630, 352] width 11 height 11
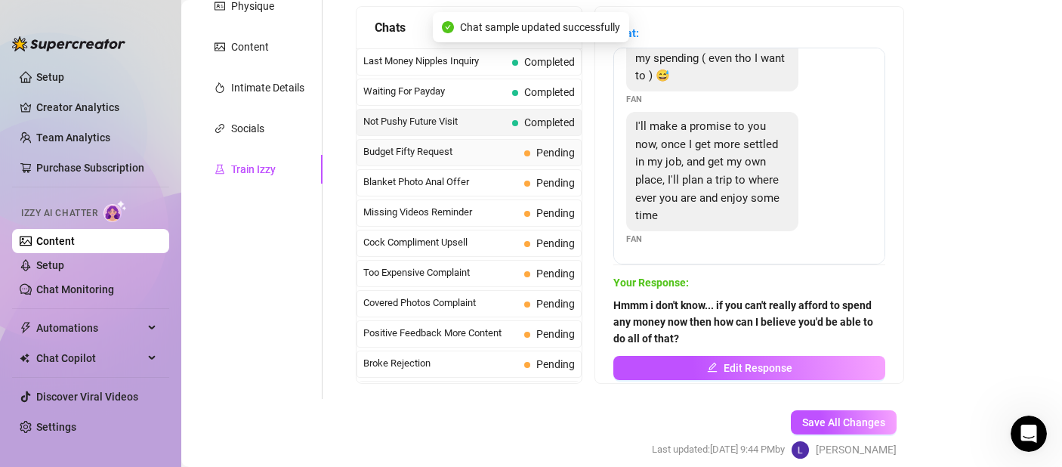
click at [492, 156] on span "Budget Fifty Request" at bounding box center [440, 151] width 155 height 15
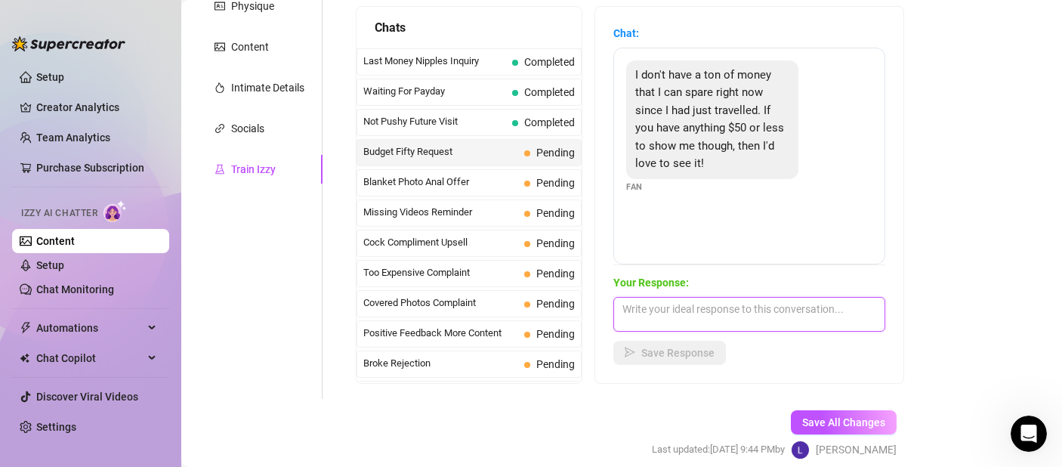
click at [729, 322] on textarea at bounding box center [749, 314] width 272 height 35
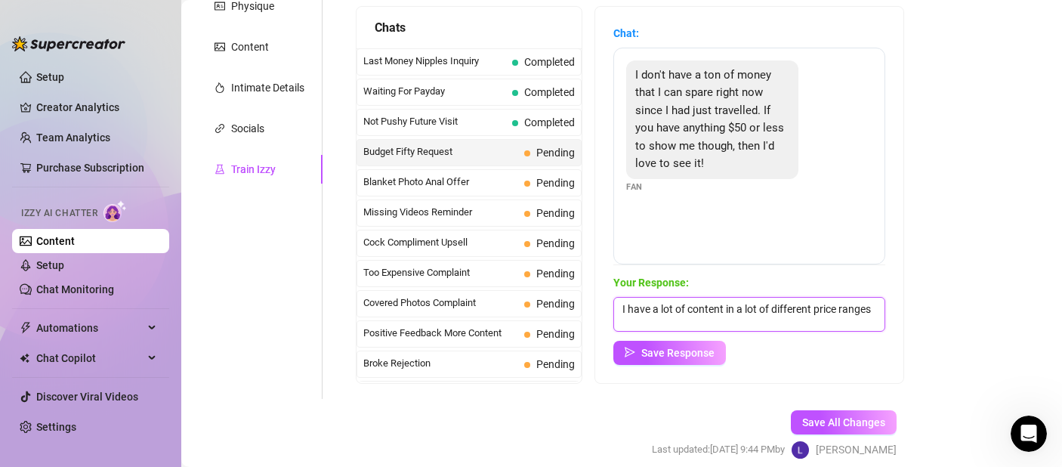
scroll to position [1, 0]
click at [665, 343] on button "Save Response" at bounding box center [669, 353] width 113 height 24
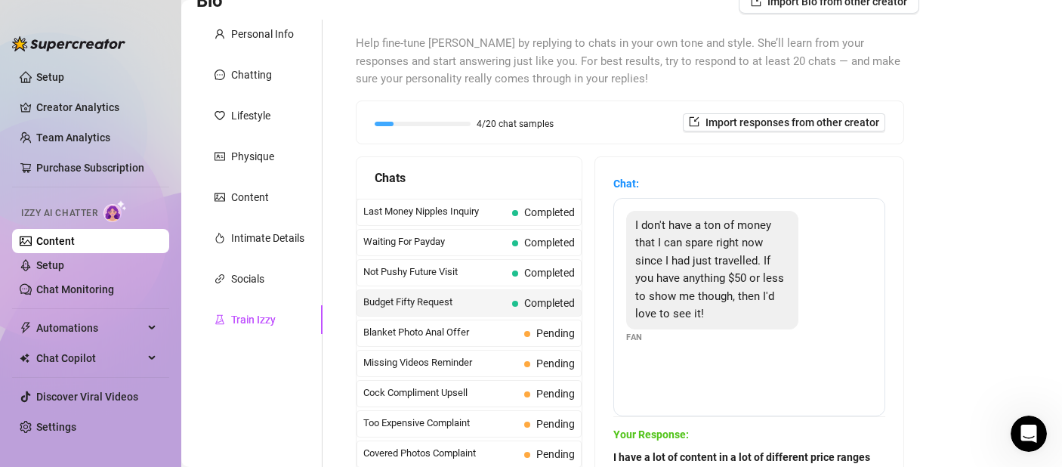
scroll to position [338, 0]
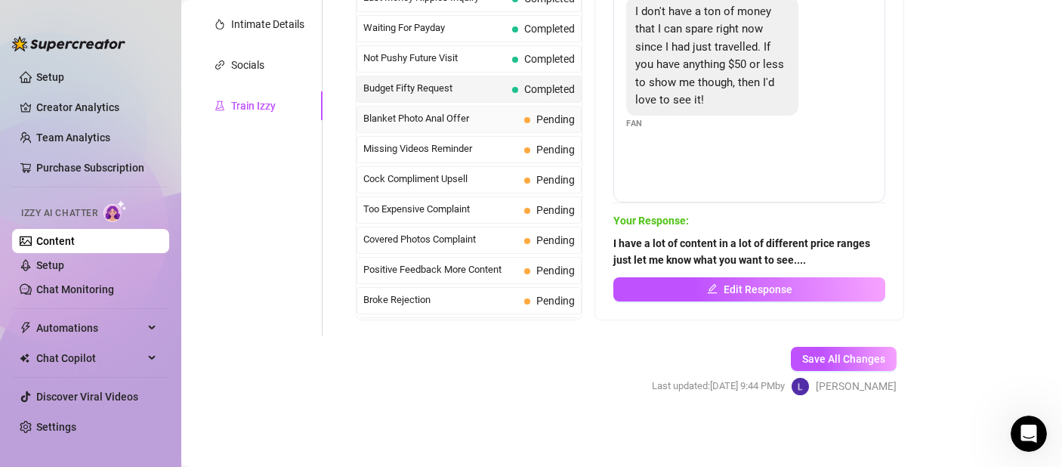
click at [455, 116] on span "Blanket Photo Anal Offer" at bounding box center [440, 118] width 155 height 15
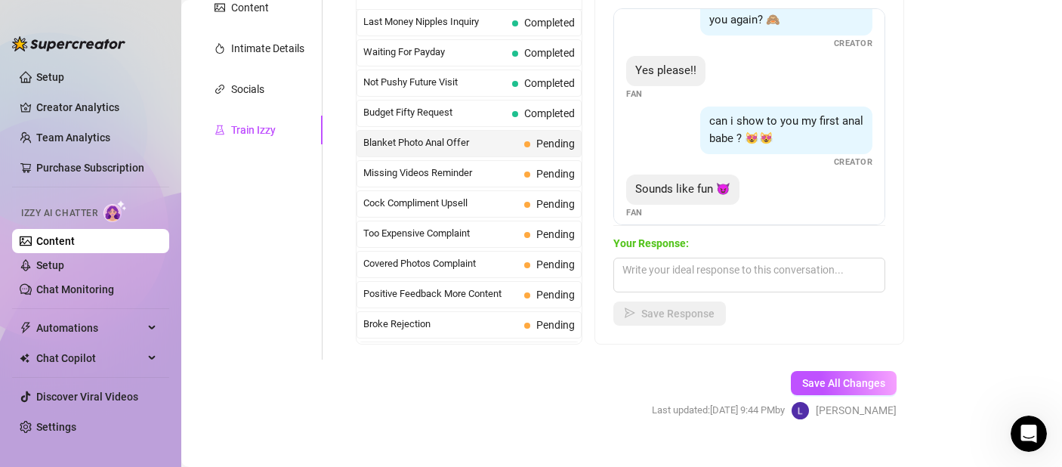
scroll to position [266, 0]
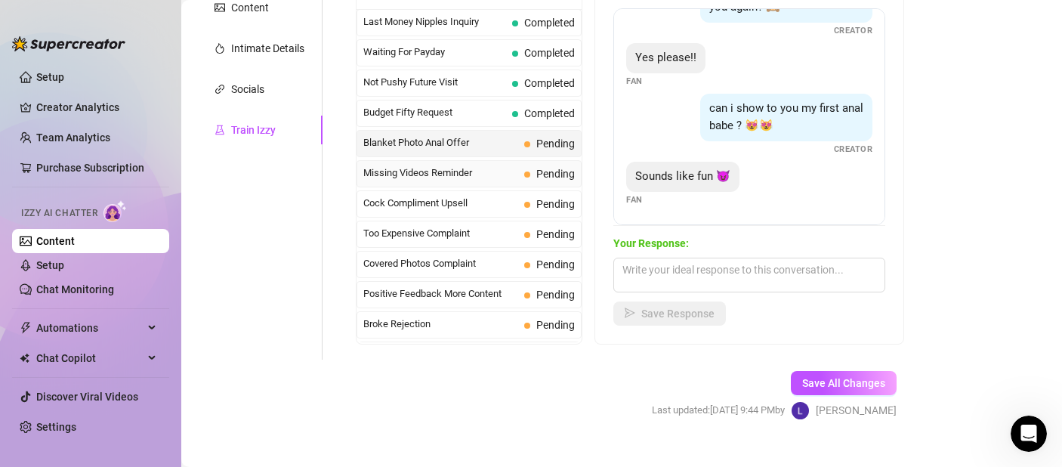
click at [453, 182] on div "Missing Videos Reminder Pending" at bounding box center [468, 173] width 225 height 27
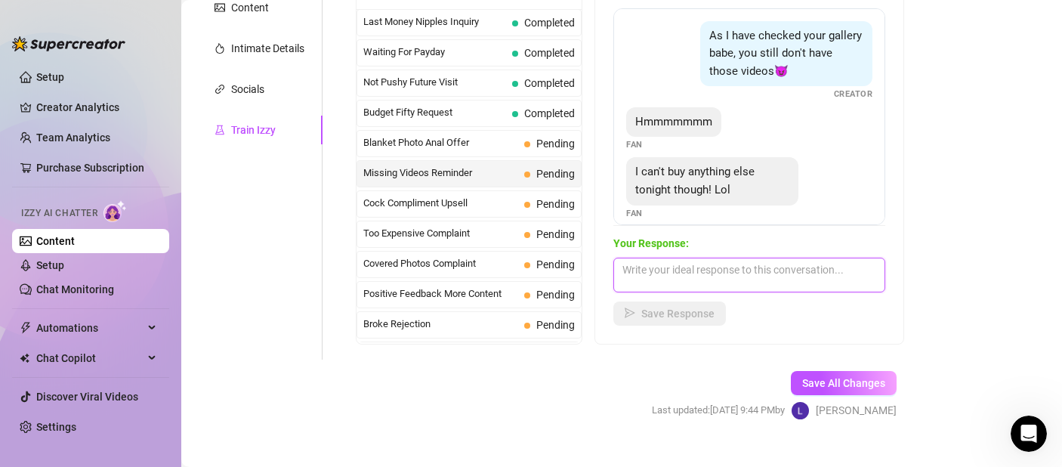
click at [713, 279] on textarea at bounding box center [749, 275] width 272 height 35
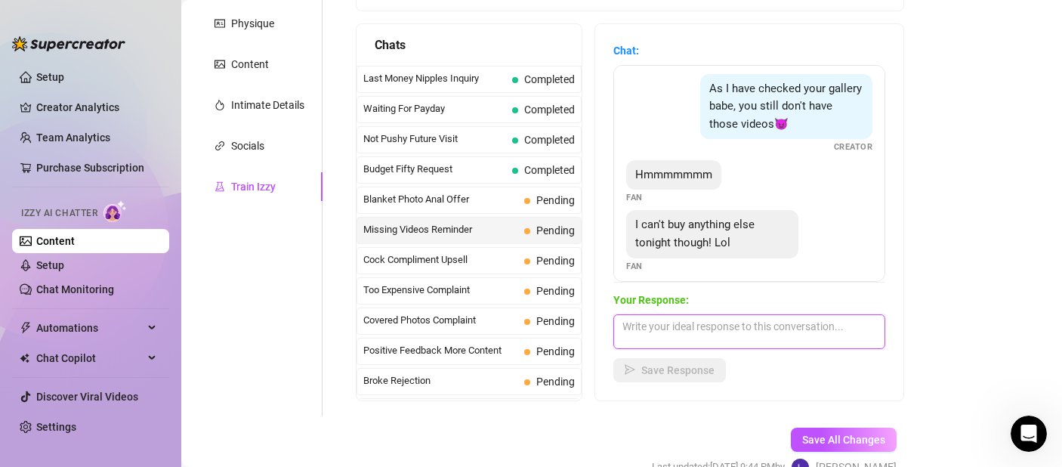
scroll to position [14, 0]
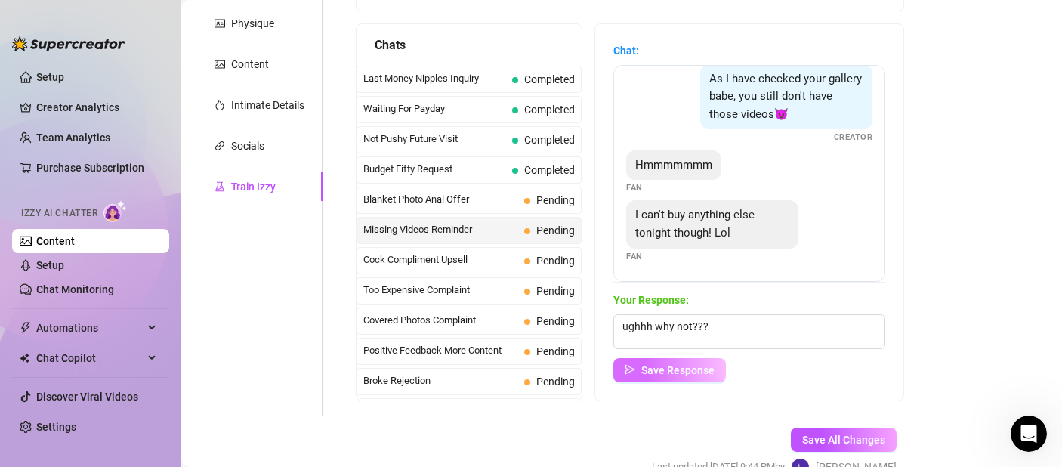
click at [722, 378] on button "Save Response" at bounding box center [669, 370] width 113 height 24
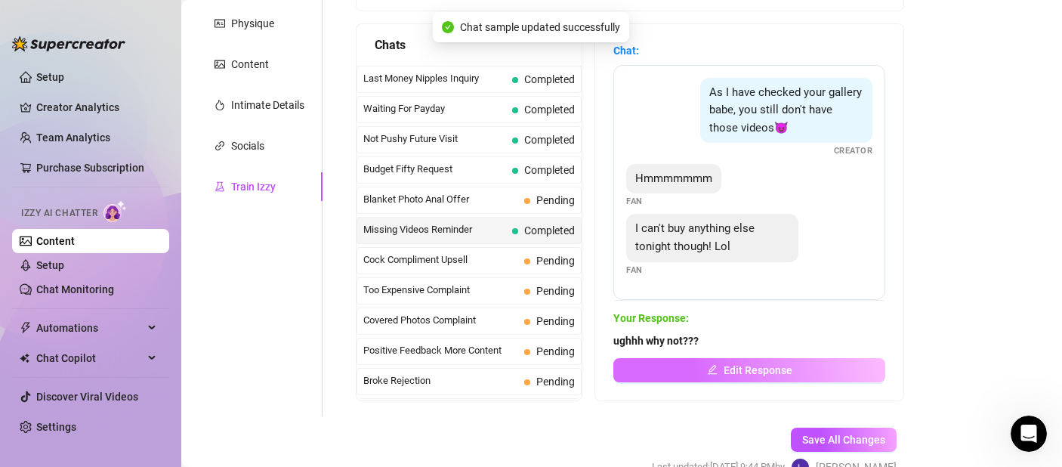
scroll to position [0, 0]
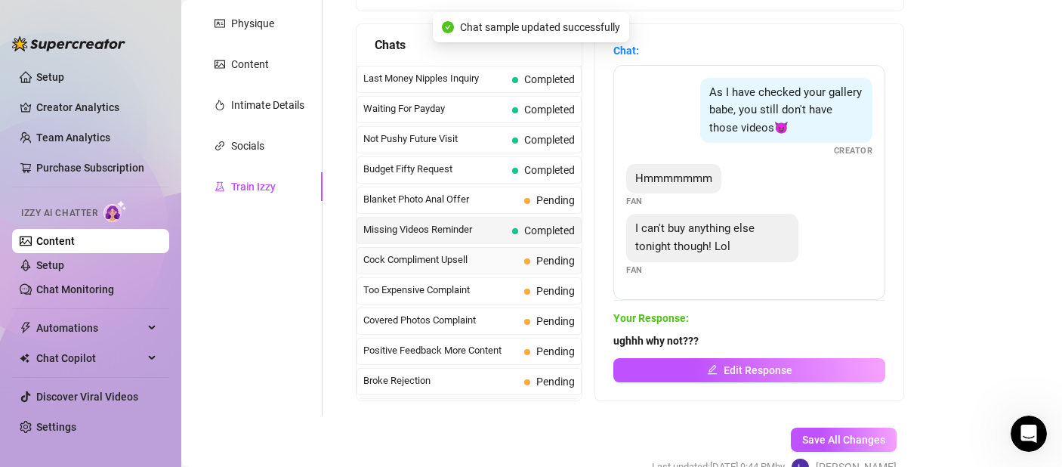
click at [490, 268] on div "Cock Compliment Upsell Pending" at bounding box center [468, 260] width 225 height 27
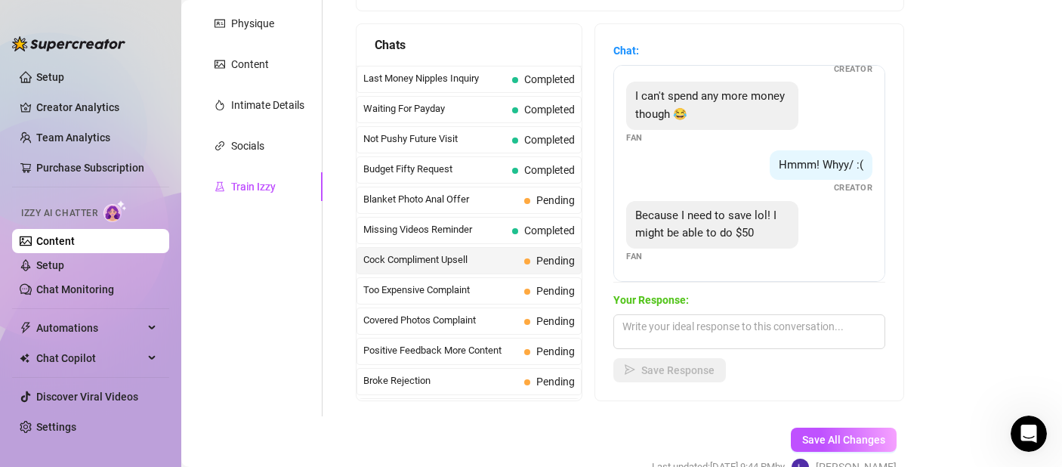
scroll to position [473, 0]
click at [693, 319] on textarea at bounding box center [749, 331] width 272 height 35
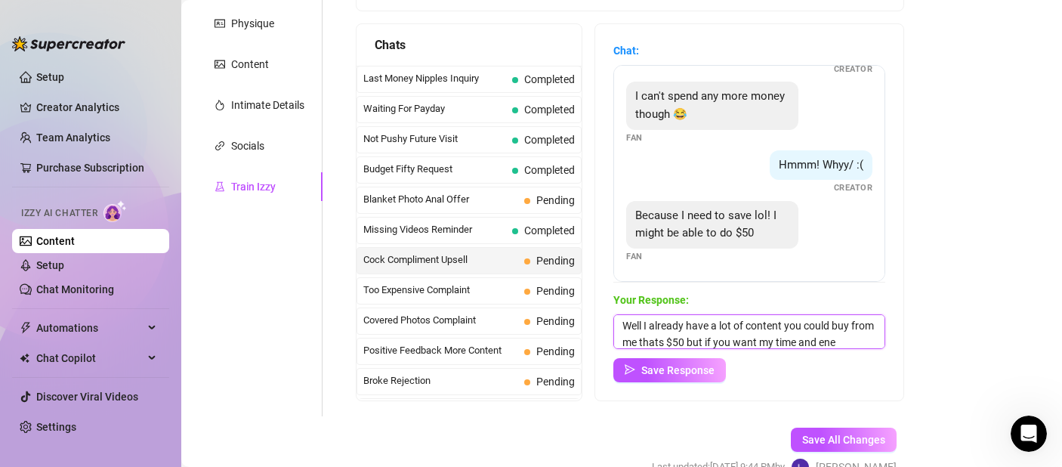
scroll to position [17, 0]
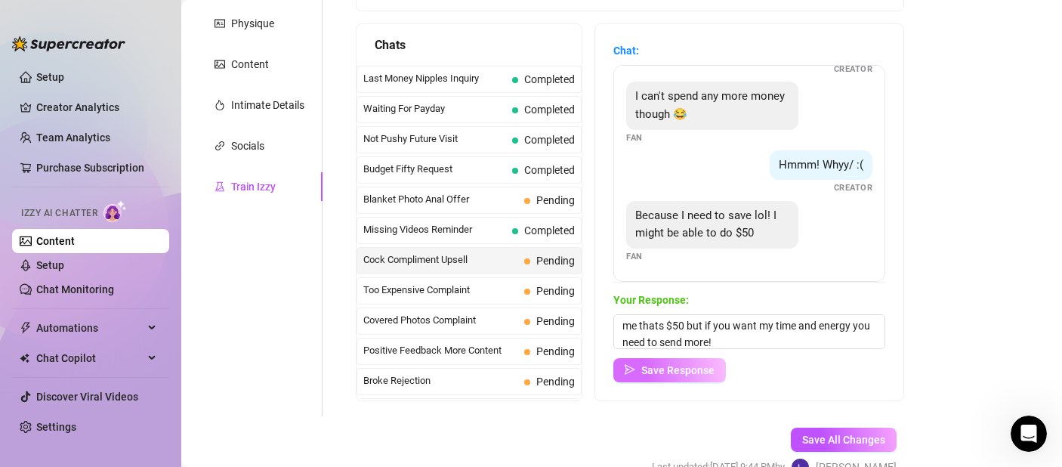
click at [706, 364] on span "Save Response" at bounding box center [677, 370] width 73 height 12
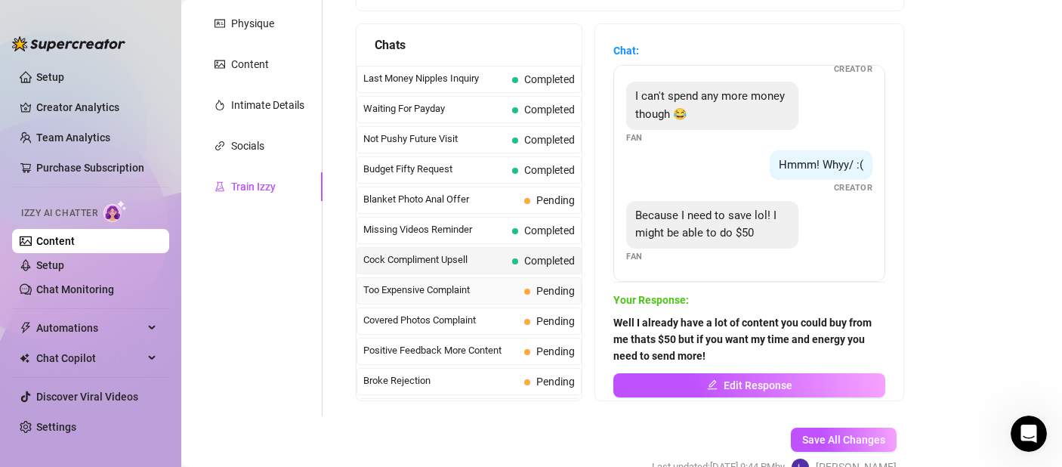
click at [476, 283] on span "Too Expensive Complaint" at bounding box center [440, 289] width 155 height 15
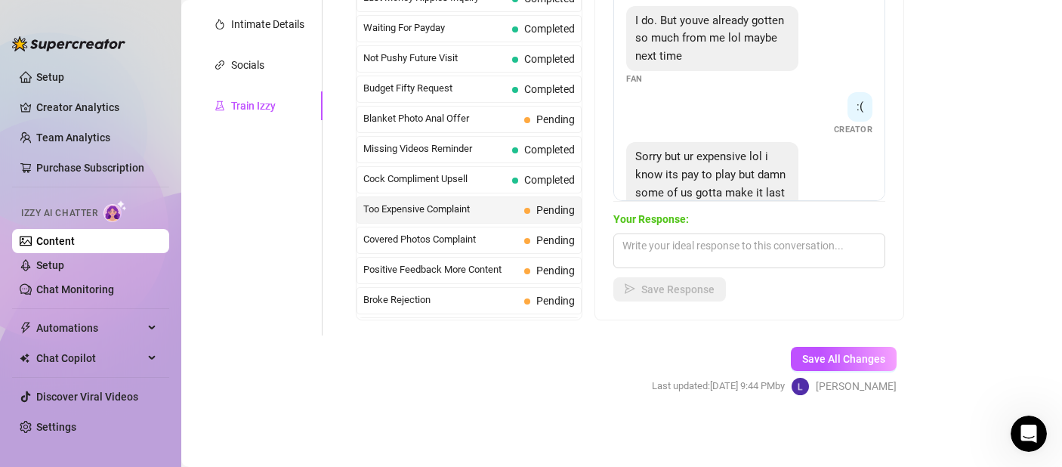
scroll to position [355, 0]
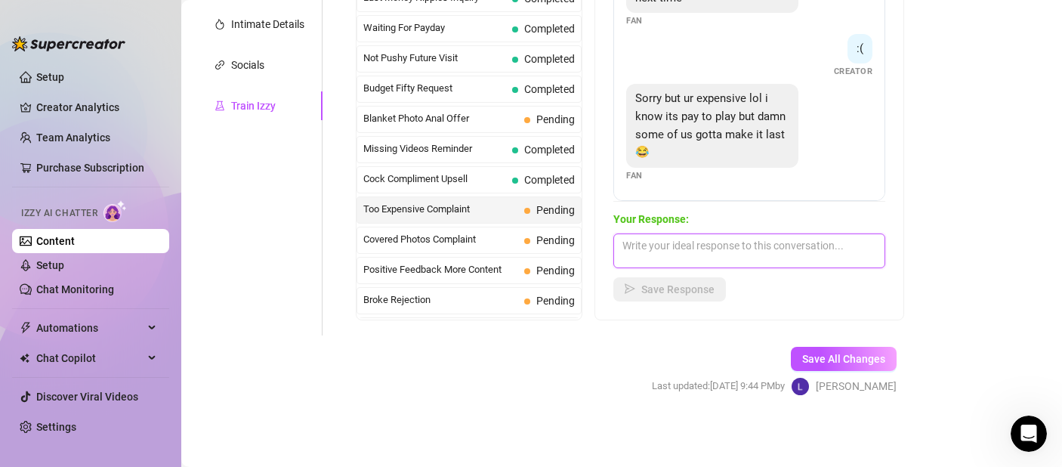
click at [704, 236] on textarea at bounding box center [749, 250] width 272 height 35
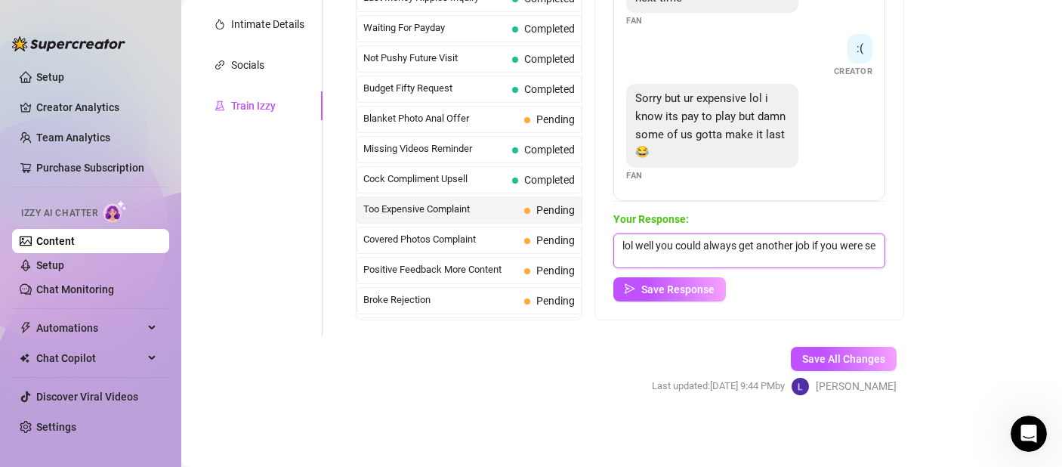
scroll to position [1, 0]
click at [677, 291] on span "Save Response" at bounding box center [677, 289] width 73 height 12
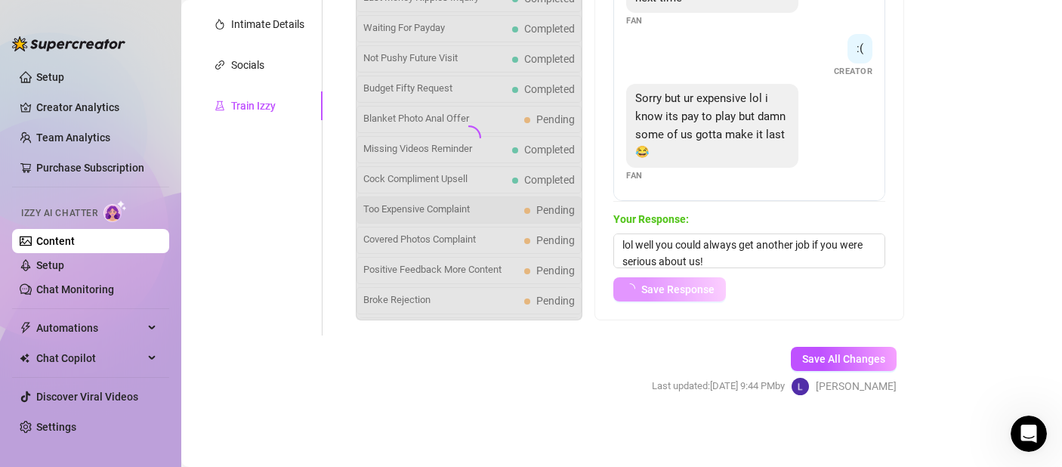
scroll to position [353, 0]
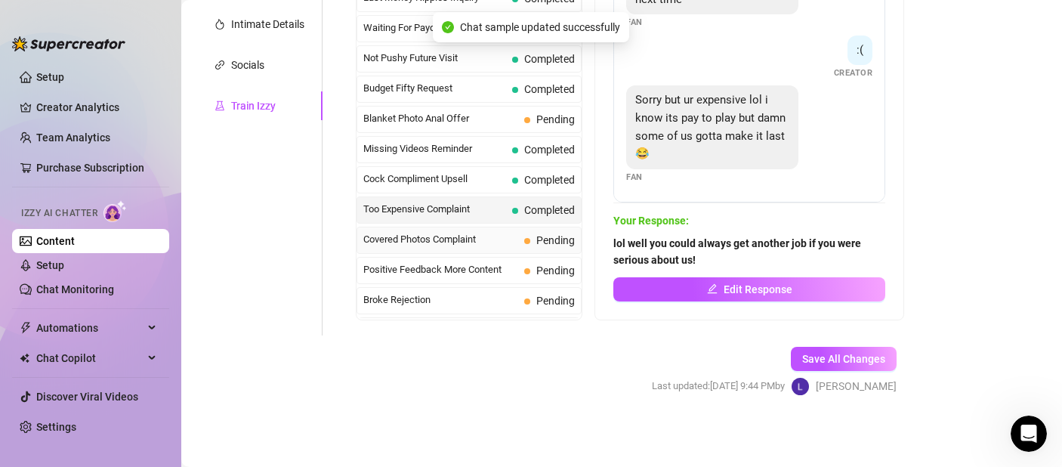
click at [547, 251] on div "Covered Photos Complaint Pending" at bounding box center [468, 240] width 225 height 27
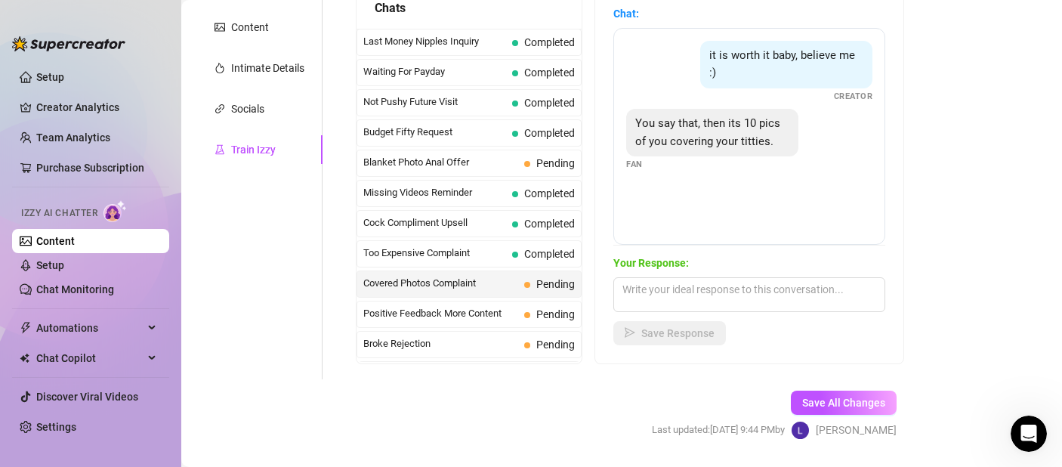
scroll to position [292, 0]
click at [715, 288] on textarea at bounding box center [749, 296] width 272 height 35
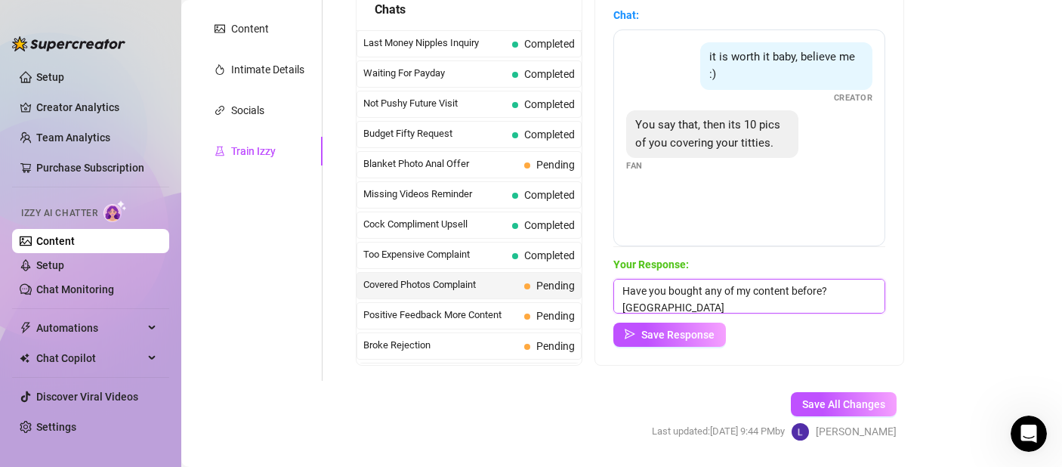
scroll to position [1, 0]
click at [683, 328] on button "Save Response" at bounding box center [669, 334] width 113 height 24
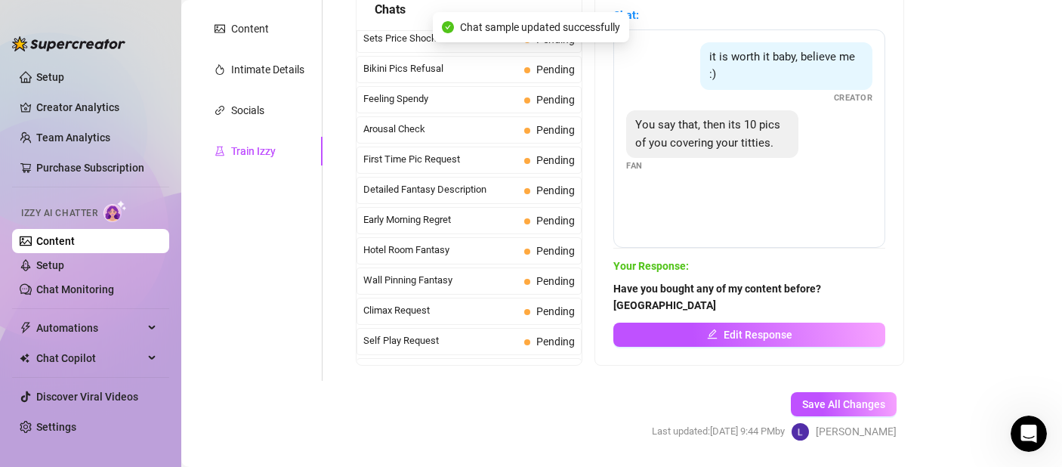
scroll to position [108, 0]
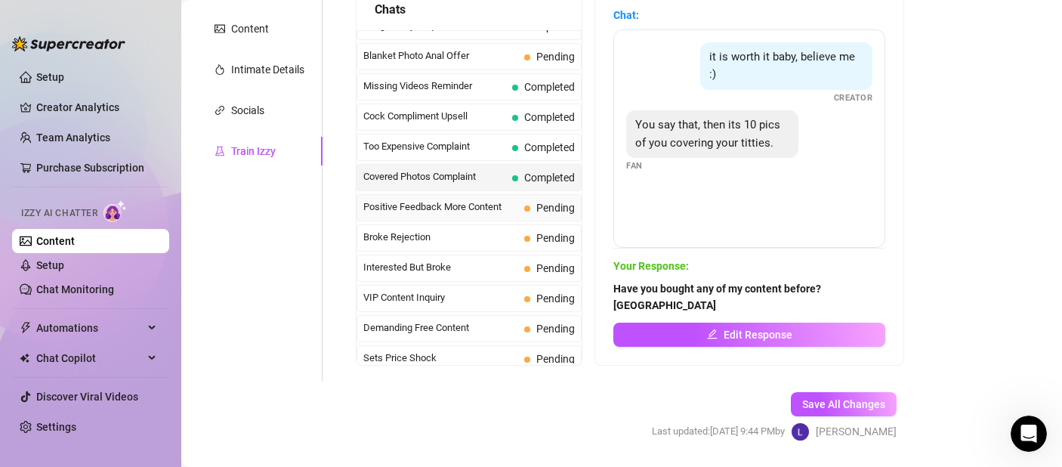
click at [494, 215] on div "Positive Feedback More Content Pending" at bounding box center [468, 207] width 225 height 27
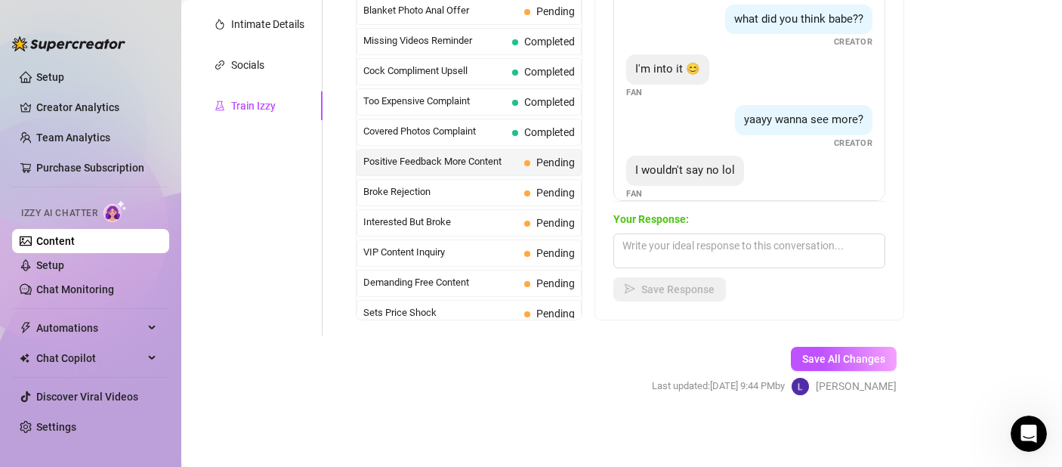
scroll to position [61, 0]
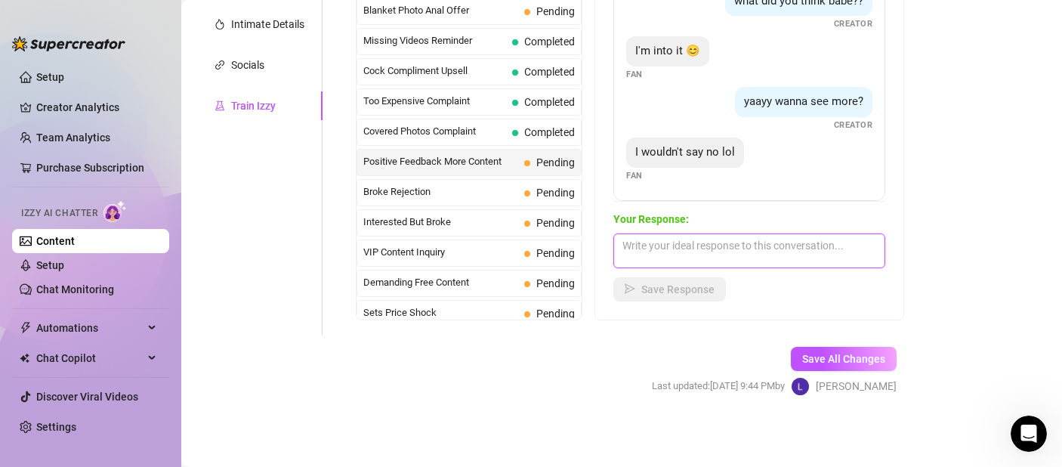
click at [704, 247] on textarea at bounding box center [749, 250] width 272 height 35
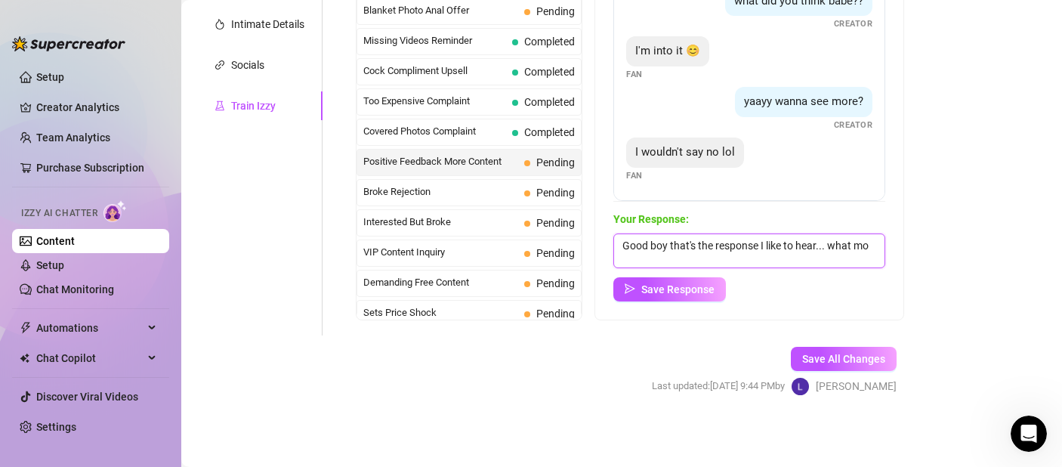
scroll to position [1, 0]
click at [692, 291] on span "Save Response" at bounding box center [677, 289] width 73 height 12
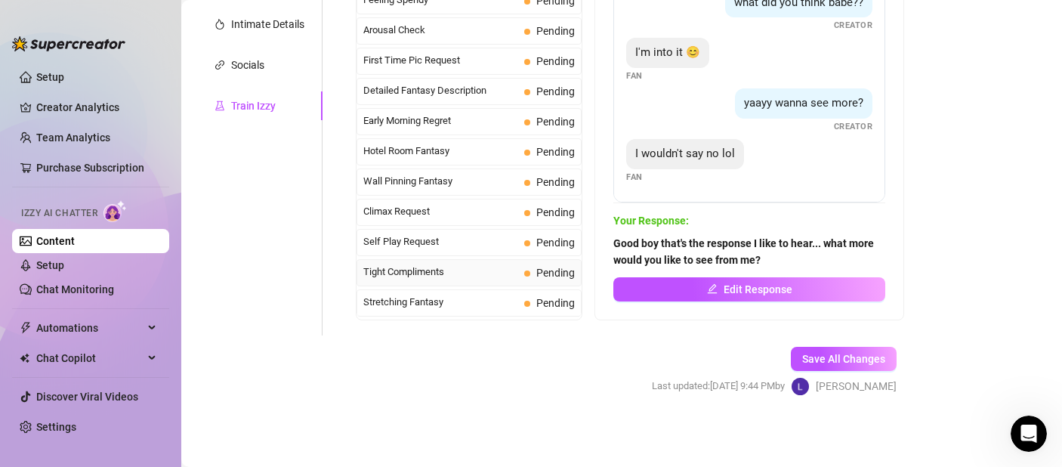
scroll to position [0, 0]
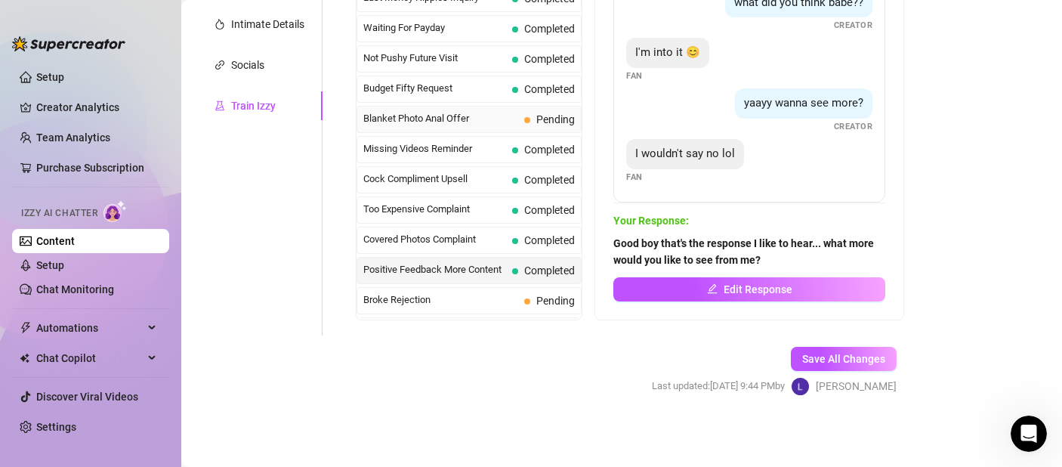
click at [476, 113] on span "Blanket Photo Anal Offer" at bounding box center [440, 118] width 155 height 15
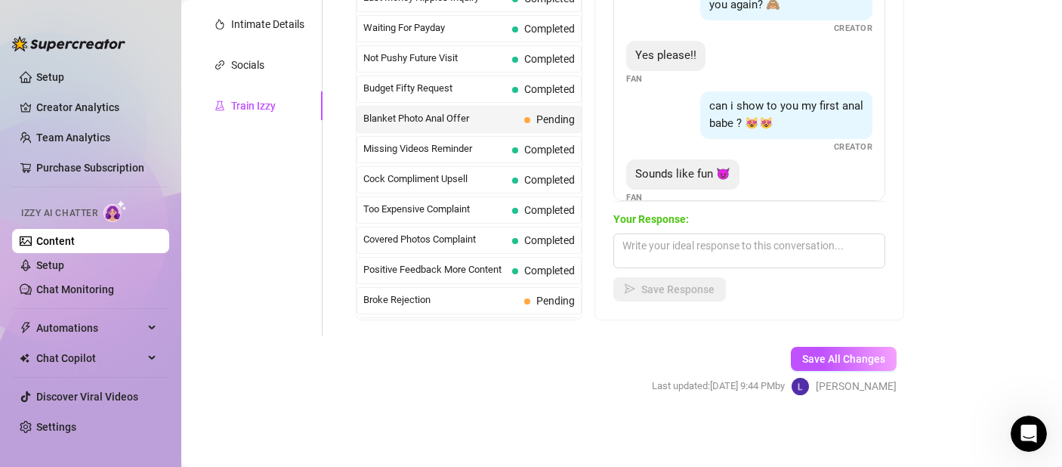
scroll to position [266, 0]
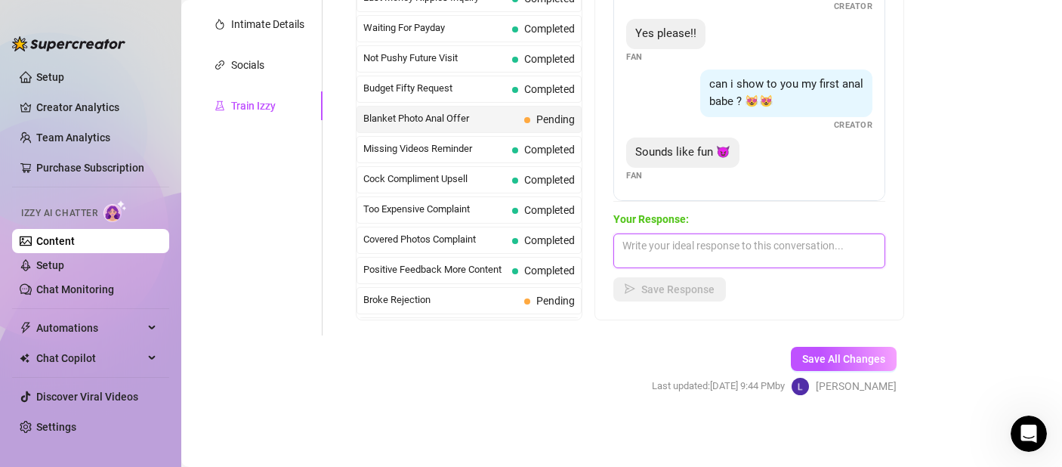
click at [773, 255] on textarea at bounding box center [749, 250] width 272 height 35
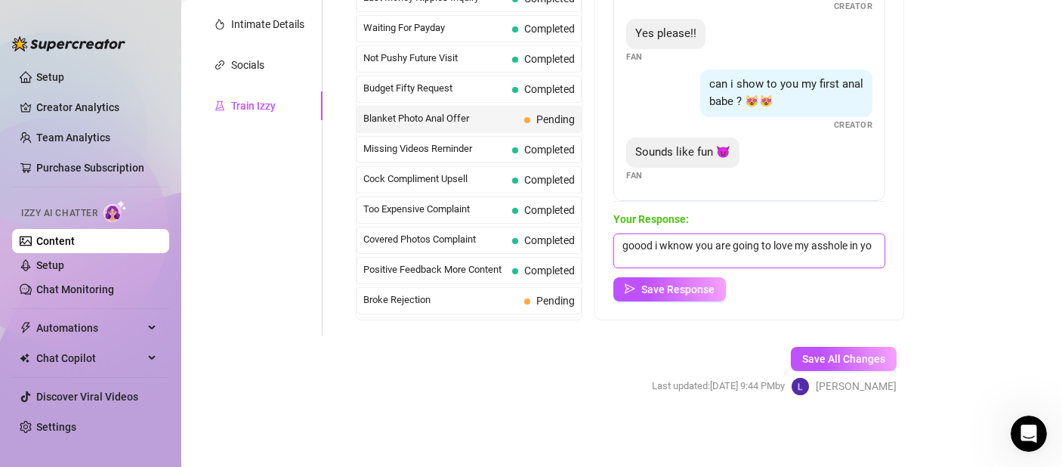
scroll to position [1, 0]
click at [668, 242] on textarea "goood i wknow you are going to love my asshole in your face. lick the screen fo…" at bounding box center [749, 250] width 272 height 35
click at [681, 280] on button "Save Response" at bounding box center [669, 289] width 113 height 24
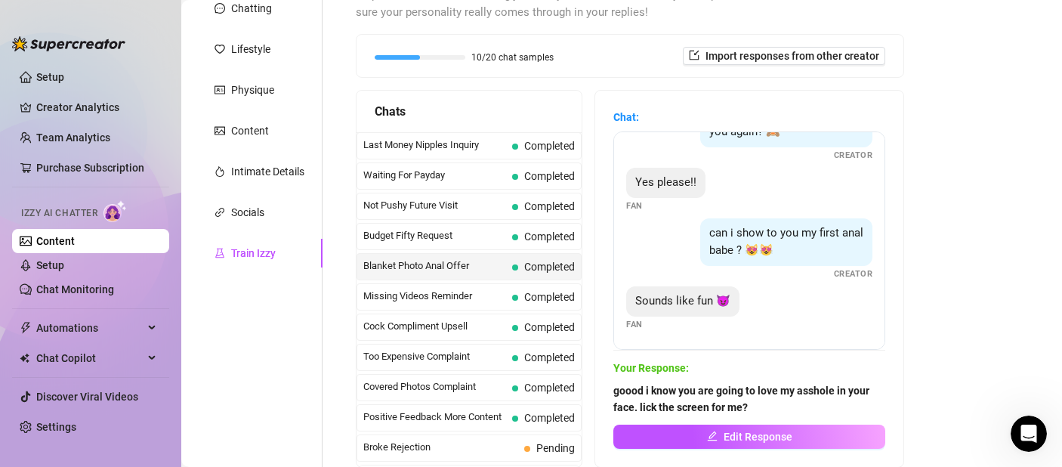
scroll to position [338, 0]
